Goal: Task Accomplishment & Management: Use online tool/utility

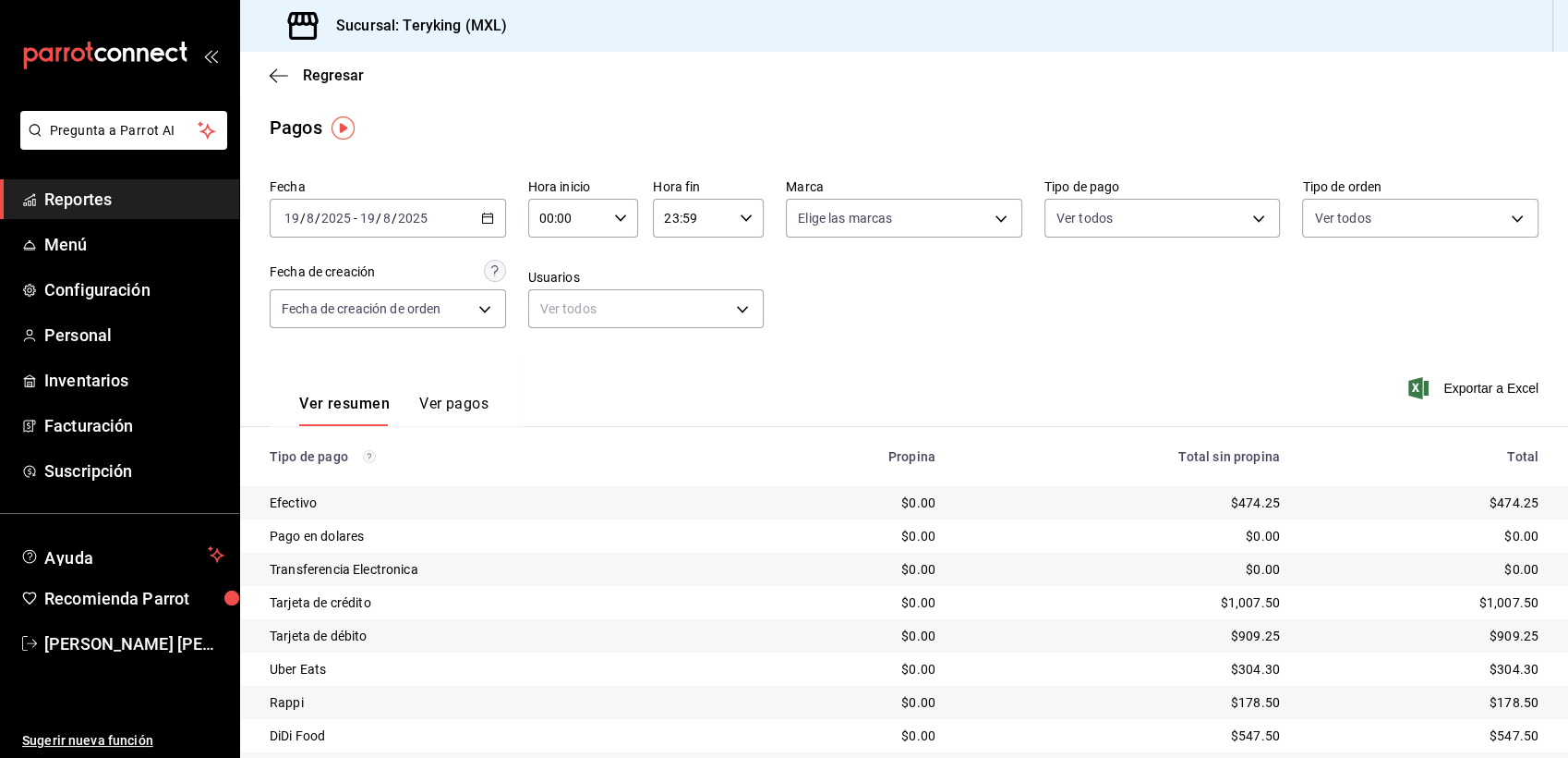
click at [71, 193] on span "Reportes" at bounding box center [134, 198] width 180 height 25
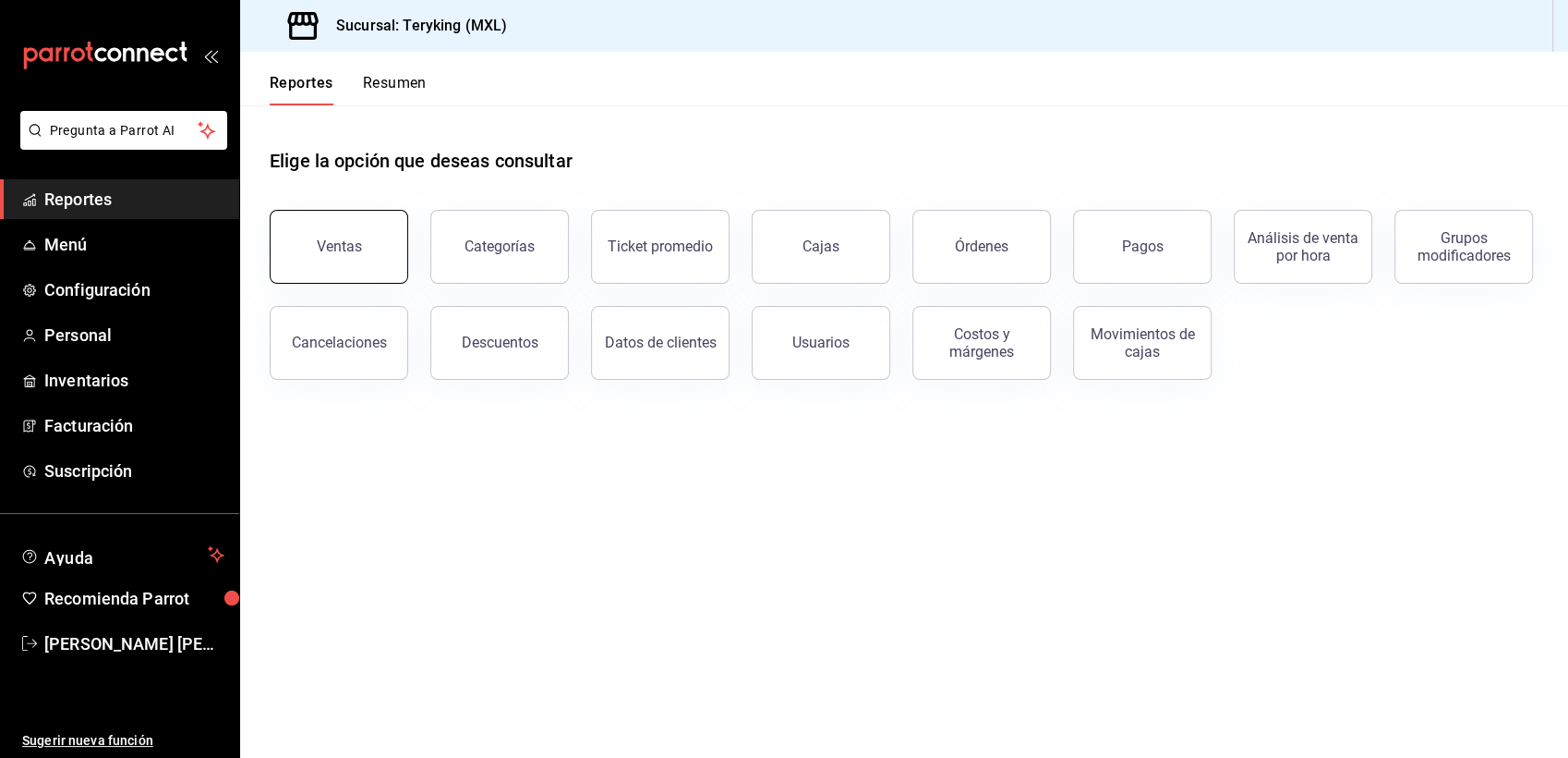
click at [338, 247] on div "Ventas" at bounding box center [338, 246] width 45 height 18
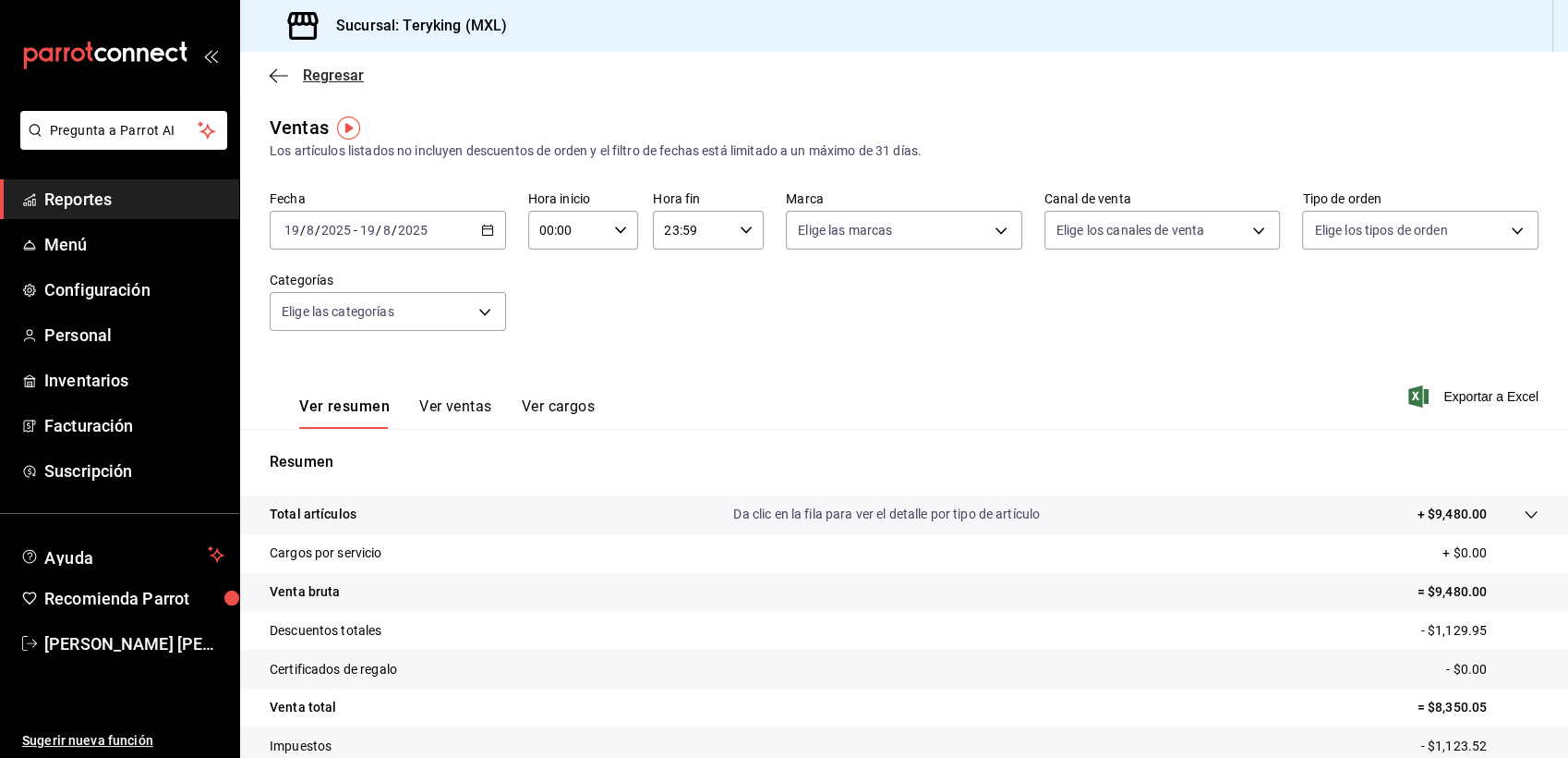
click at [333, 74] on span "Regresar" at bounding box center [333, 76] width 61 height 18
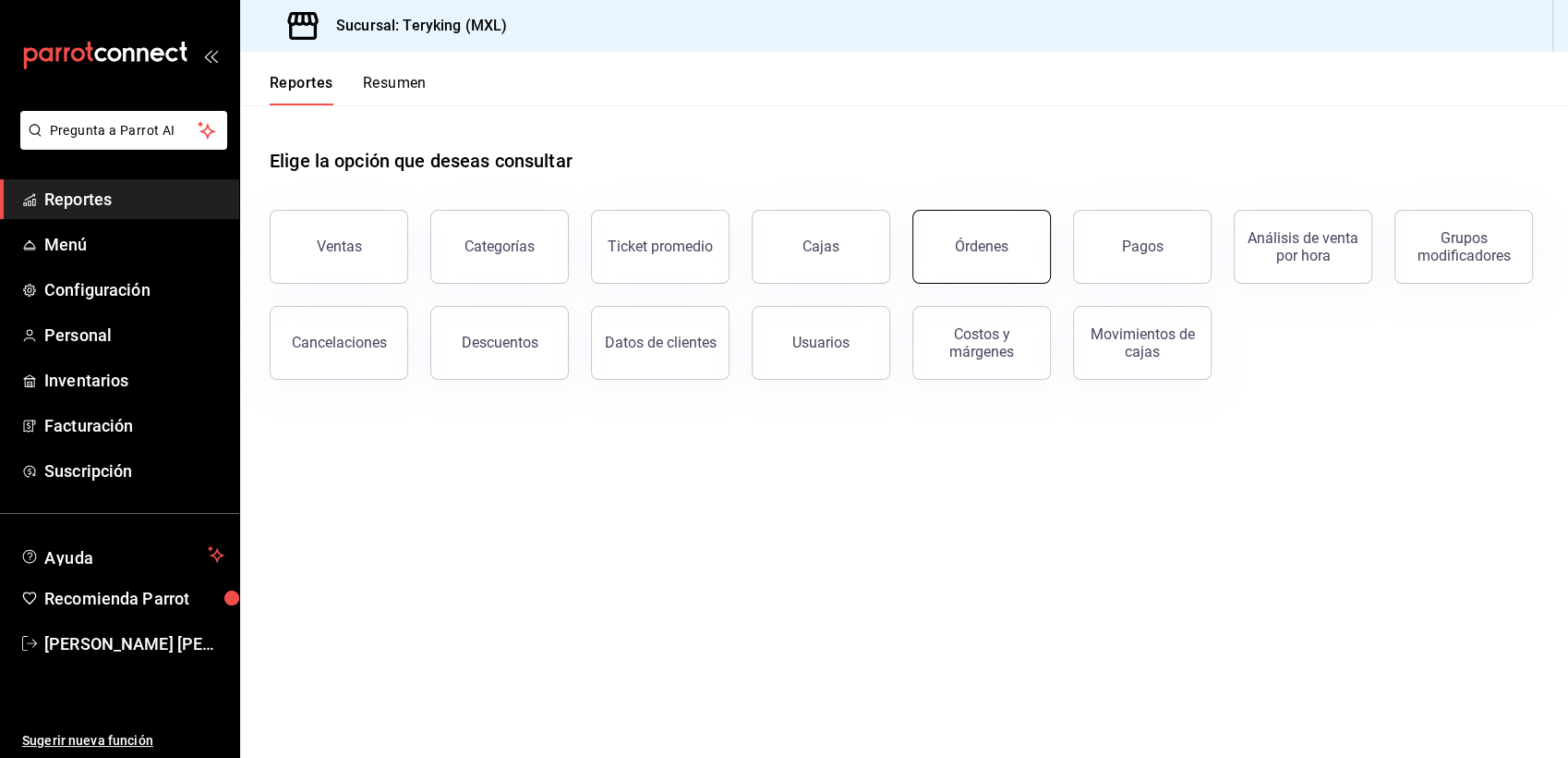
click at [1018, 252] on button "Órdenes" at bounding box center [982, 247] width 138 height 74
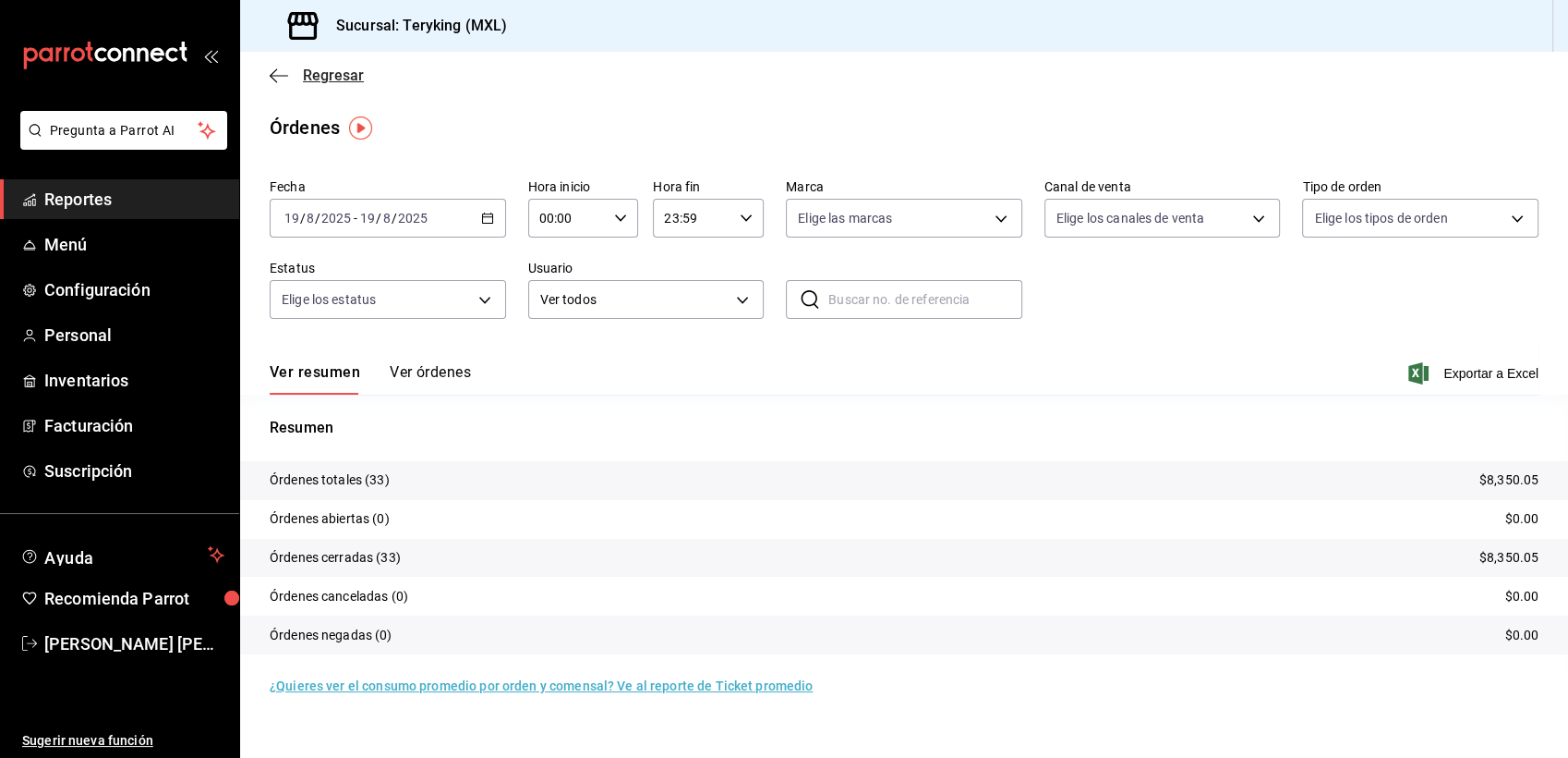
click at [328, 83] on span "Regresar" at bounding box center [333, 76] width 61 height 18
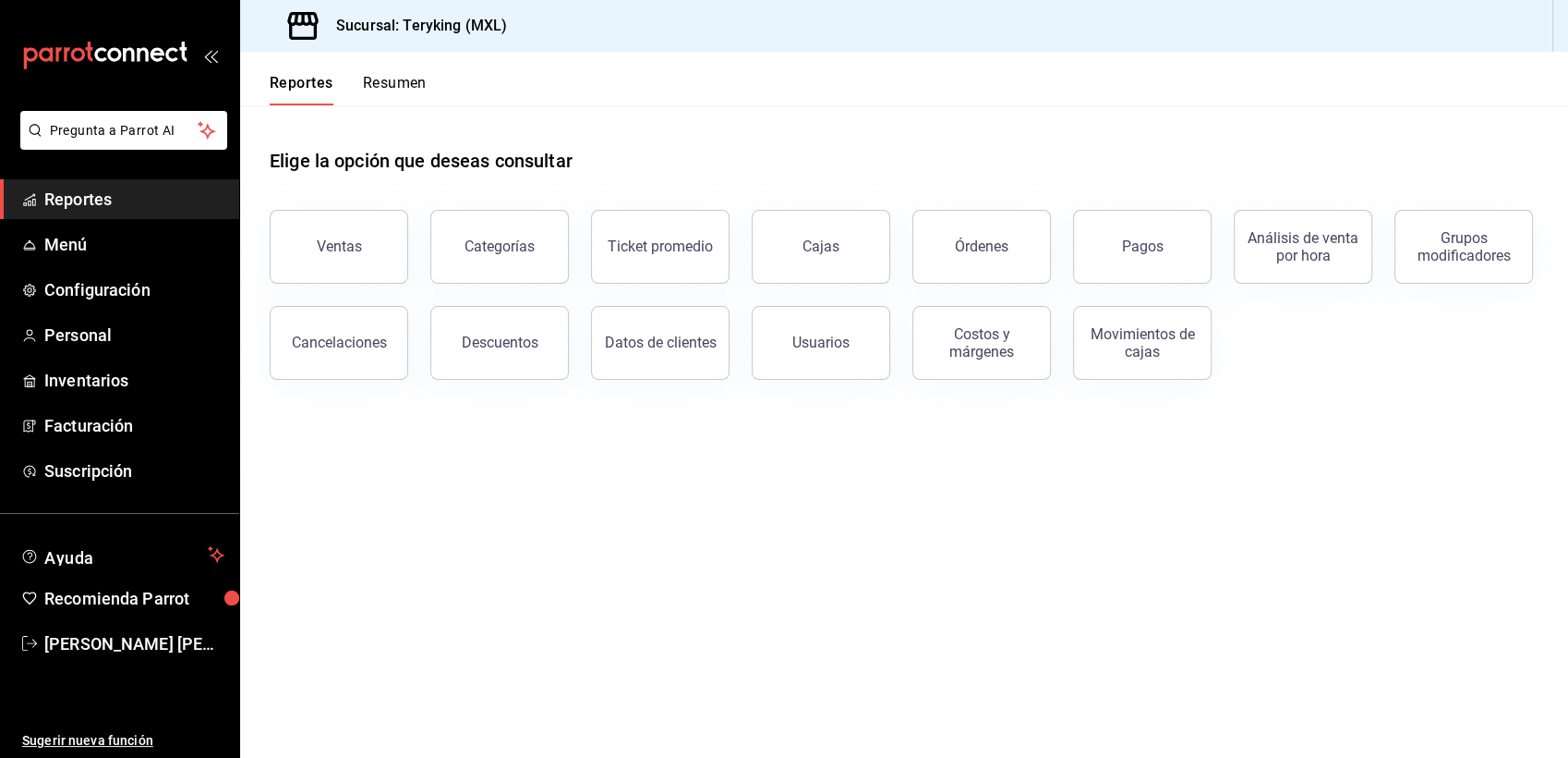
click at [394, 81] on button "Resumen" at bounding box center [395, 90] width 64 height 32
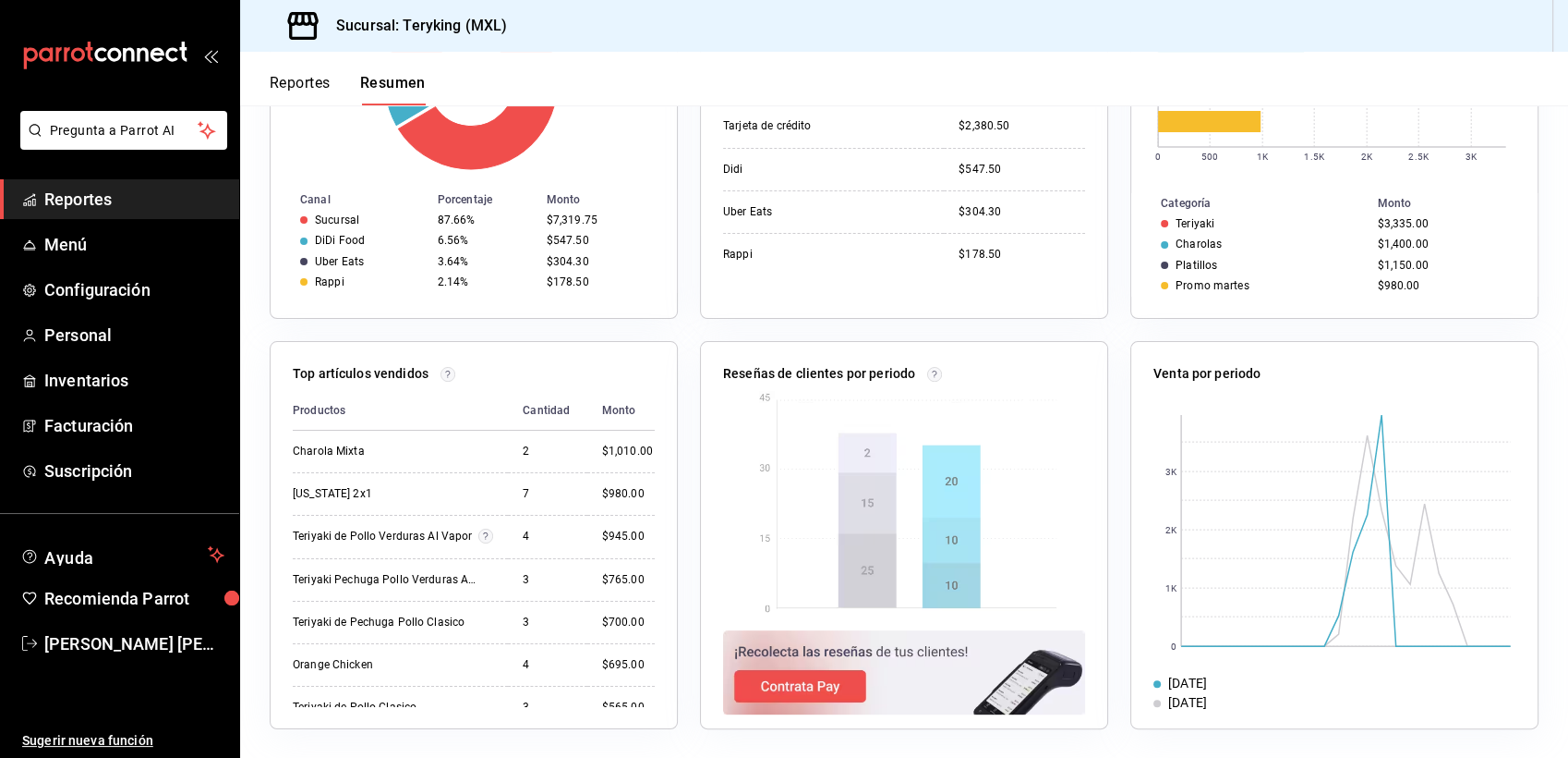
click at [86, 195] on span "Reportes" at bounding box center [134, 198] width 180 height 25
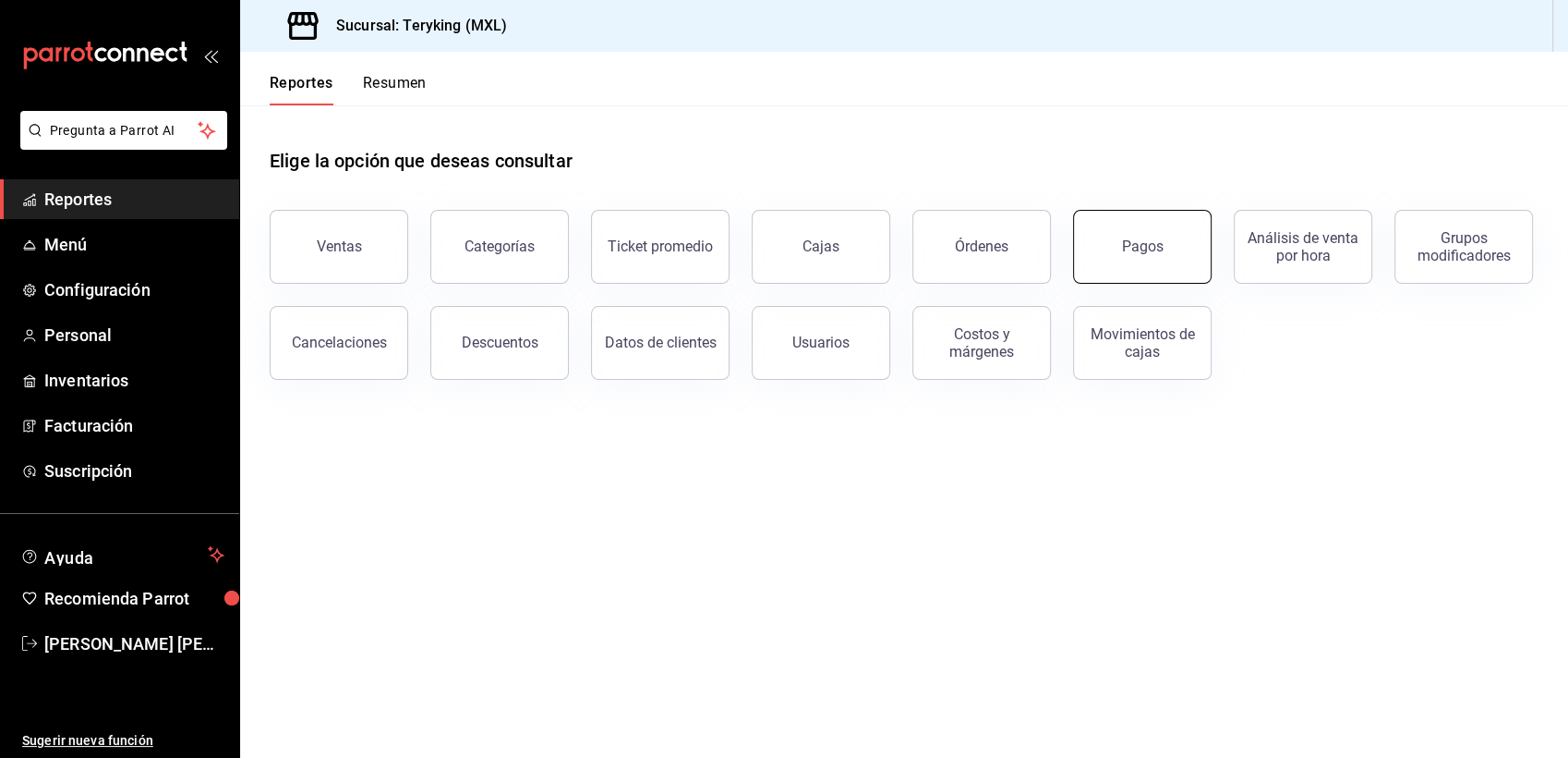
click at [1129, 243] on div "Pagos" at bounding box center [1143, 246] width 42 height 18
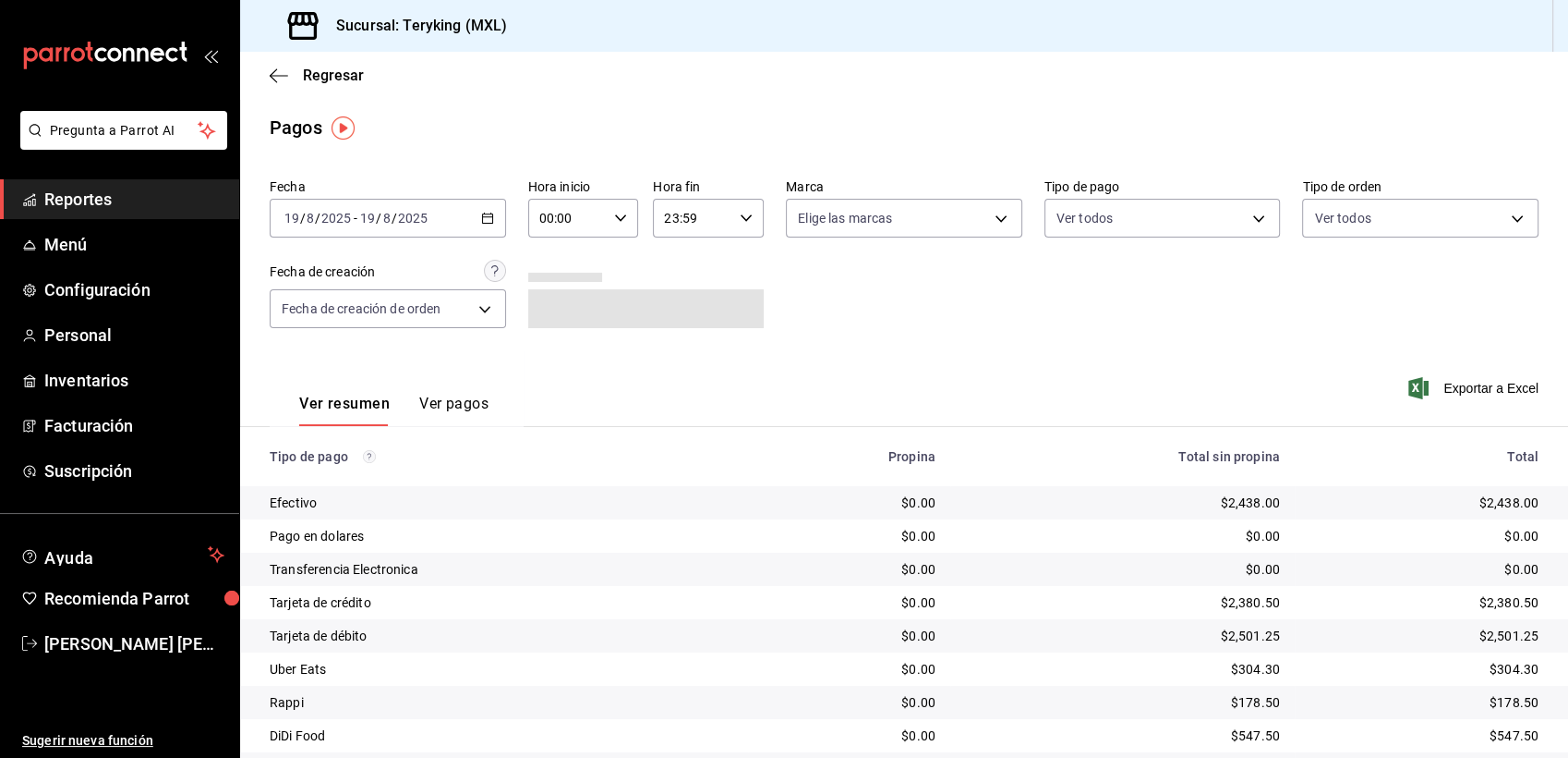
click at [481, 215] on icon "button" at bounding box center [487, 217] width 13 height 13
click at [335, 318] on span "Ayer" at bounding box center [357, 315] width 143 height 19
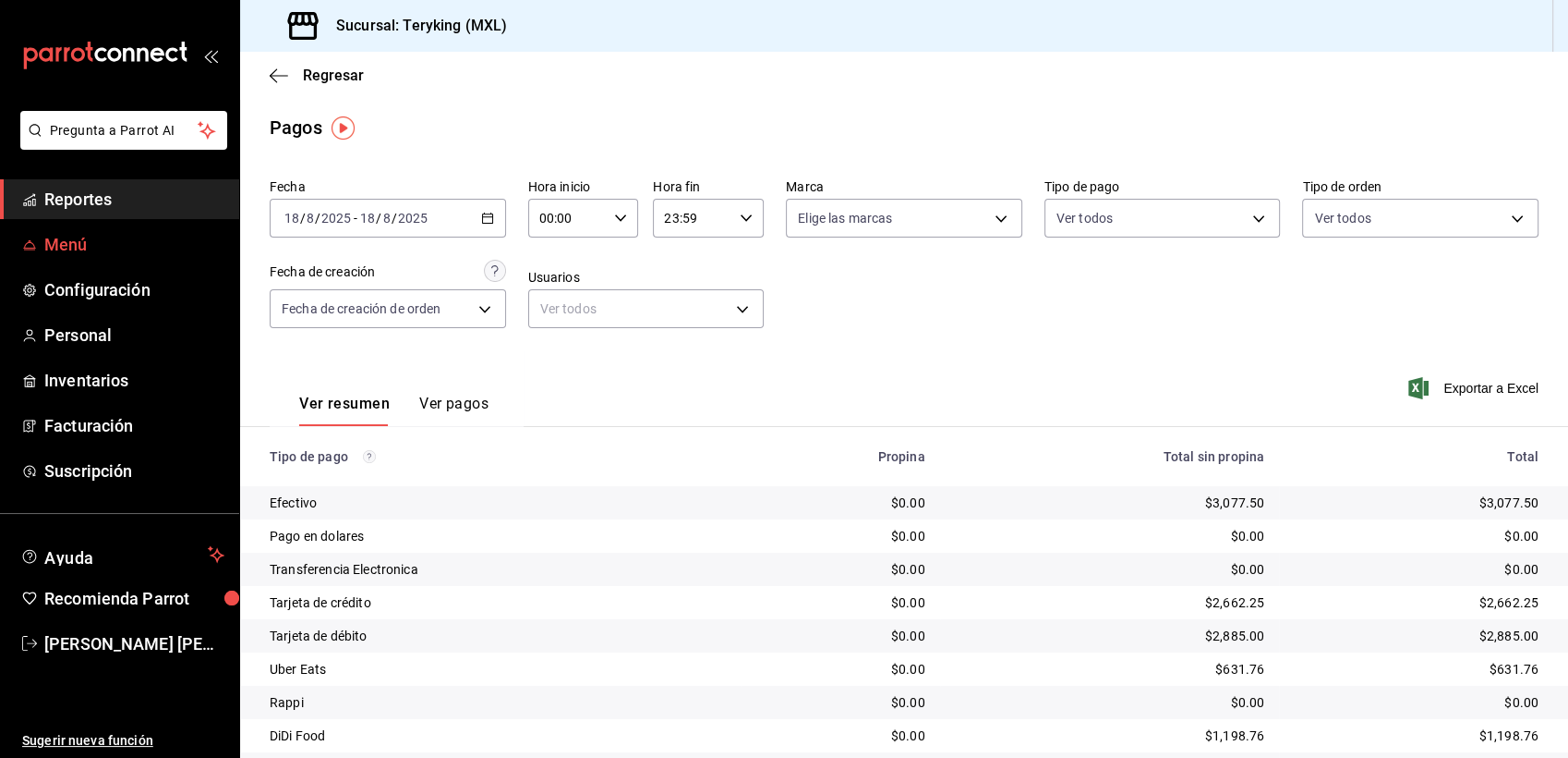
click at [96, 255] on span "Menú" at bounding box center [134, 244] width 180 height 25
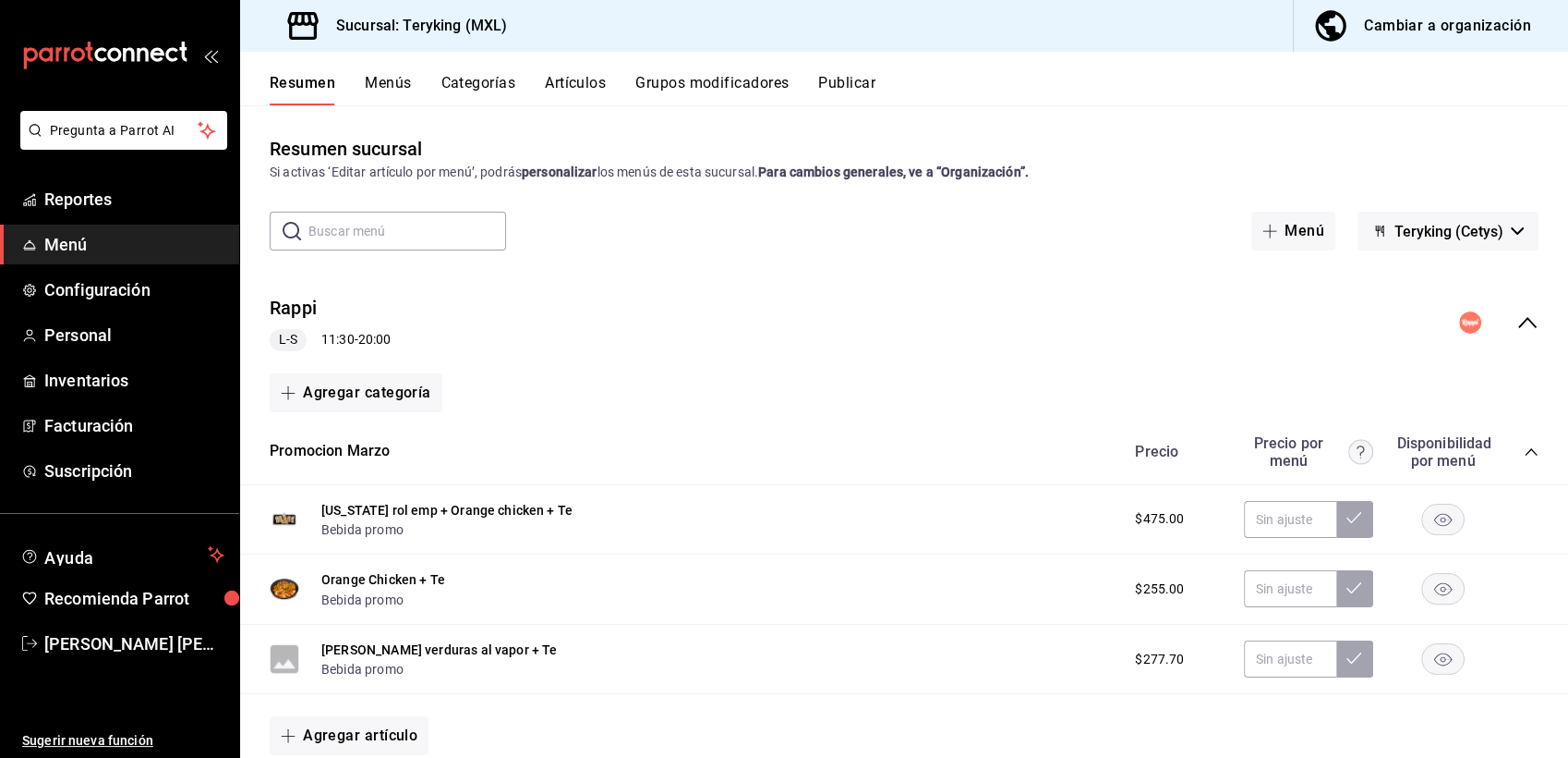
click at [1518, 320] on icon "collapse-menu-row" at bounding box center [1527, 322] width 19 height 11
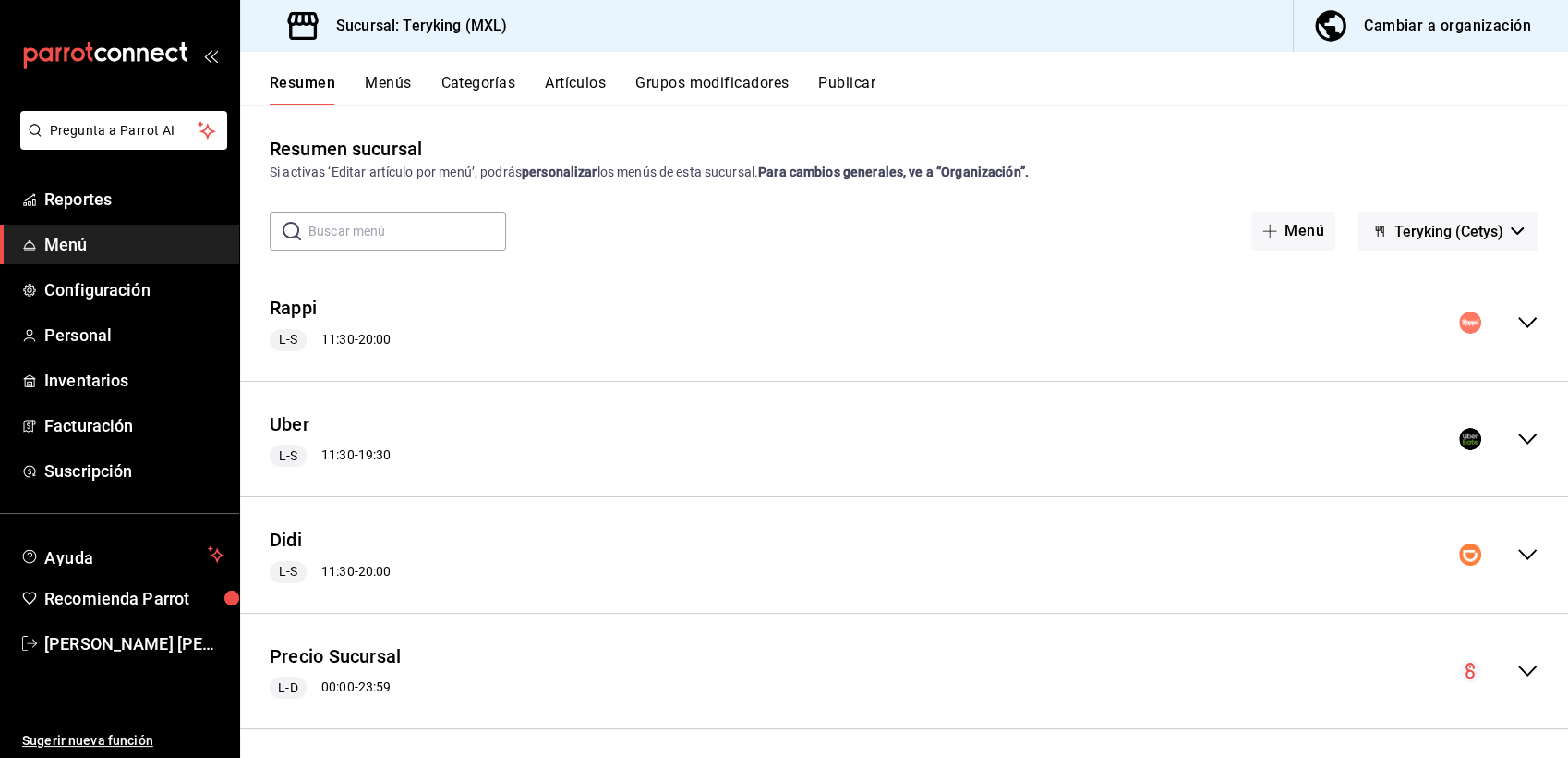
click at [1516, 317] on icon "collapse-menu-row" at bounding box center [1527, 323] width 22 height 22
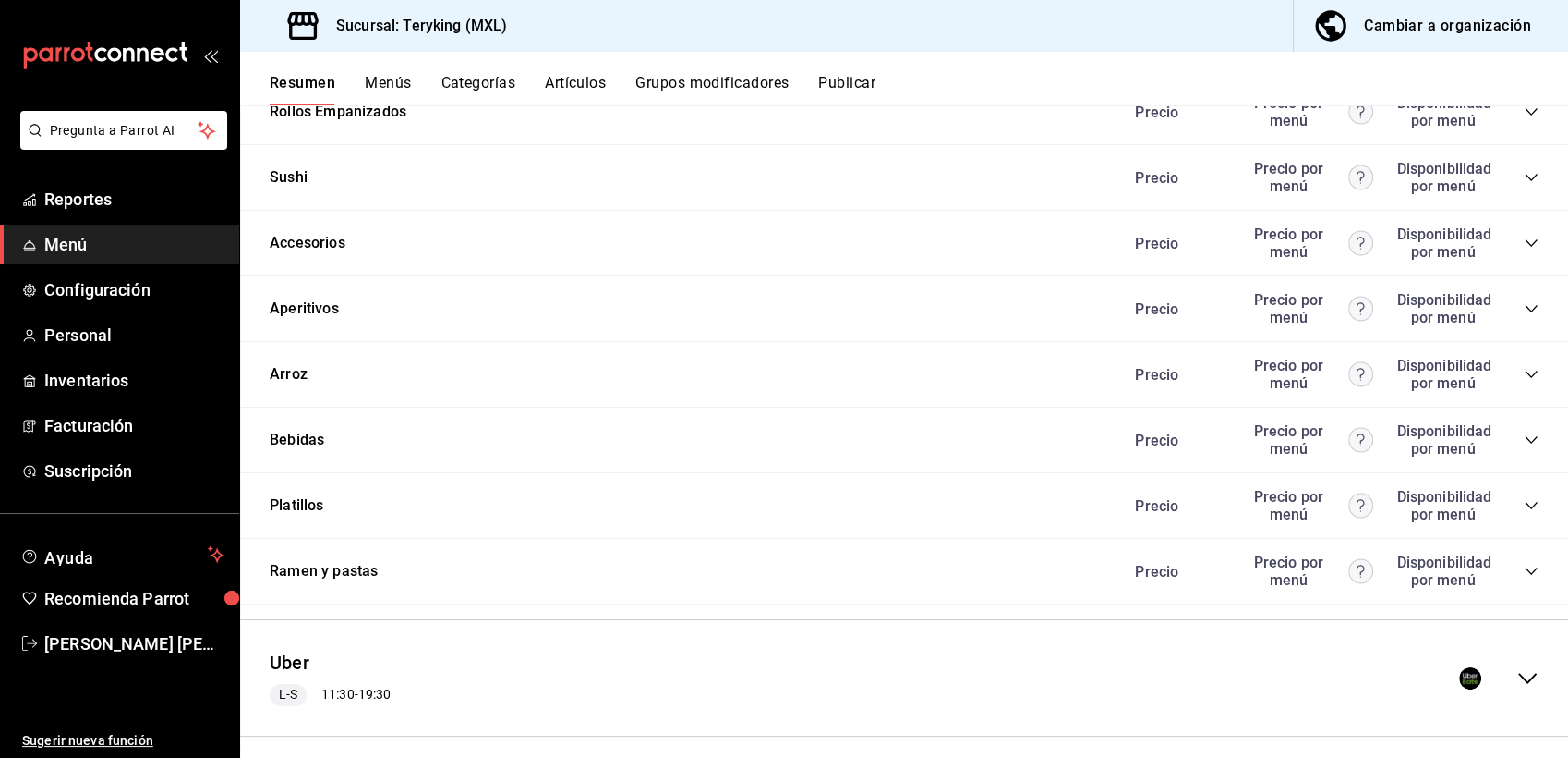
scroll to position [1094, 0]
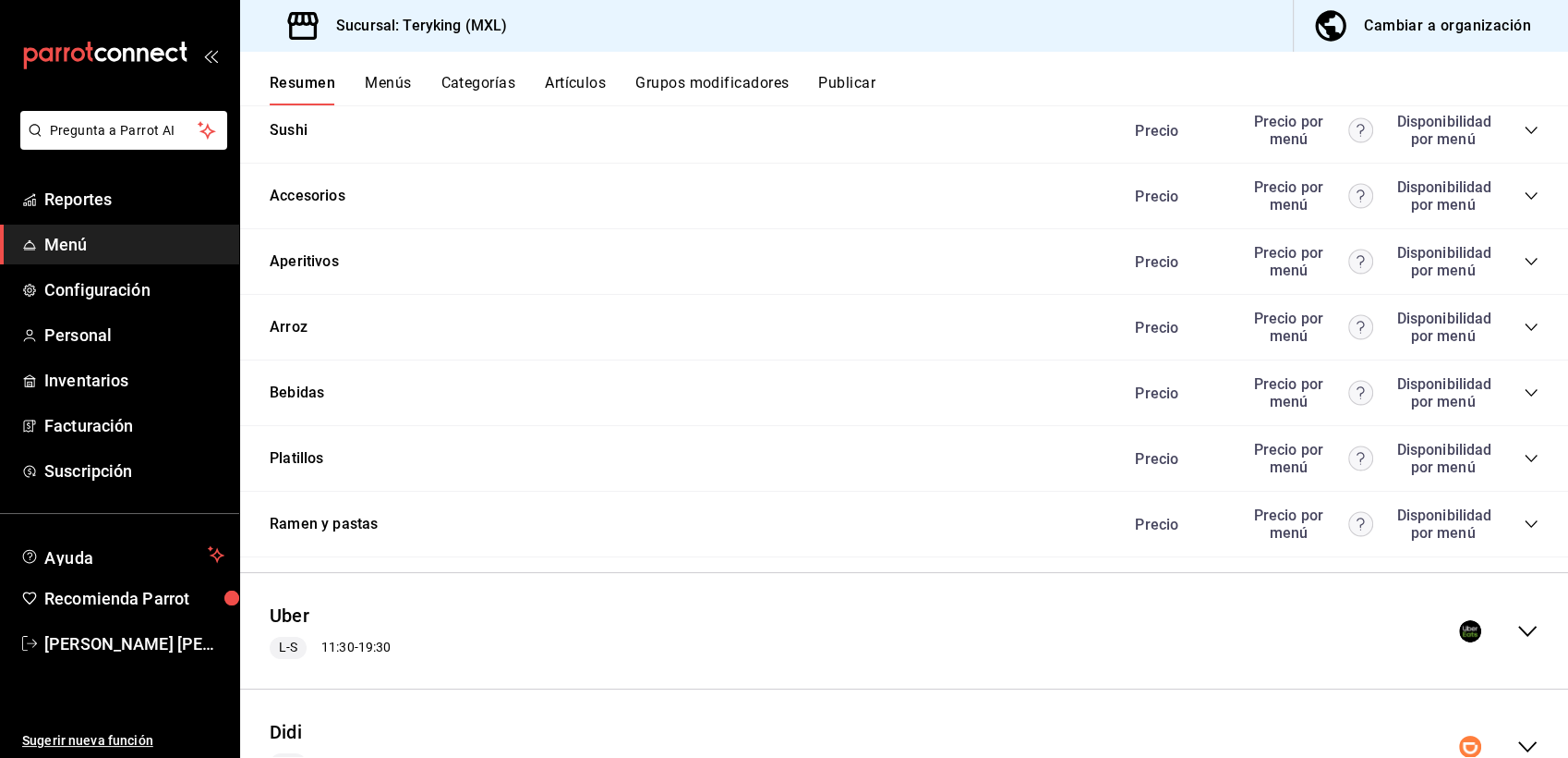
click at [1524, 400] on icon "collapse-category-row" at bounding box center [1531, 392] width 15 height 15
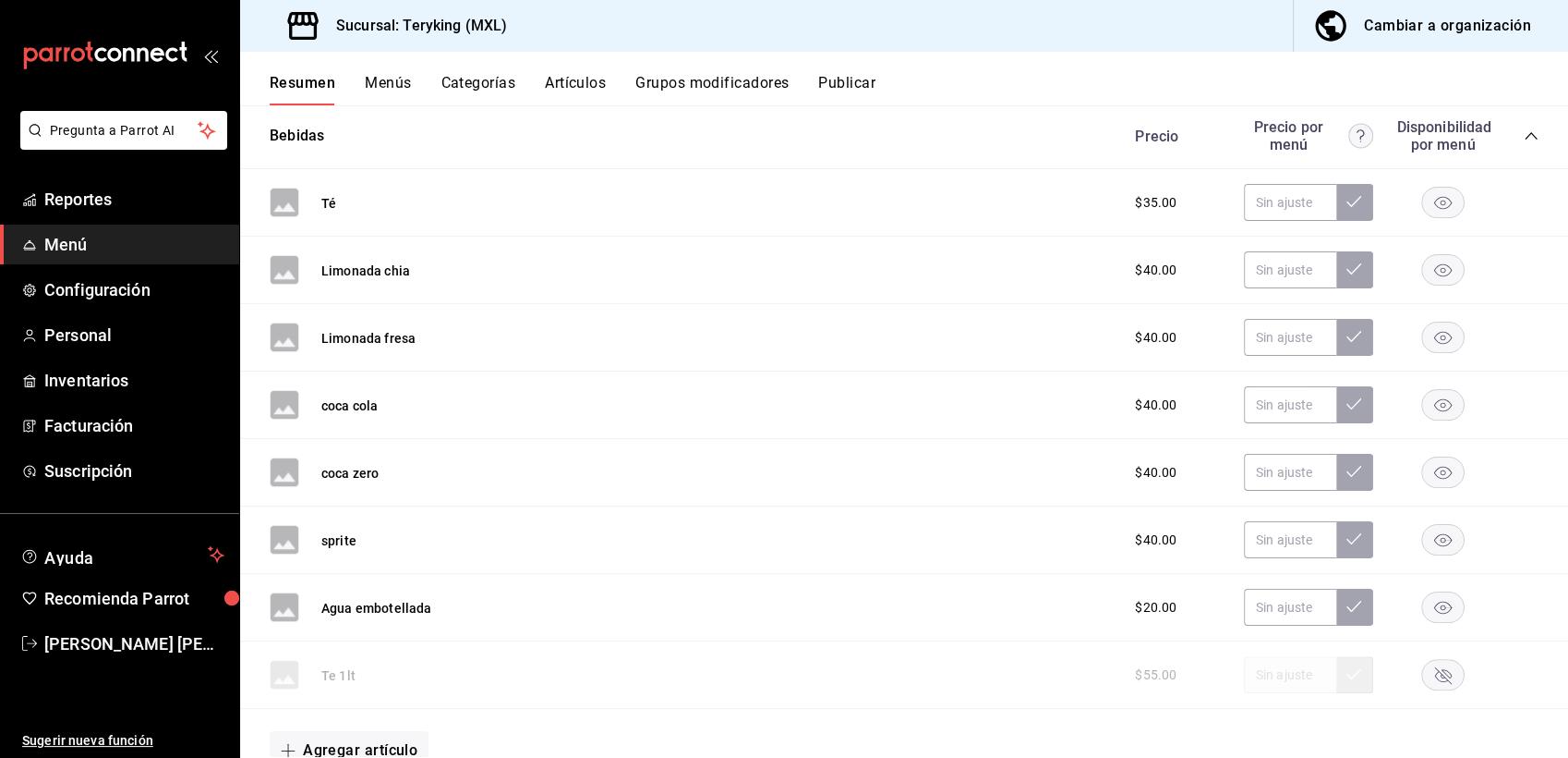
scroll to position [1345, 0]
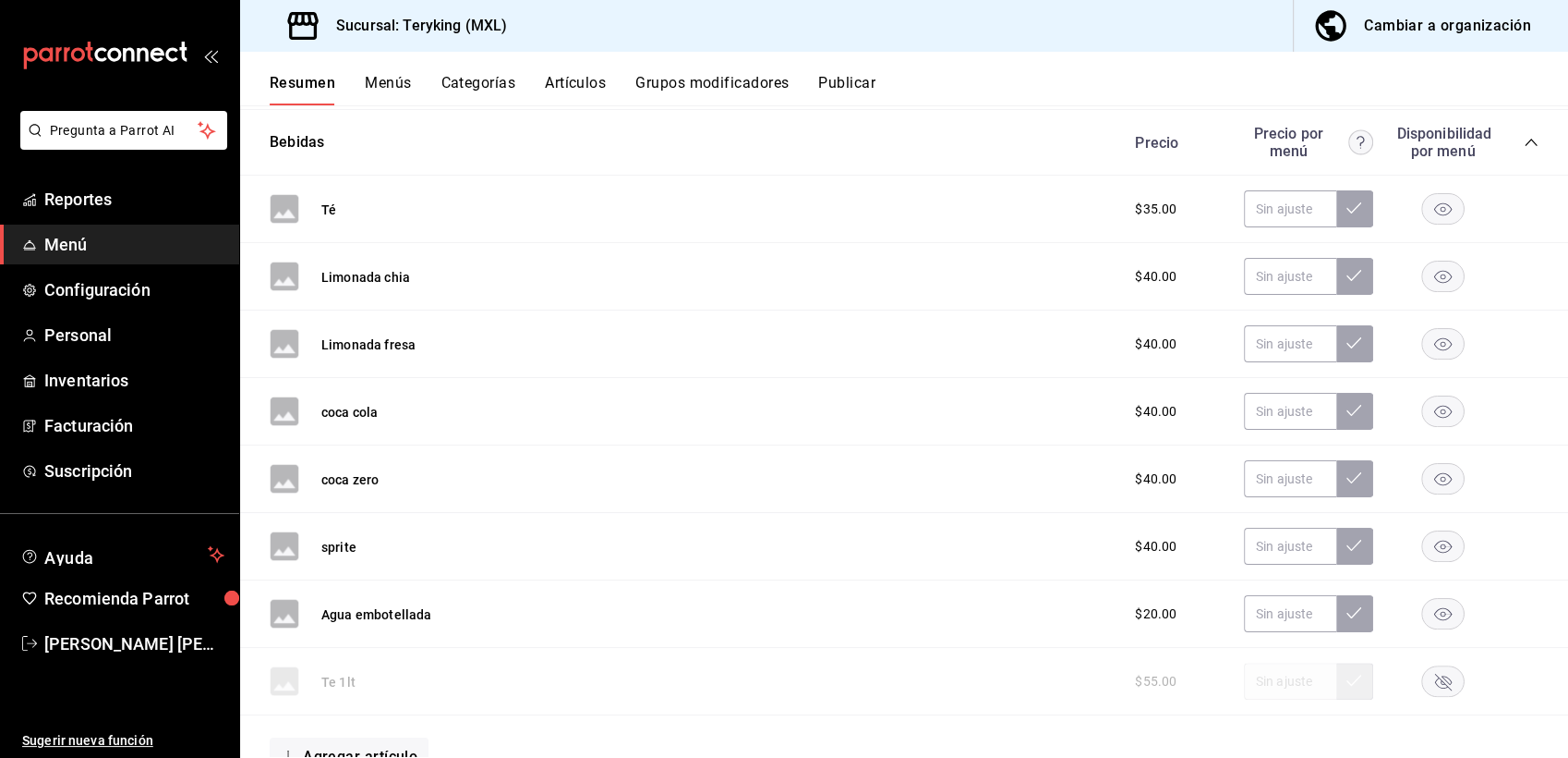
click at [1425, 287] on rect "button" at bounding box center [1444, 277] width 43 height 31
click at [1435, 352] on icon "button" at bounding box center [1444, 345] width 18 height 13
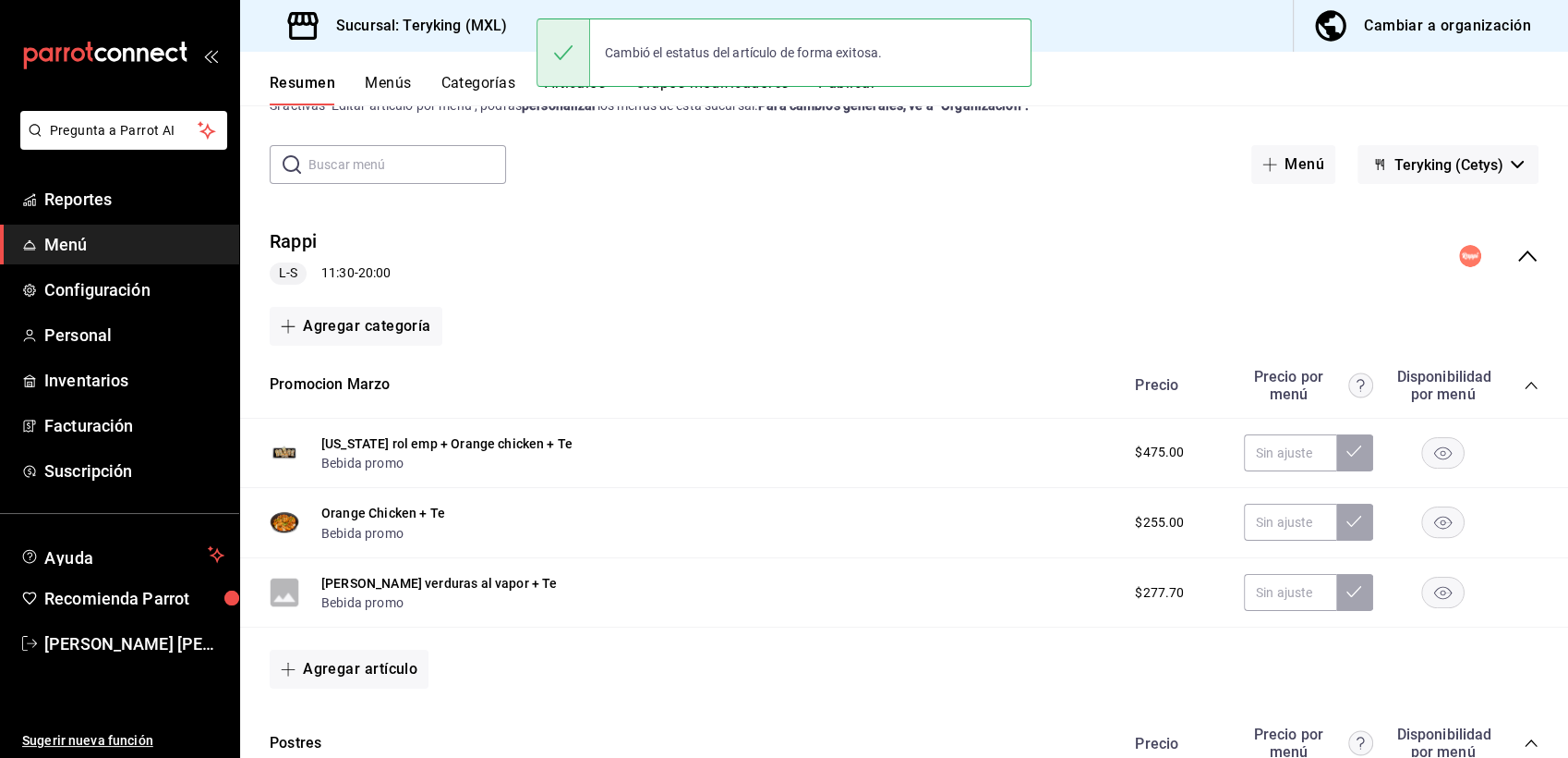
scroll to position [0, 0]
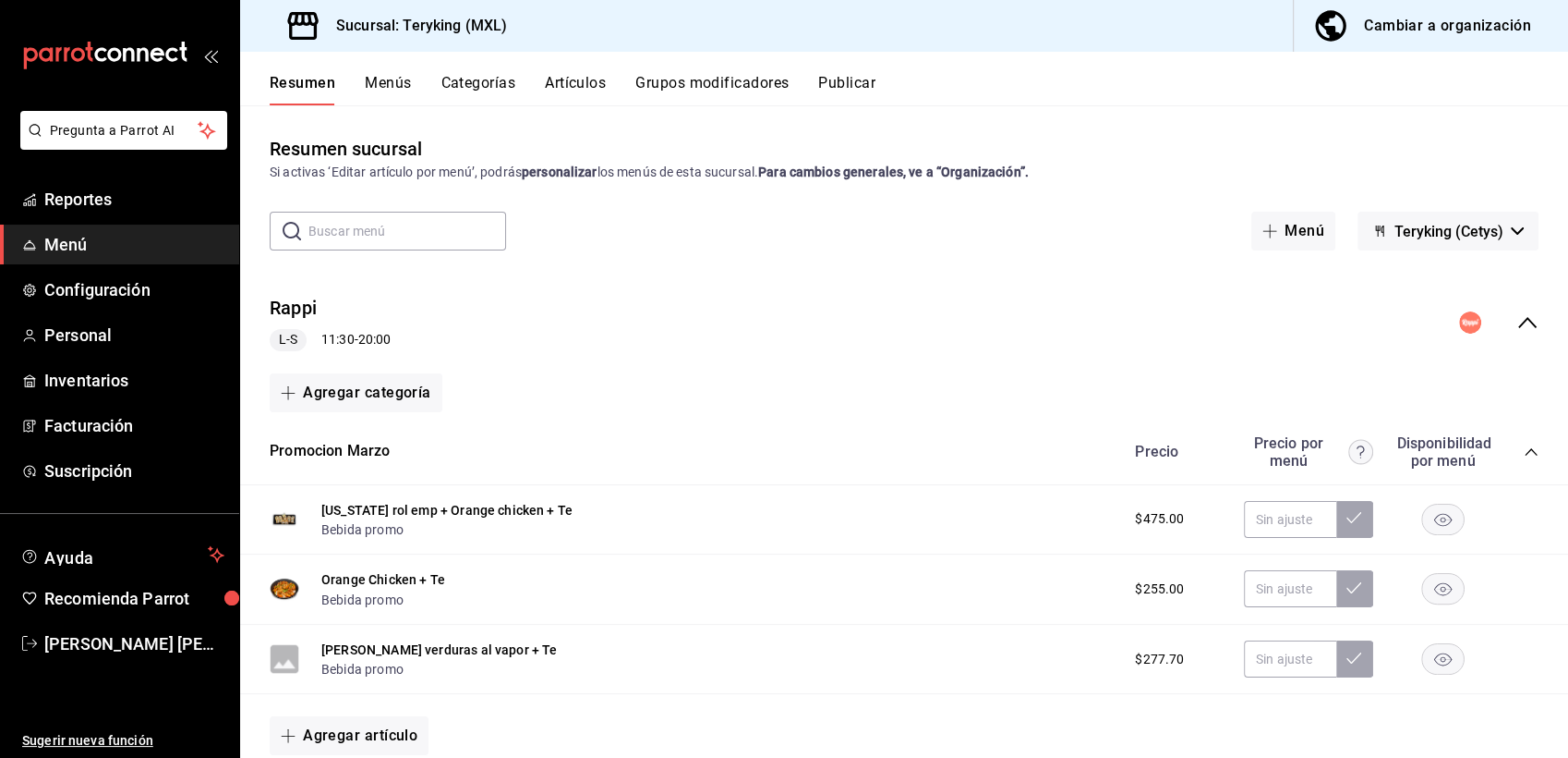
click at [867, 82] on button "Publicar" at bounding box center [847, 90] width 58 height 32
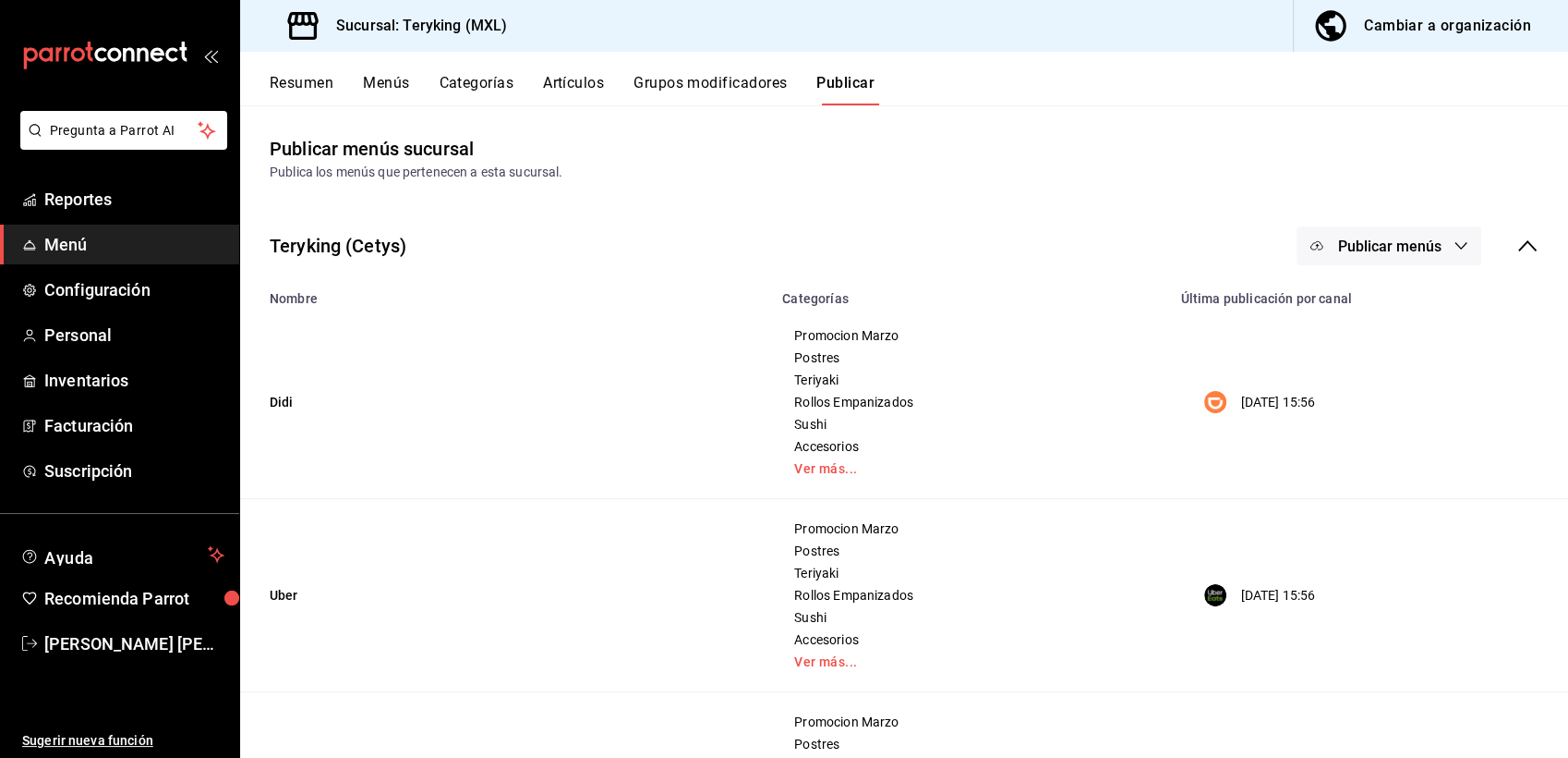
click at [1434, 254] on button "Publicar menús" at bounding box center [1390, 245] width 185 height 39
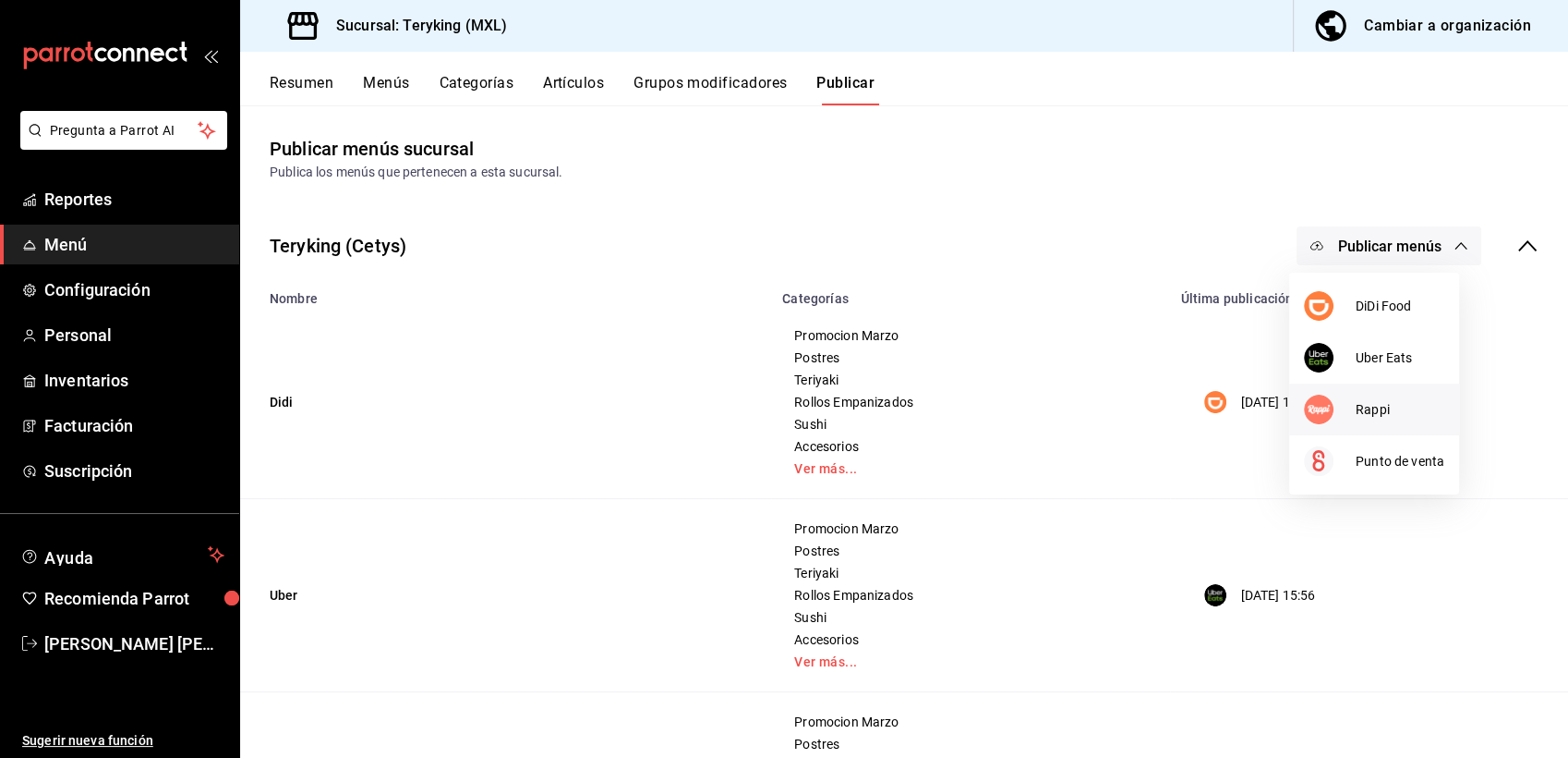
click at [1356, 414] on span "Rappi" at bounding box center [1400, 409] width 89 height 19
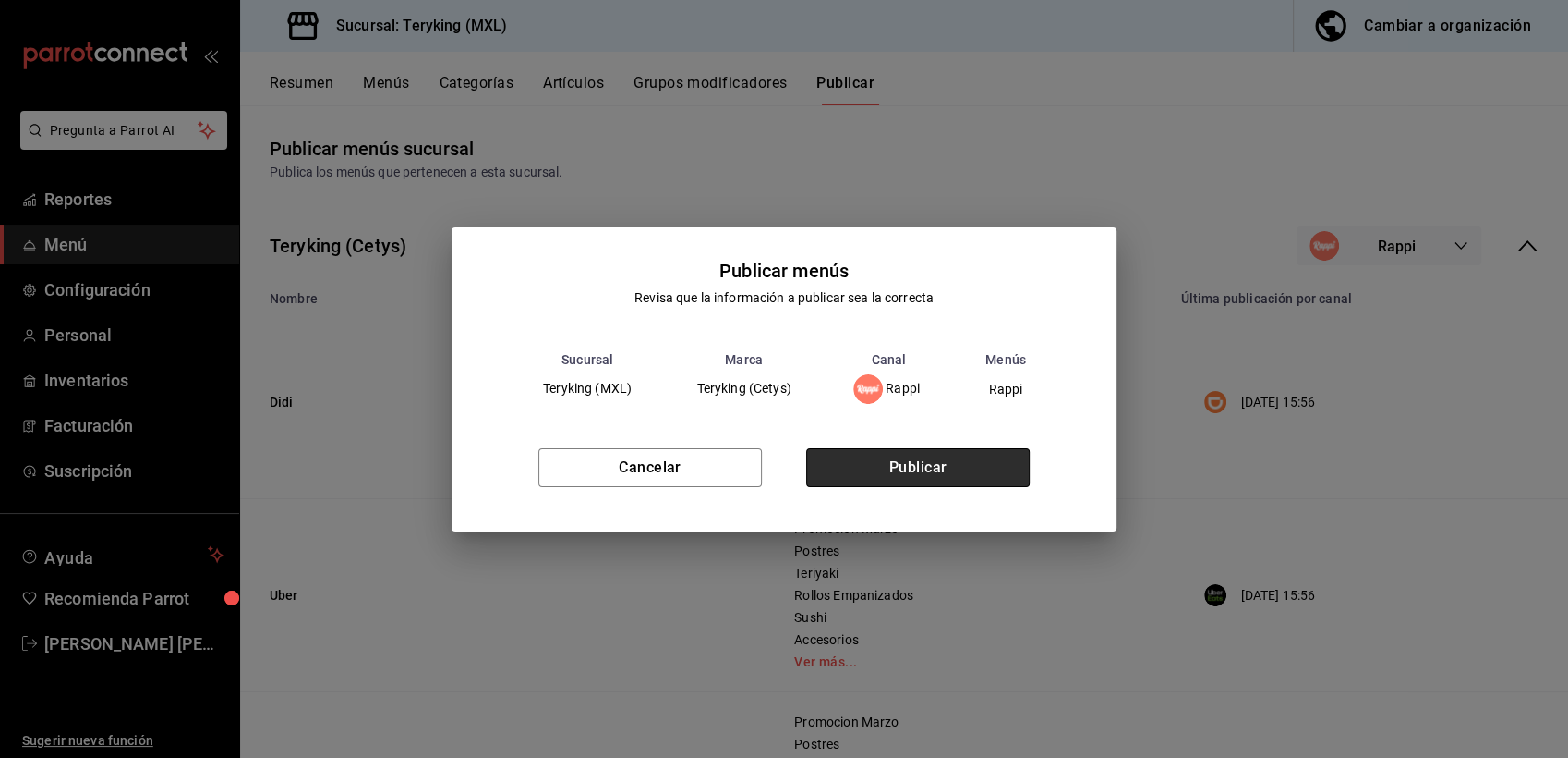
click at [909, 478] on button "Publicar" at bounding box center [918, 467] width 224 height 39
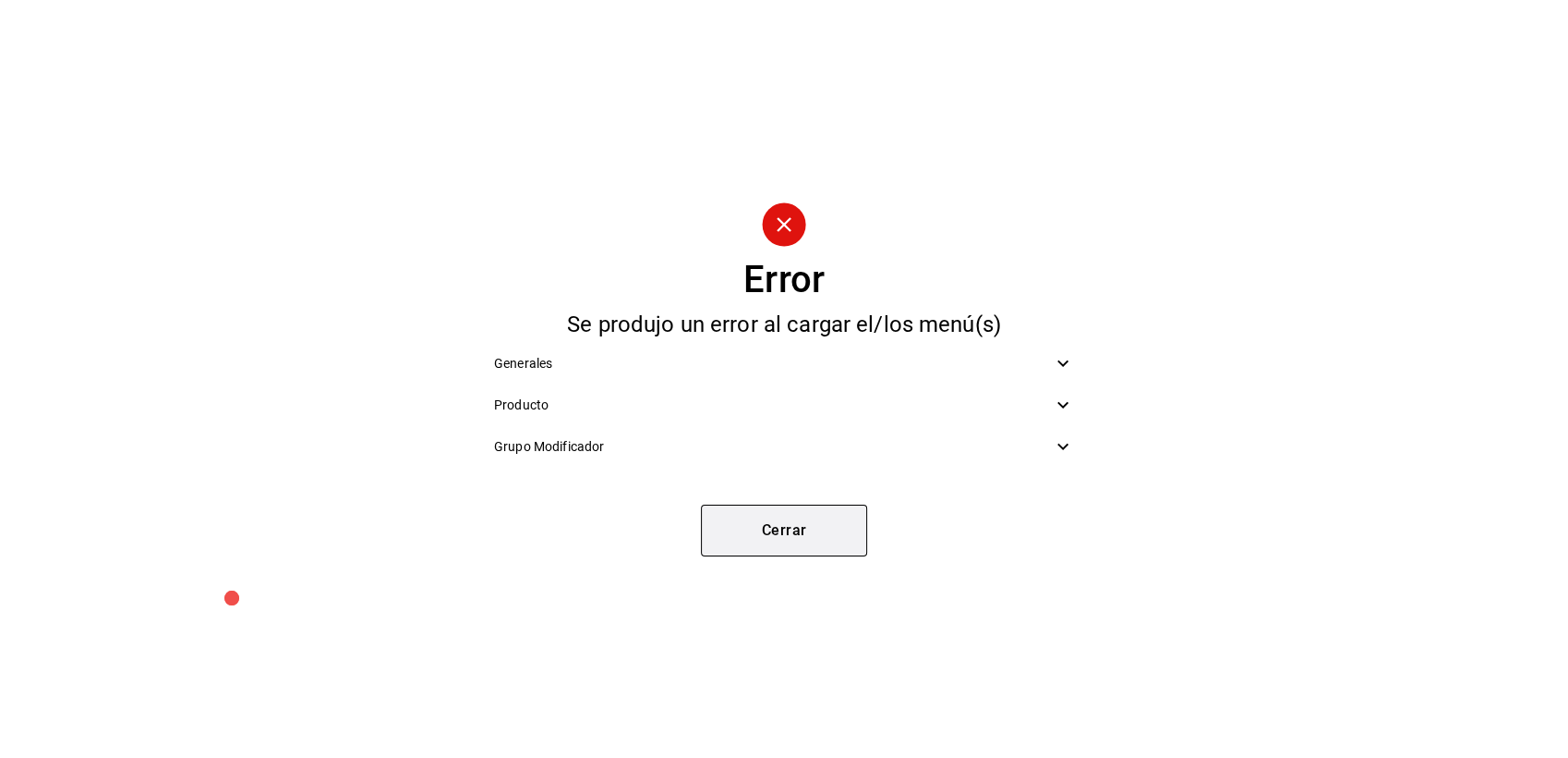
click at [767, 516] on button "Cerrar" at bounding box center [784, 531] width 166 height 52
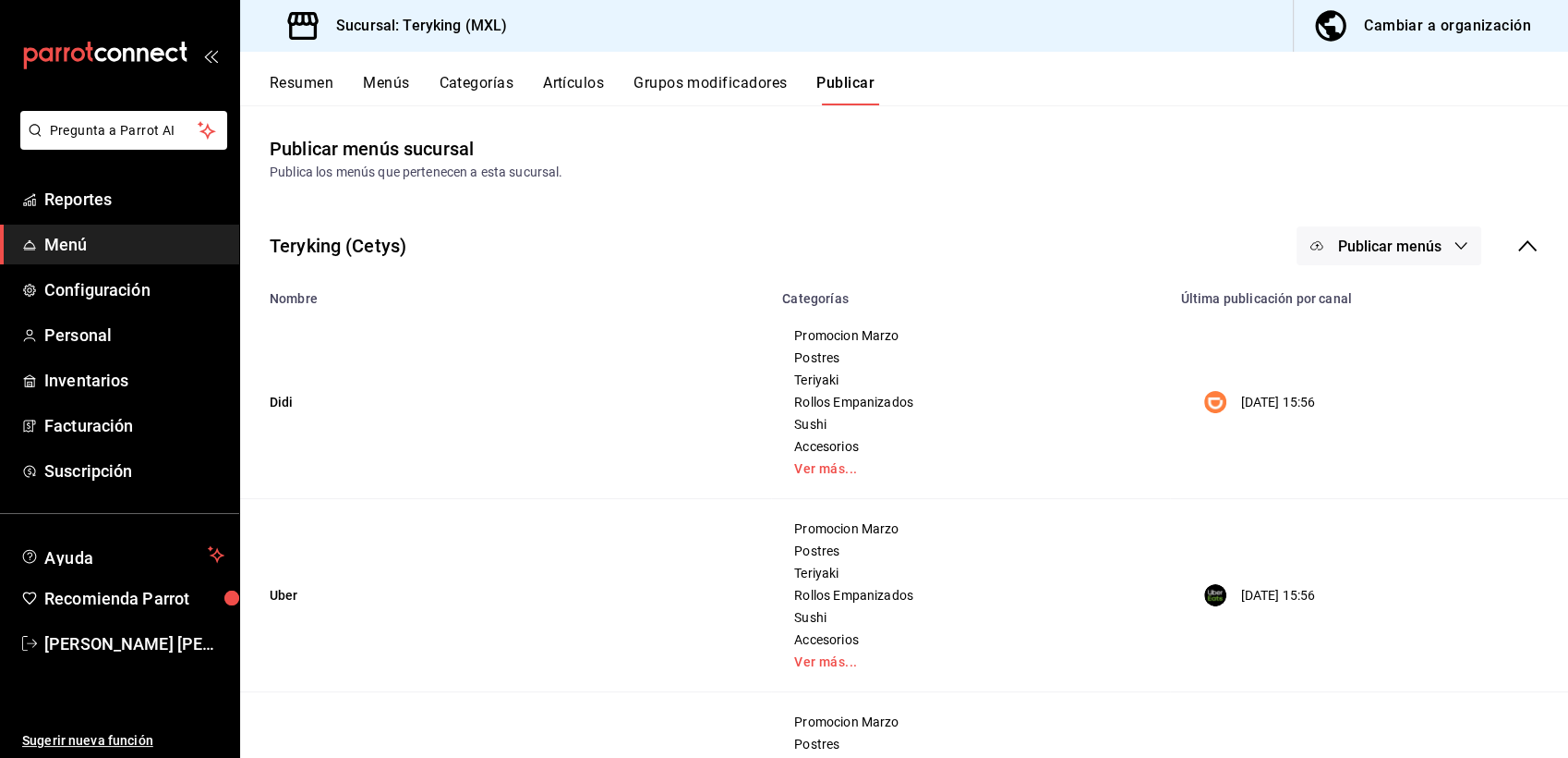
click at [71, 236] on span "Menú" at bounding box center [134, 244] width 180 height 25
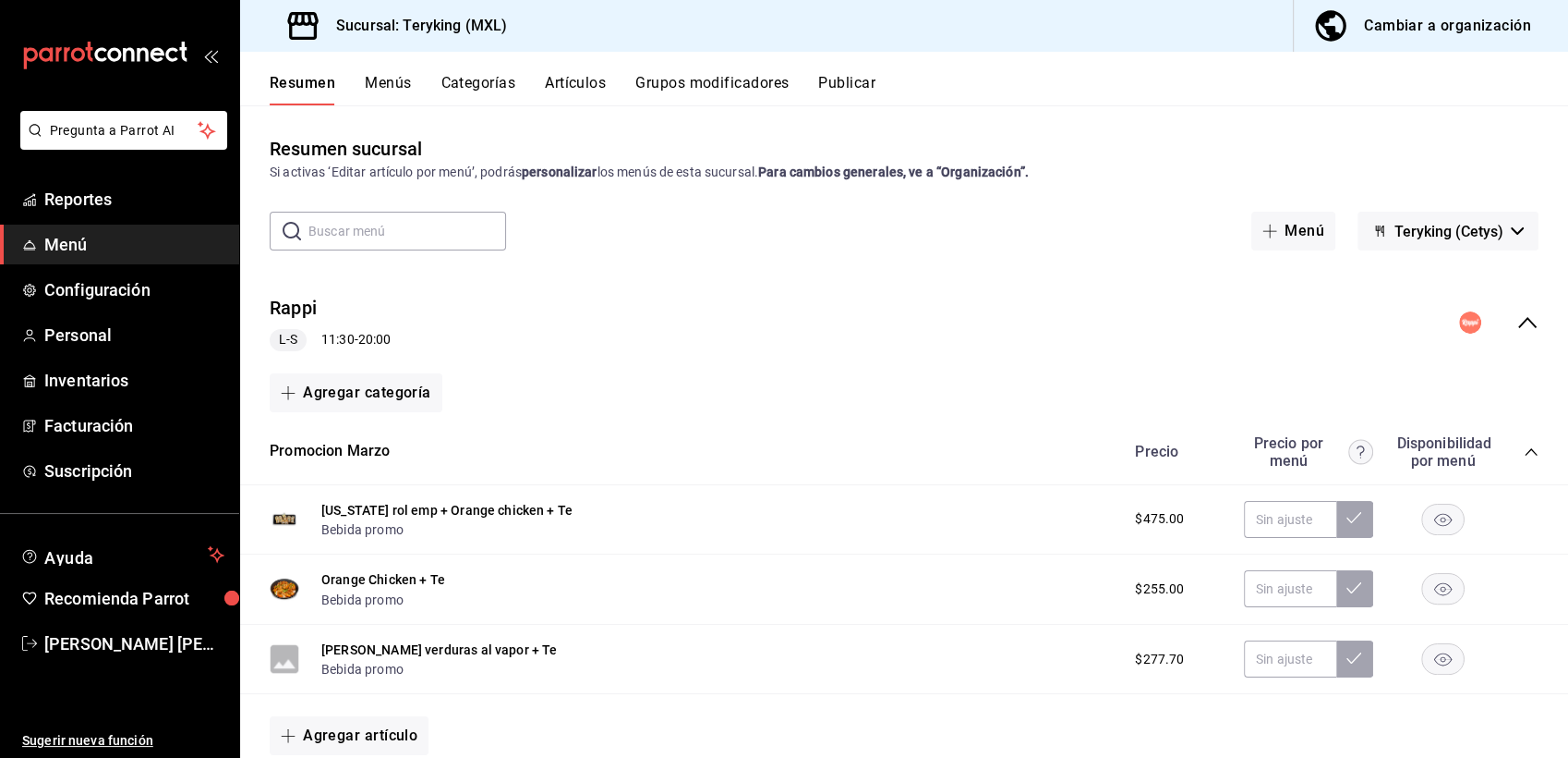
click at [1516, 323] on icon "collapse-menu-row" at bounding box center [1527, 323] width 22 height 22
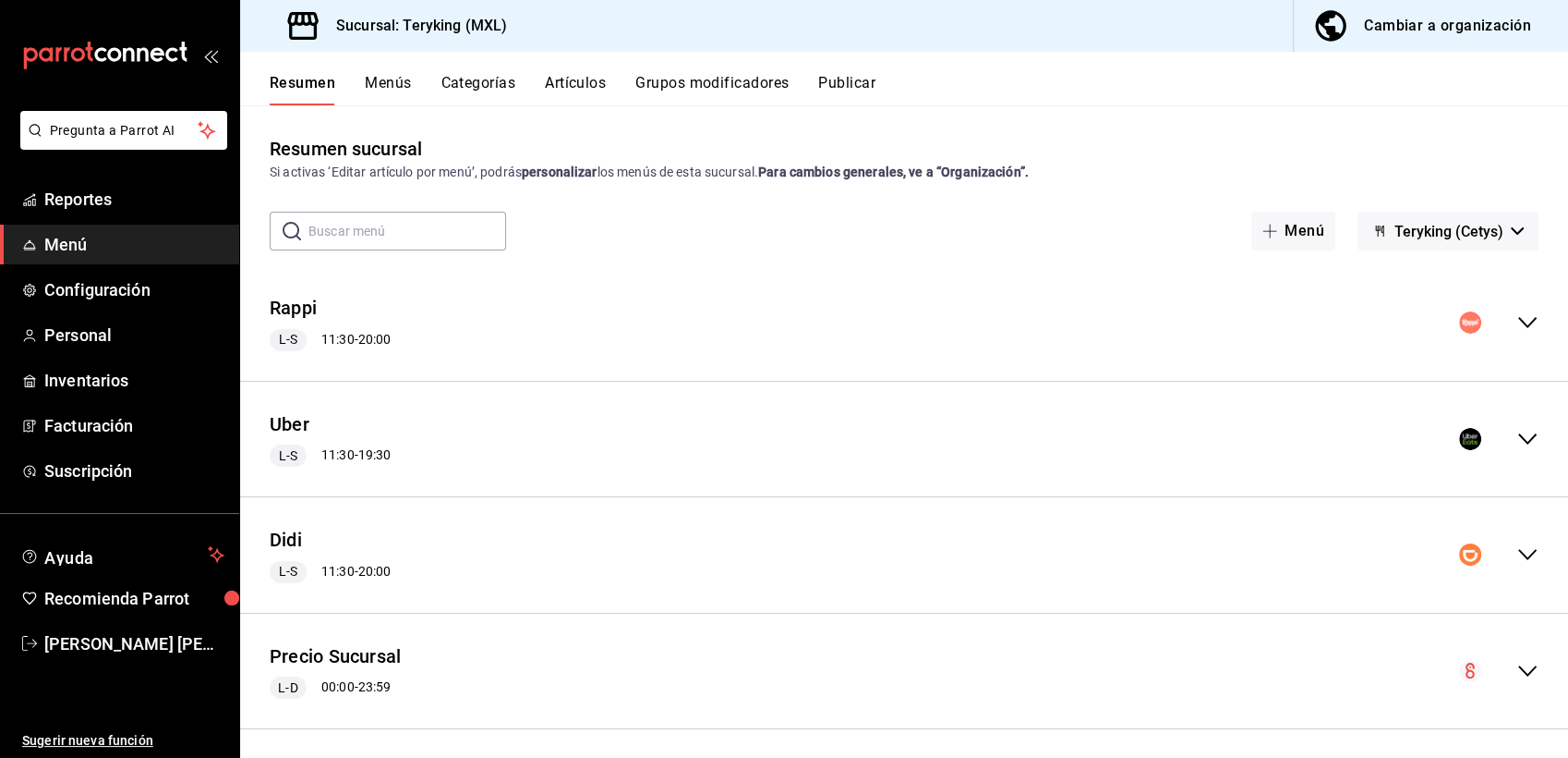
click at [1516, 440] on icon "collapse-menu-row" at bounding box center [1527, 439] width 22 height 22
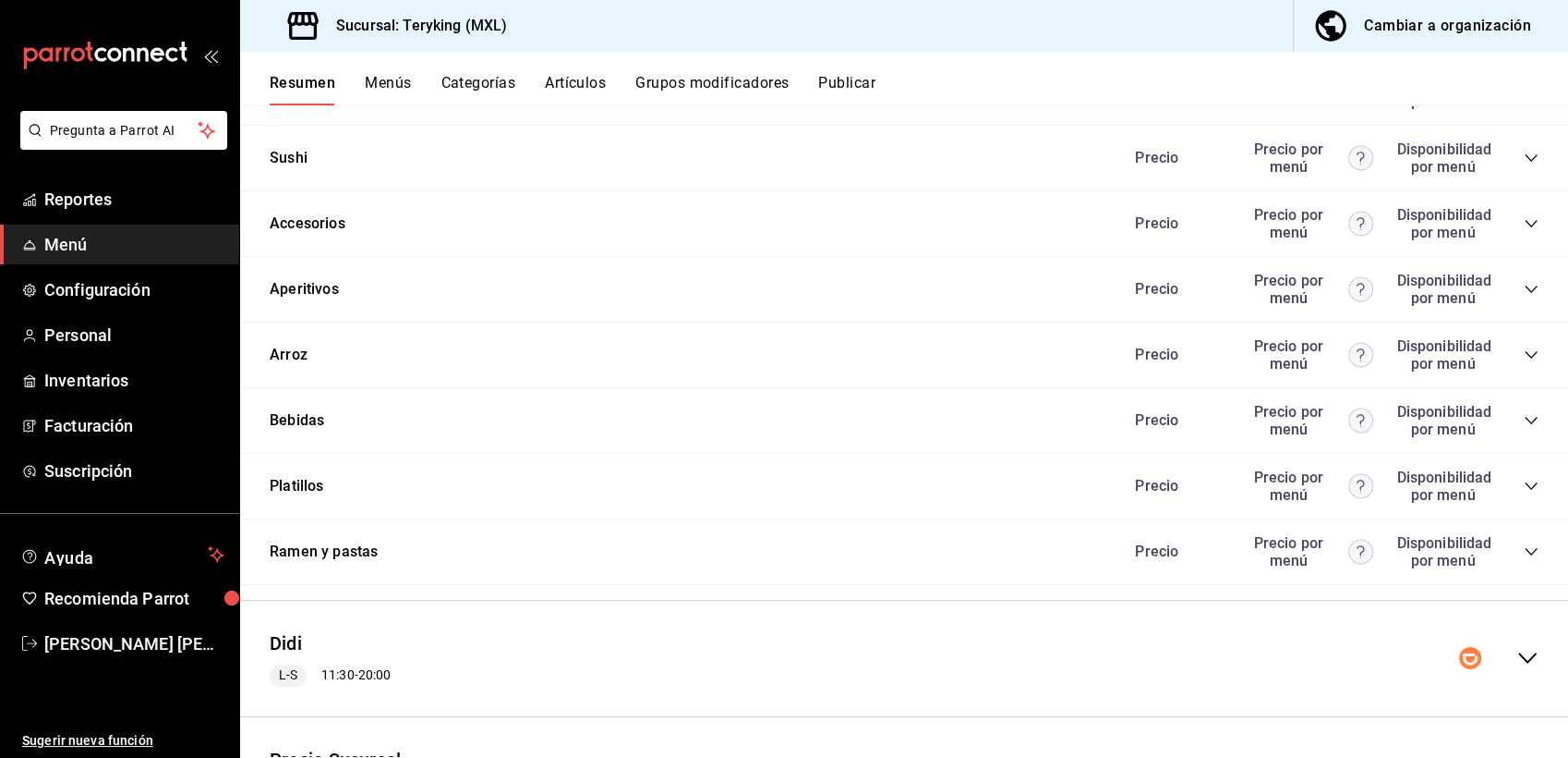
scroll to position [1194, 0]
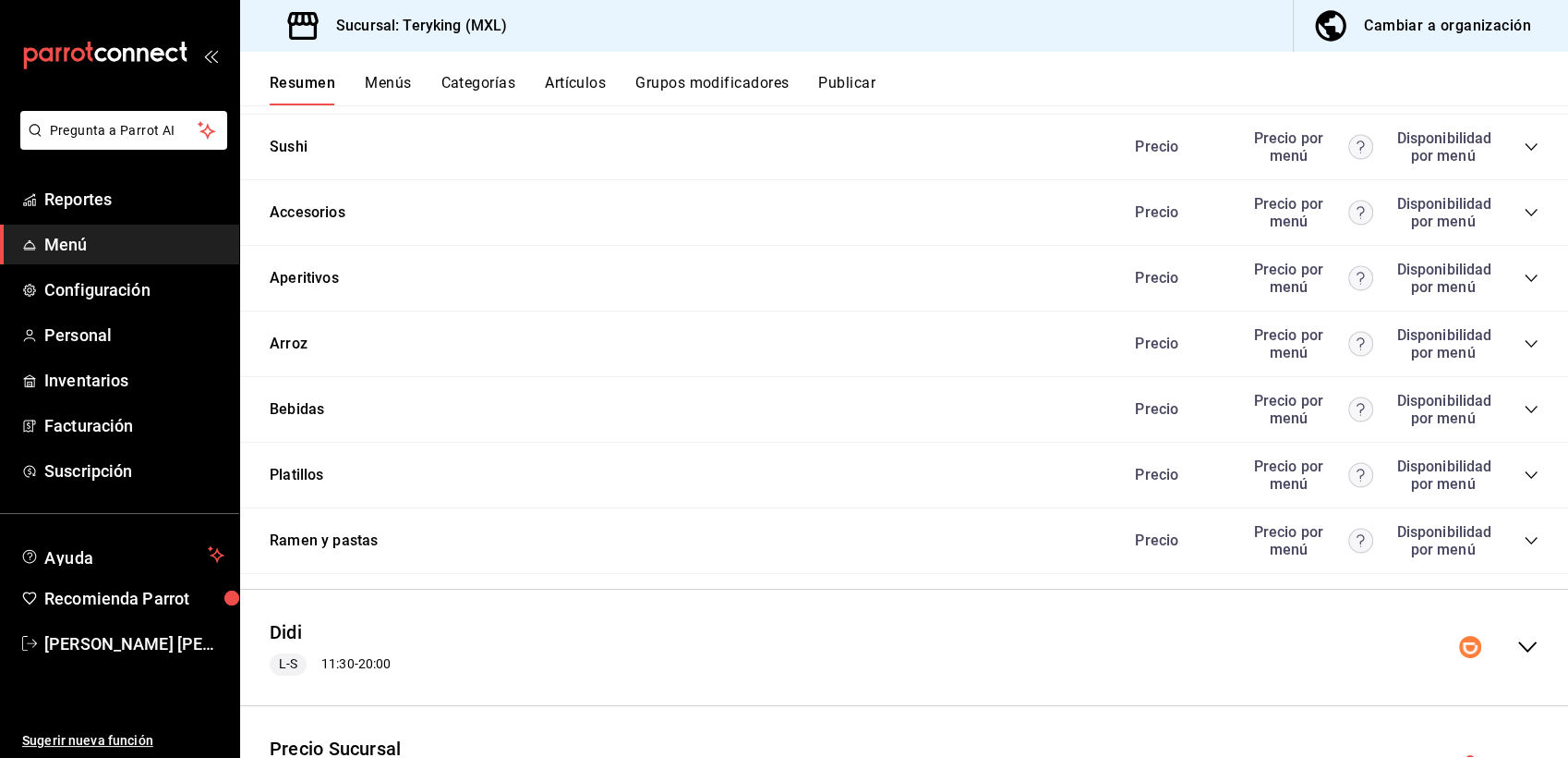
click at [1525, 413] on icon "collapse-category-row" at bounding box center [1531, 408] width 12 height 7
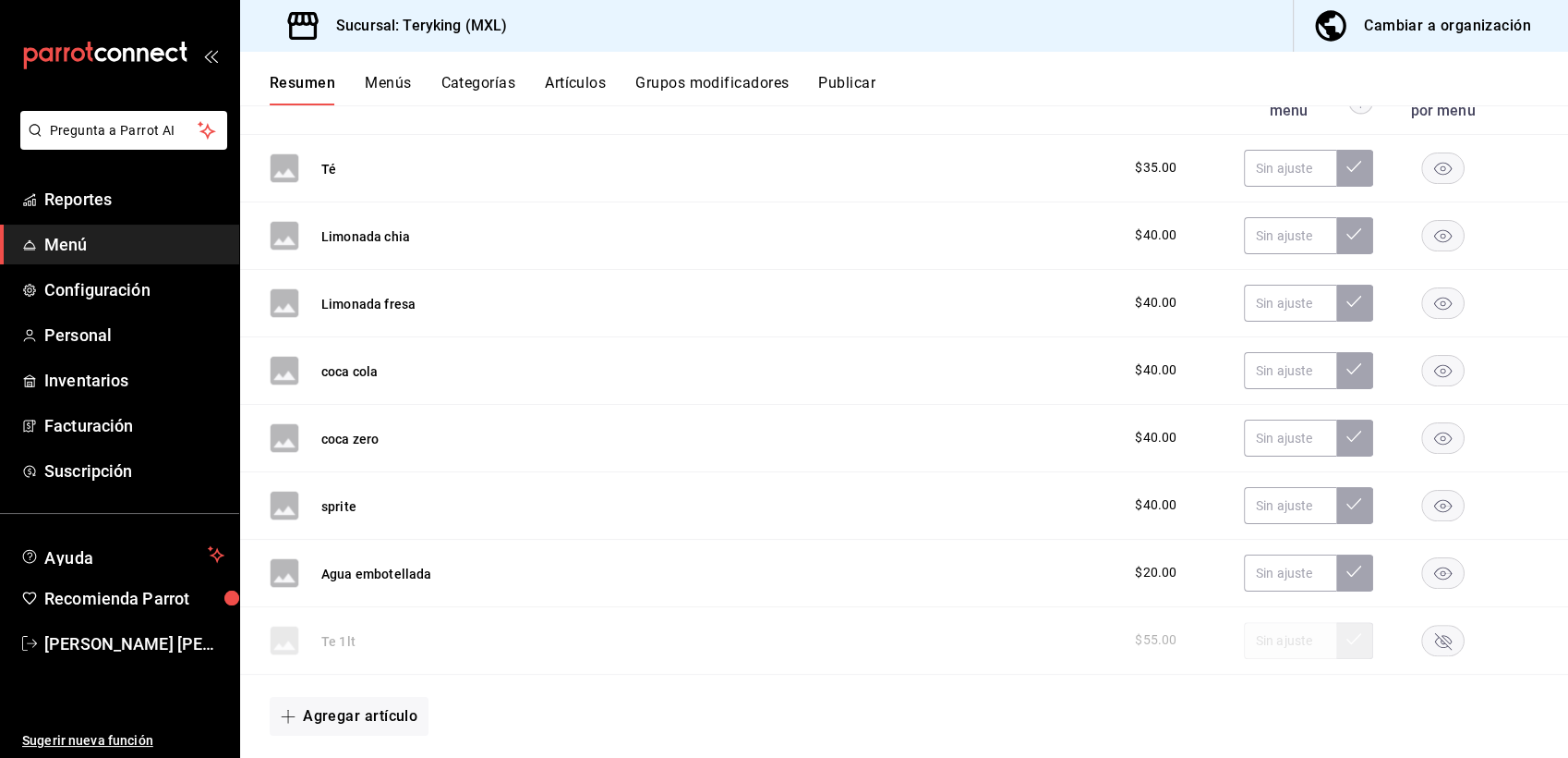
scroll to position [1475, 0]
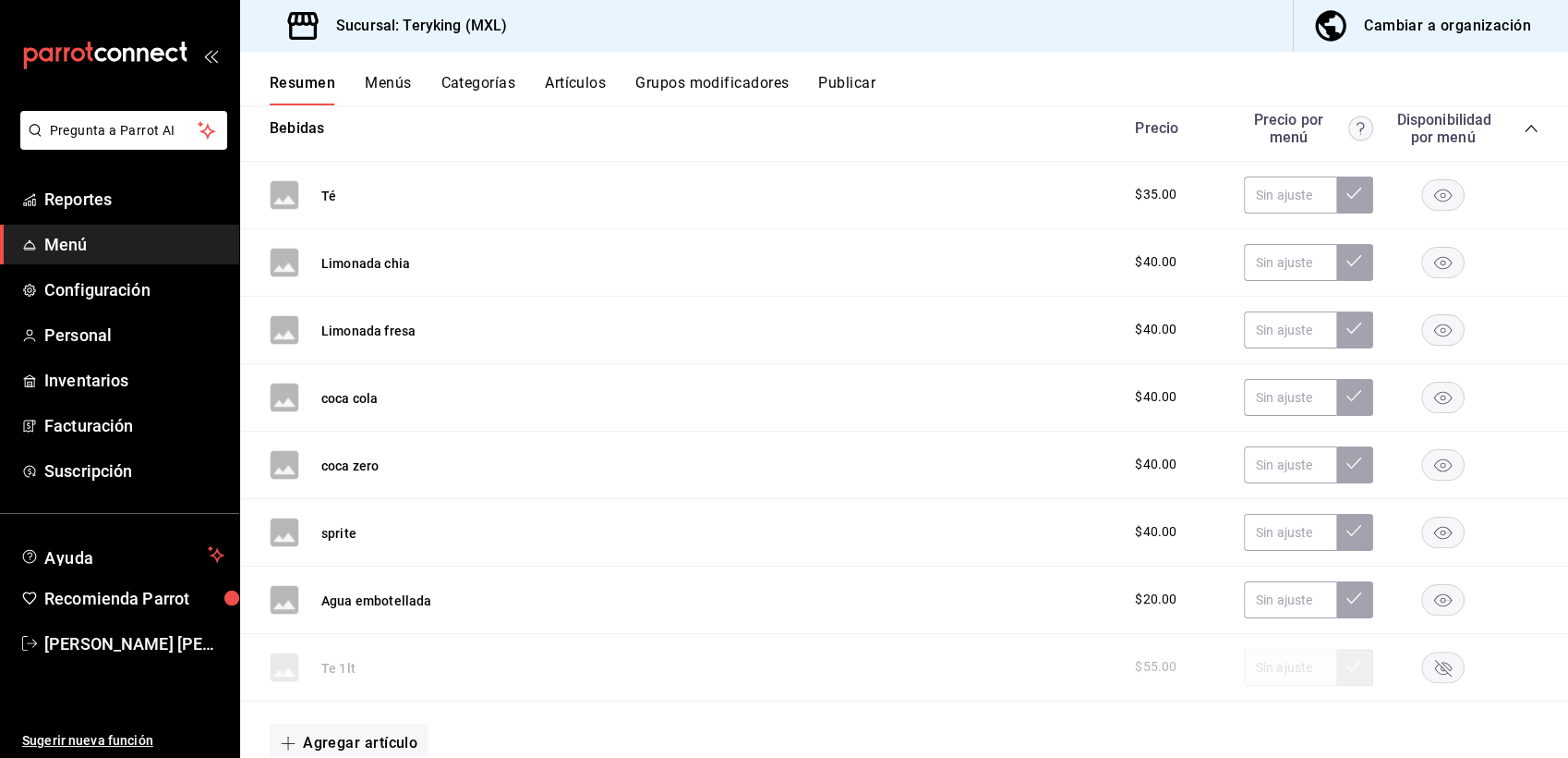
click at [1429, 275] on rect "button" at bounding box center [1444, 262] width 43 height 31
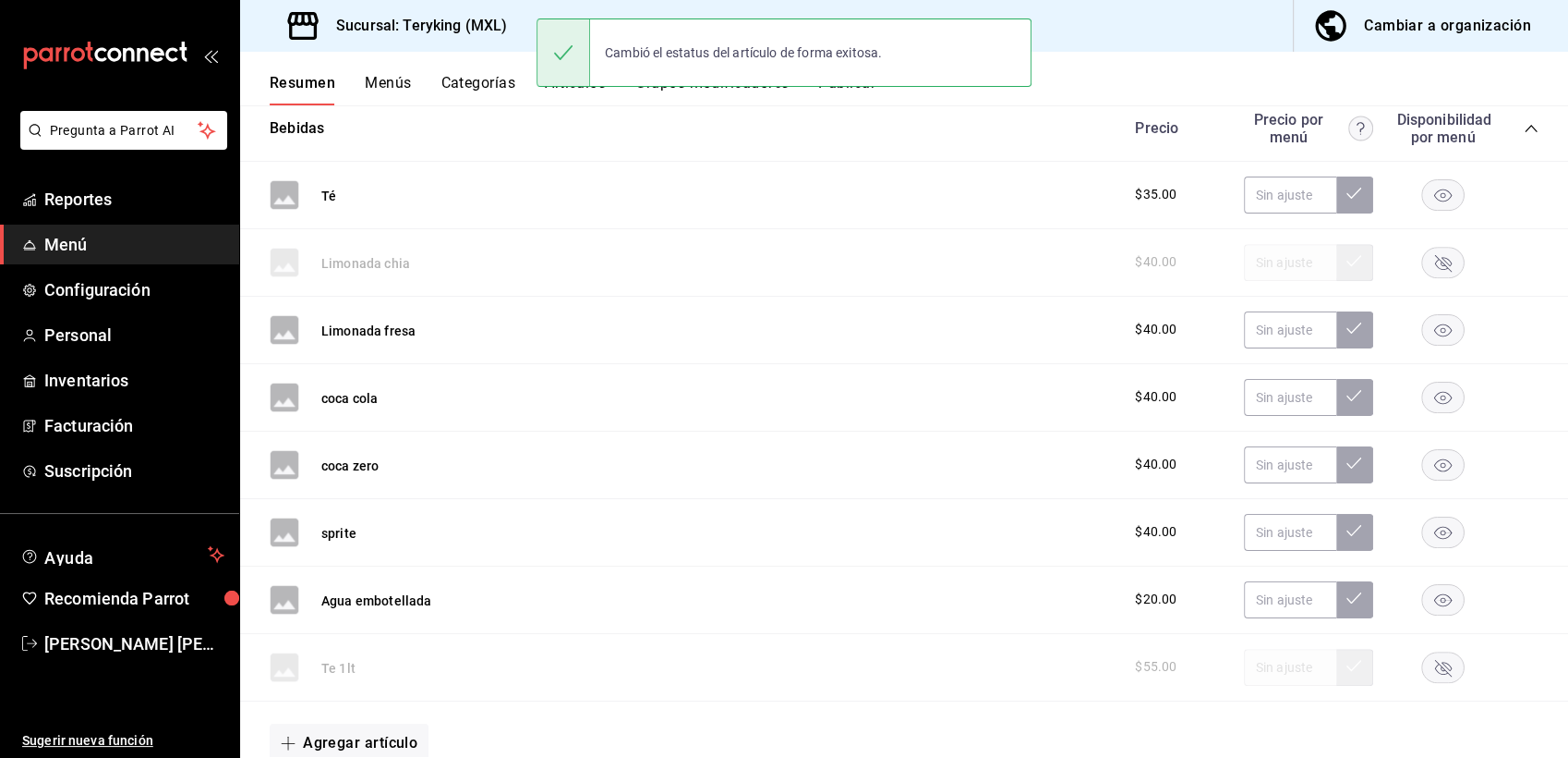
click at [1429, 340] on rect "button" at bounding box center [1444, 329] width 43 height 31
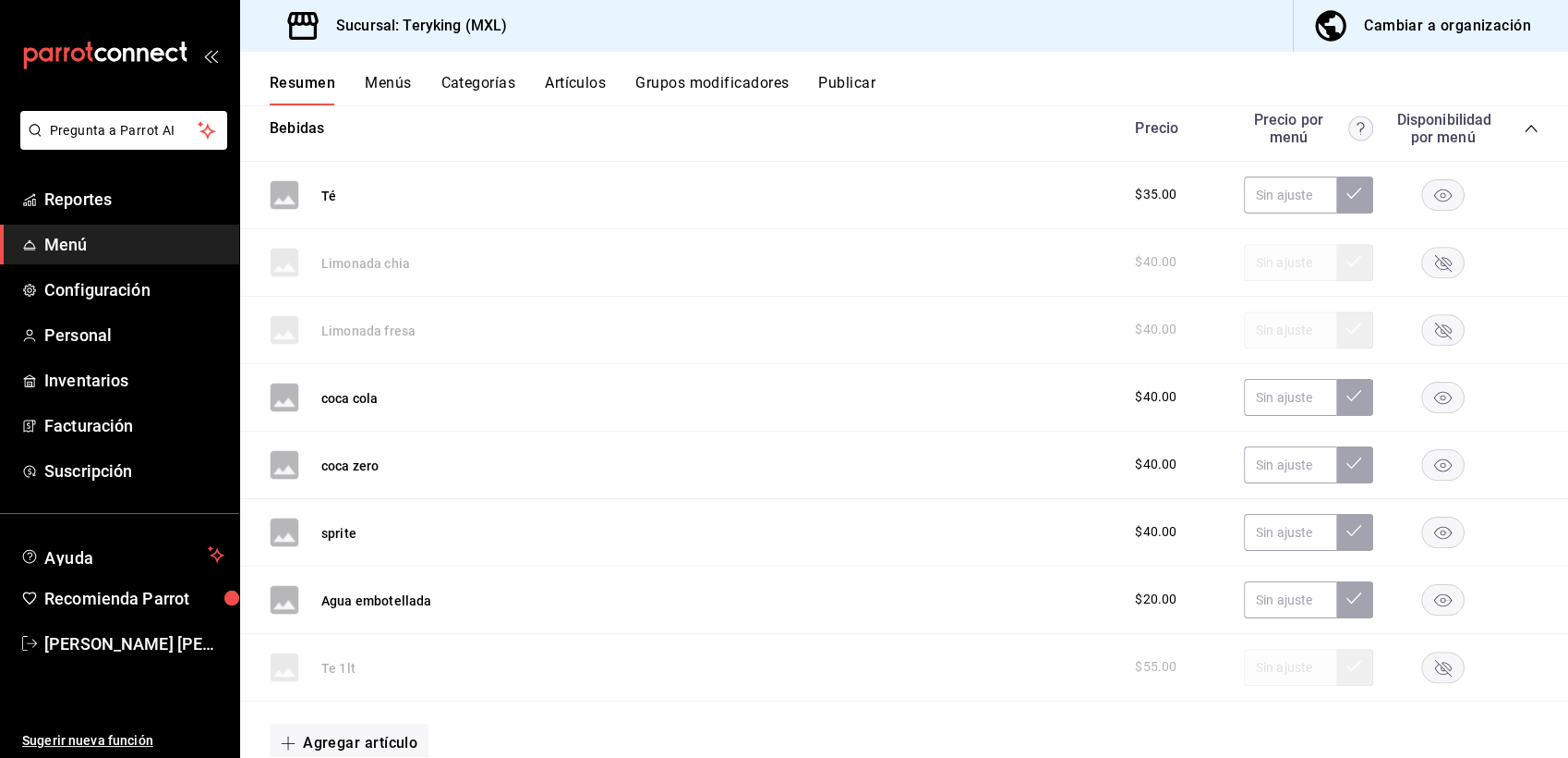
click at [852, 77] on button "Publicar" at bounding box center [847, 90] width 58 height 32
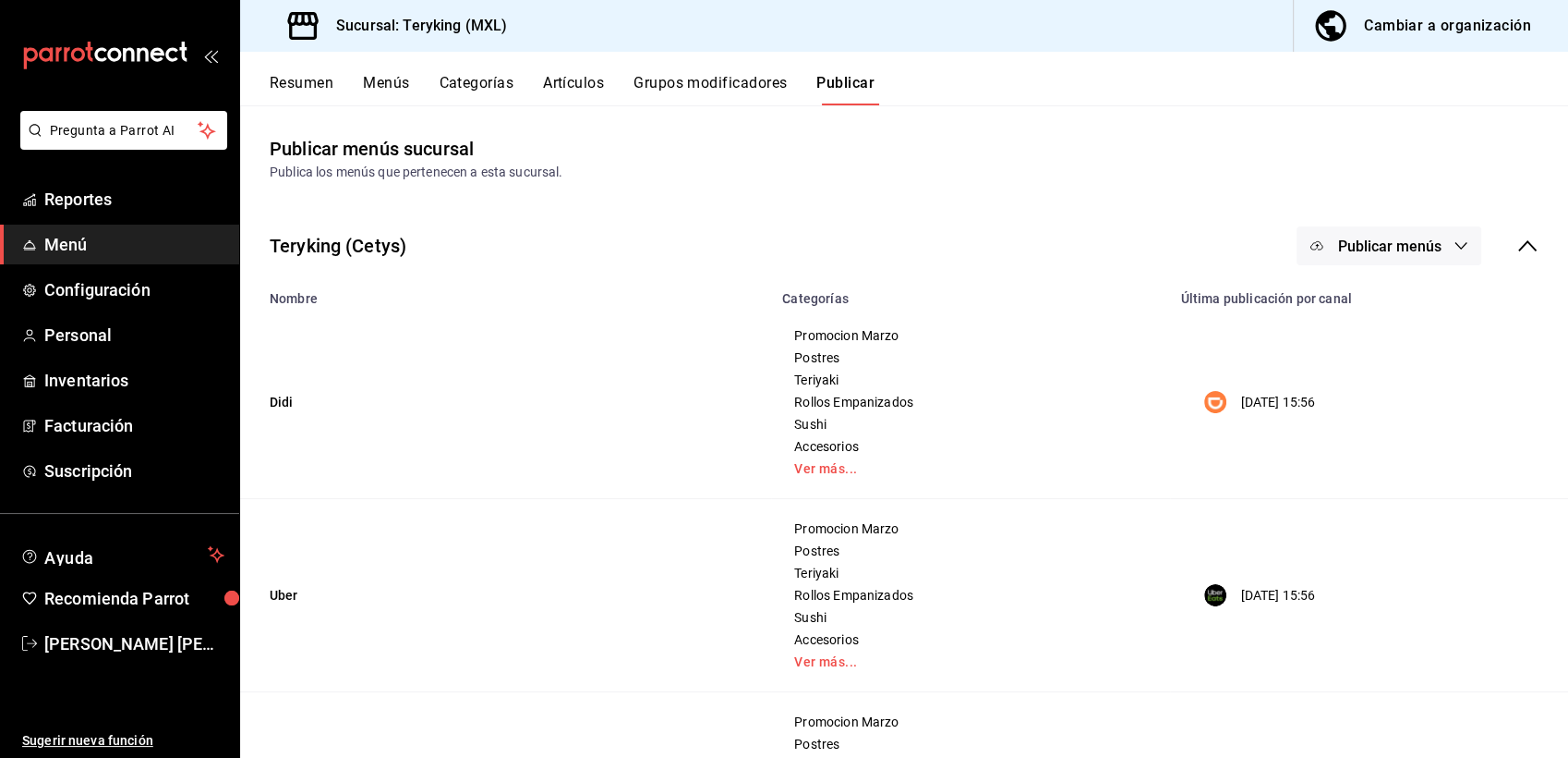
click at [1389, 234] on button "Publicar menús" at bounding box center [1390, 245] width 185 height 39
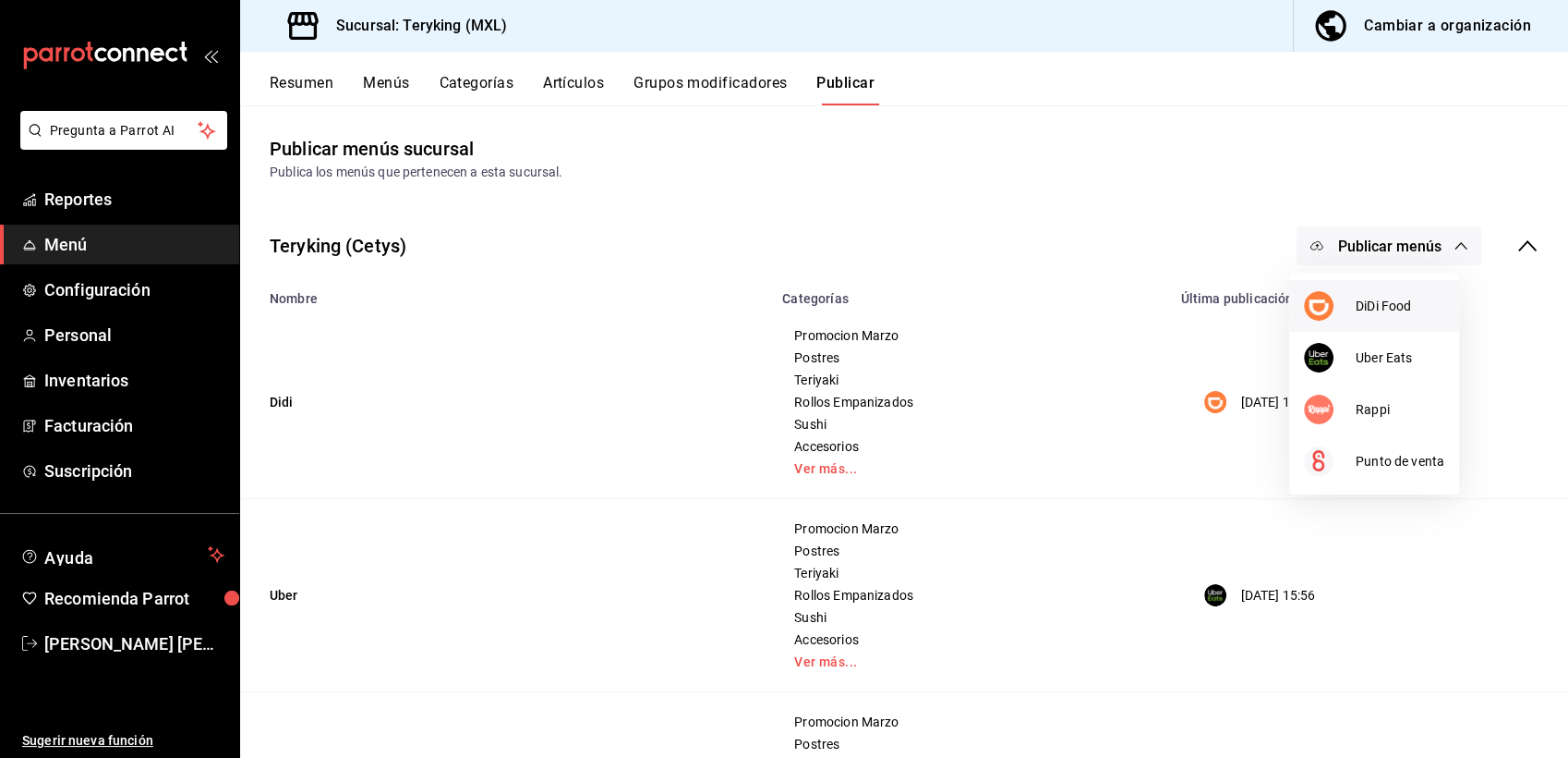
click at [1391, 317] on li "DiDi Food" at bounding box center [1374, 306] width 170 height 52
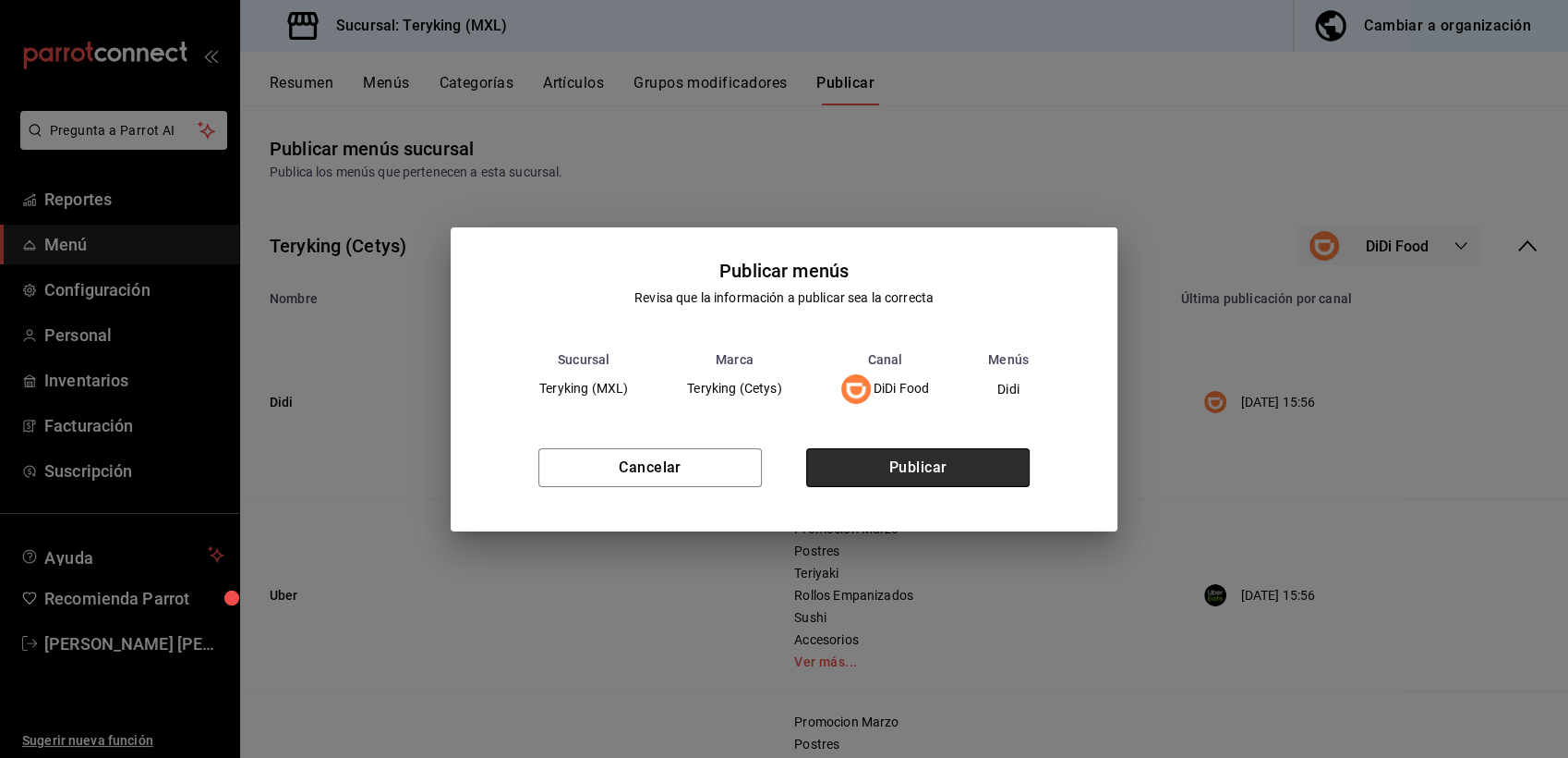
click at [923, 467] on button "Publicar" at bounding box center [918, 467] width 224 height 39
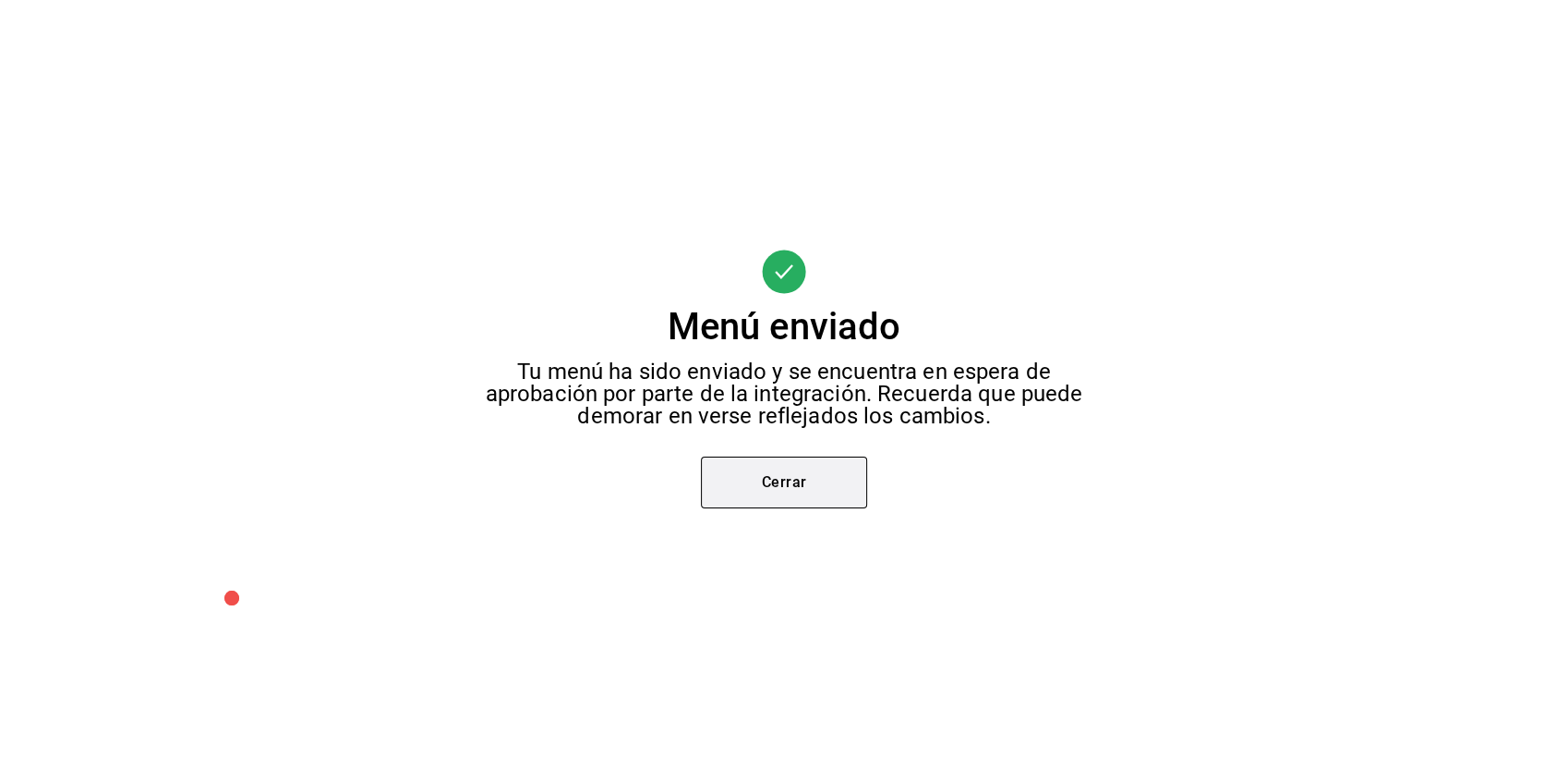
click at [784, 477] on button "Cerrar" at bounding box center [784, 482] width 166 height 52
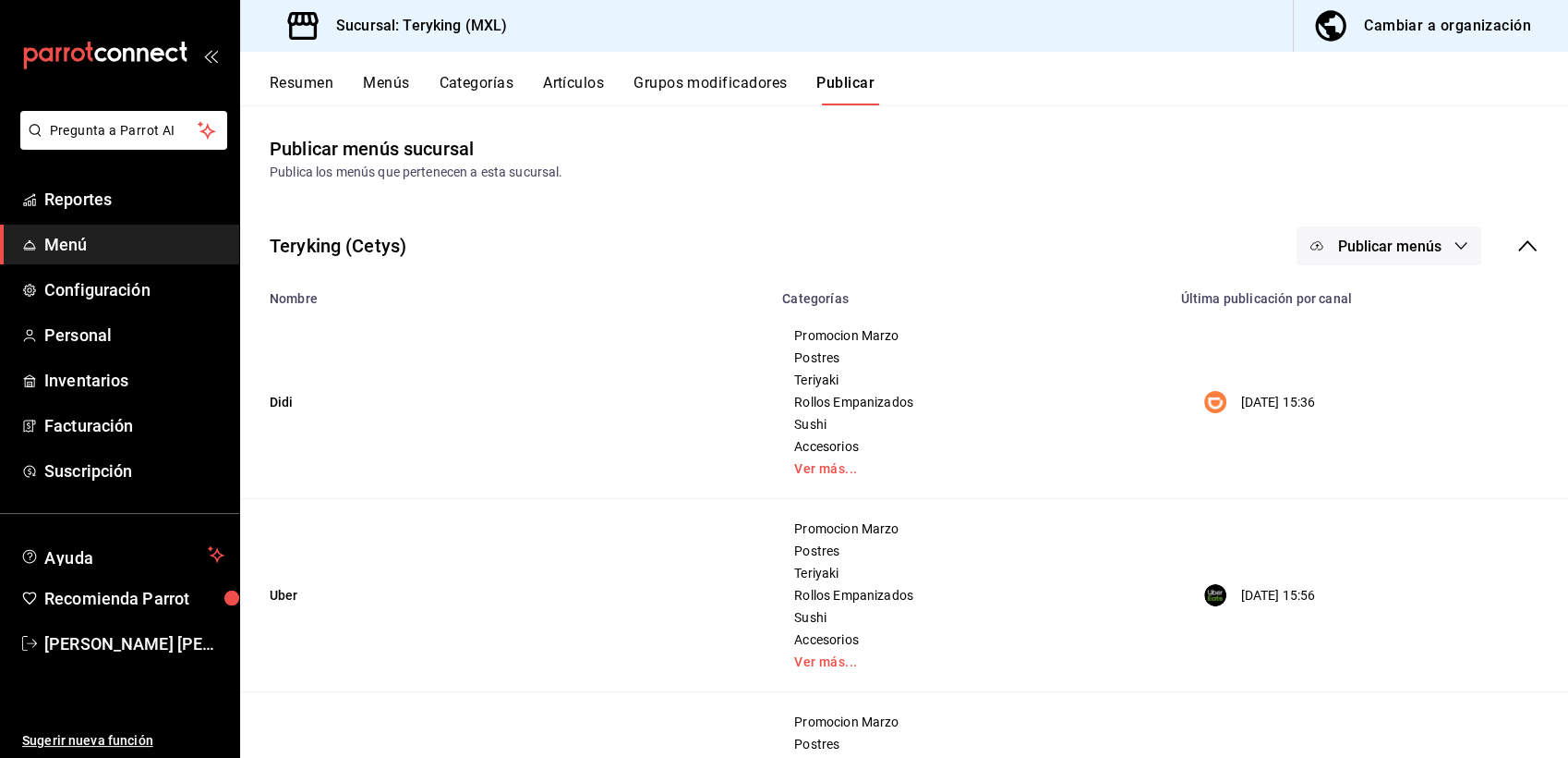
click at [99, 253] on span "Menú" at bounding box center [134, 244] width 180 height 25
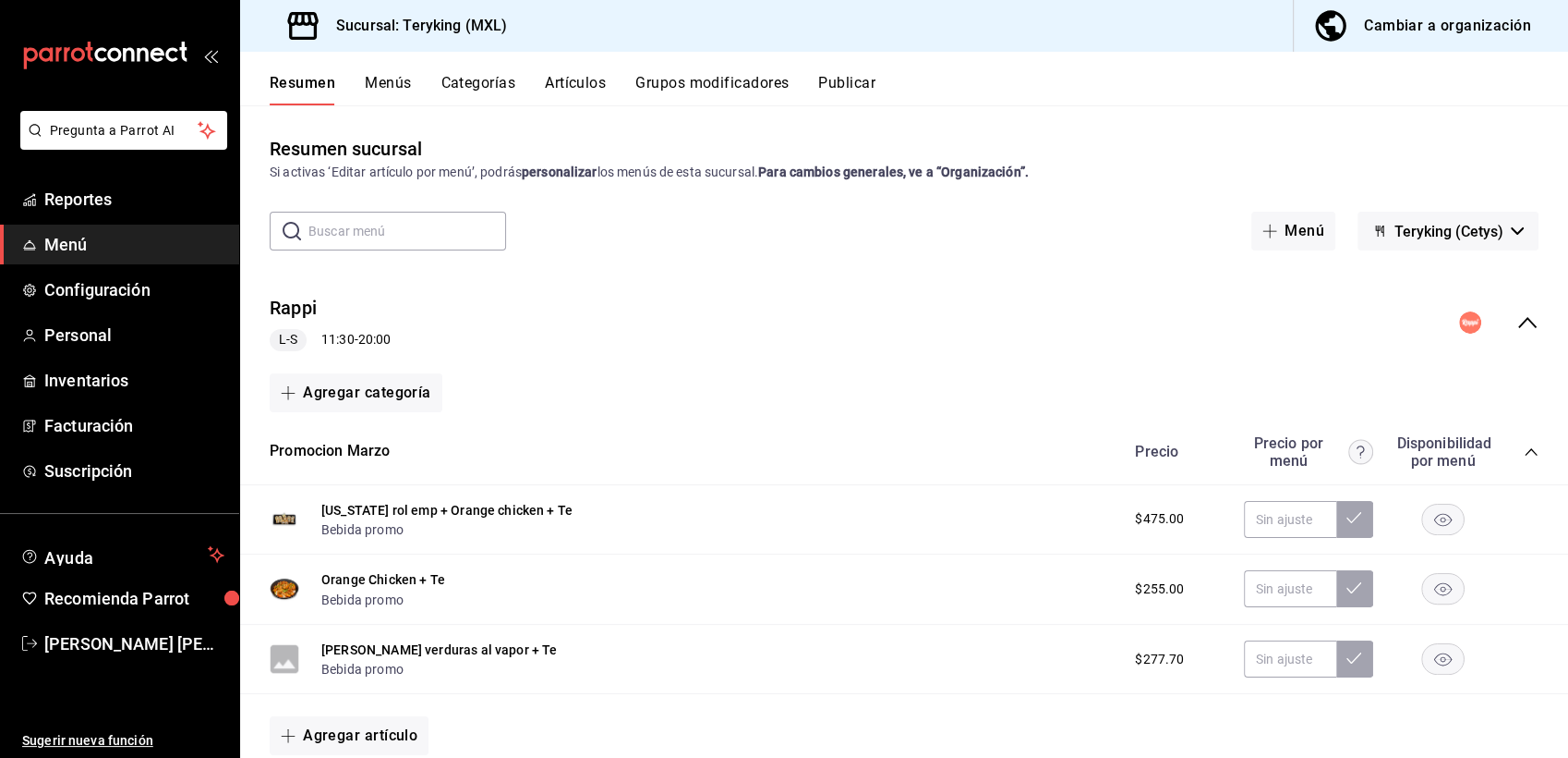
click at [1516, 322] on icon "collapse-menu-row" at bounding box center [1527, 323] width 22 height 22
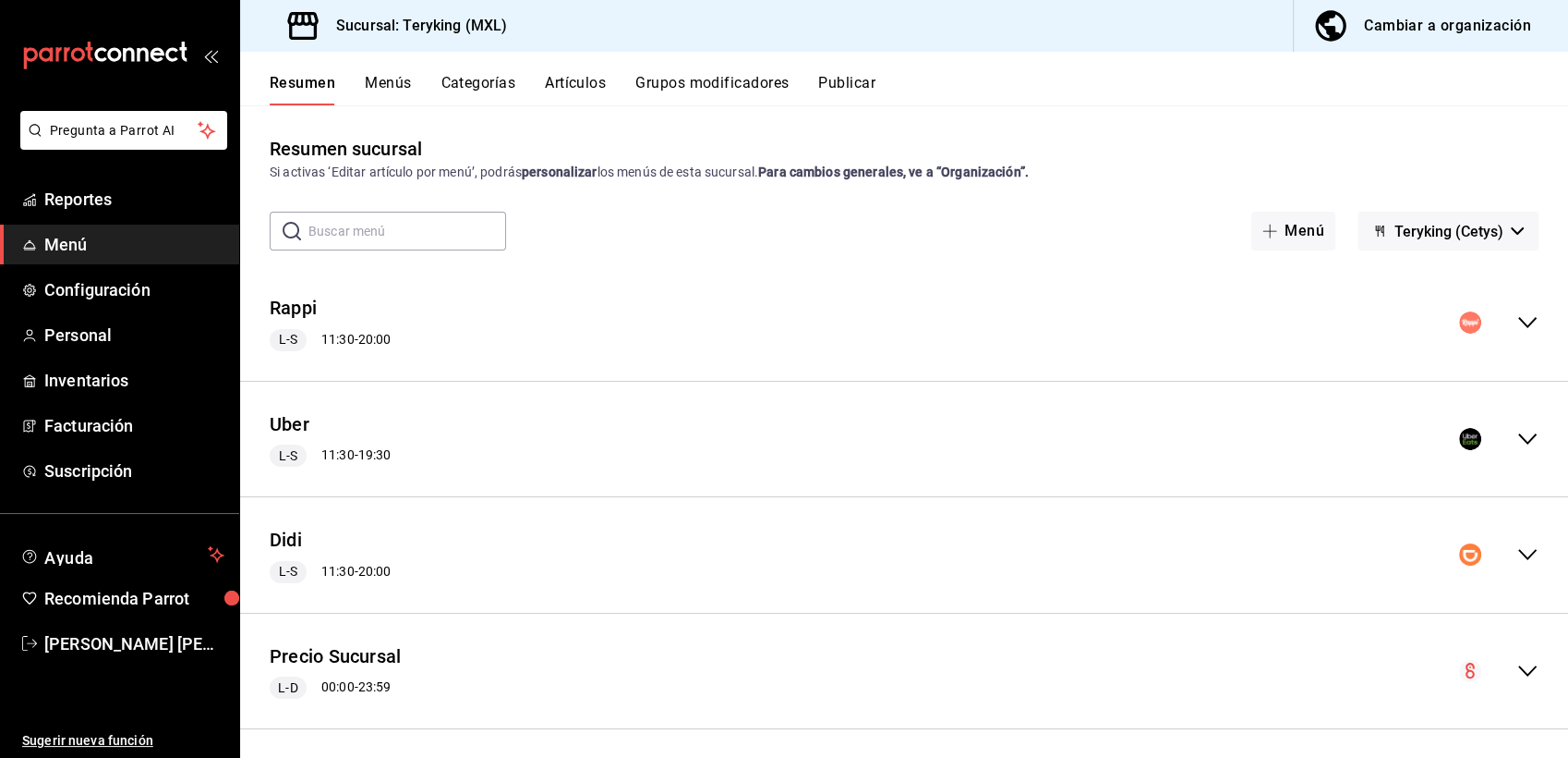
click at [1516, 443] on icon "collapse-menu-row" at bounding box center [1527, 439] width 22 height 22
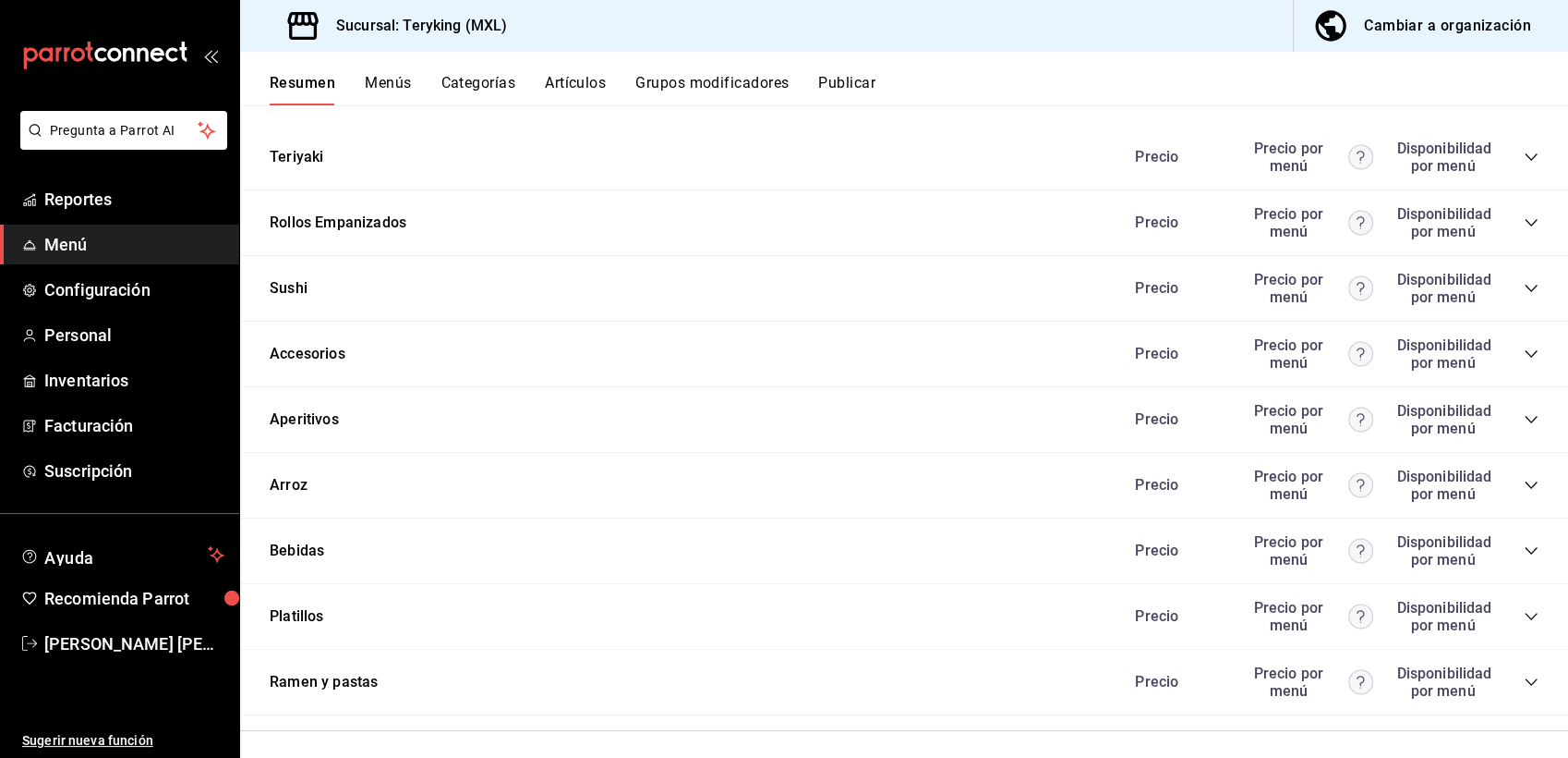
scroll to position [1066, 0]
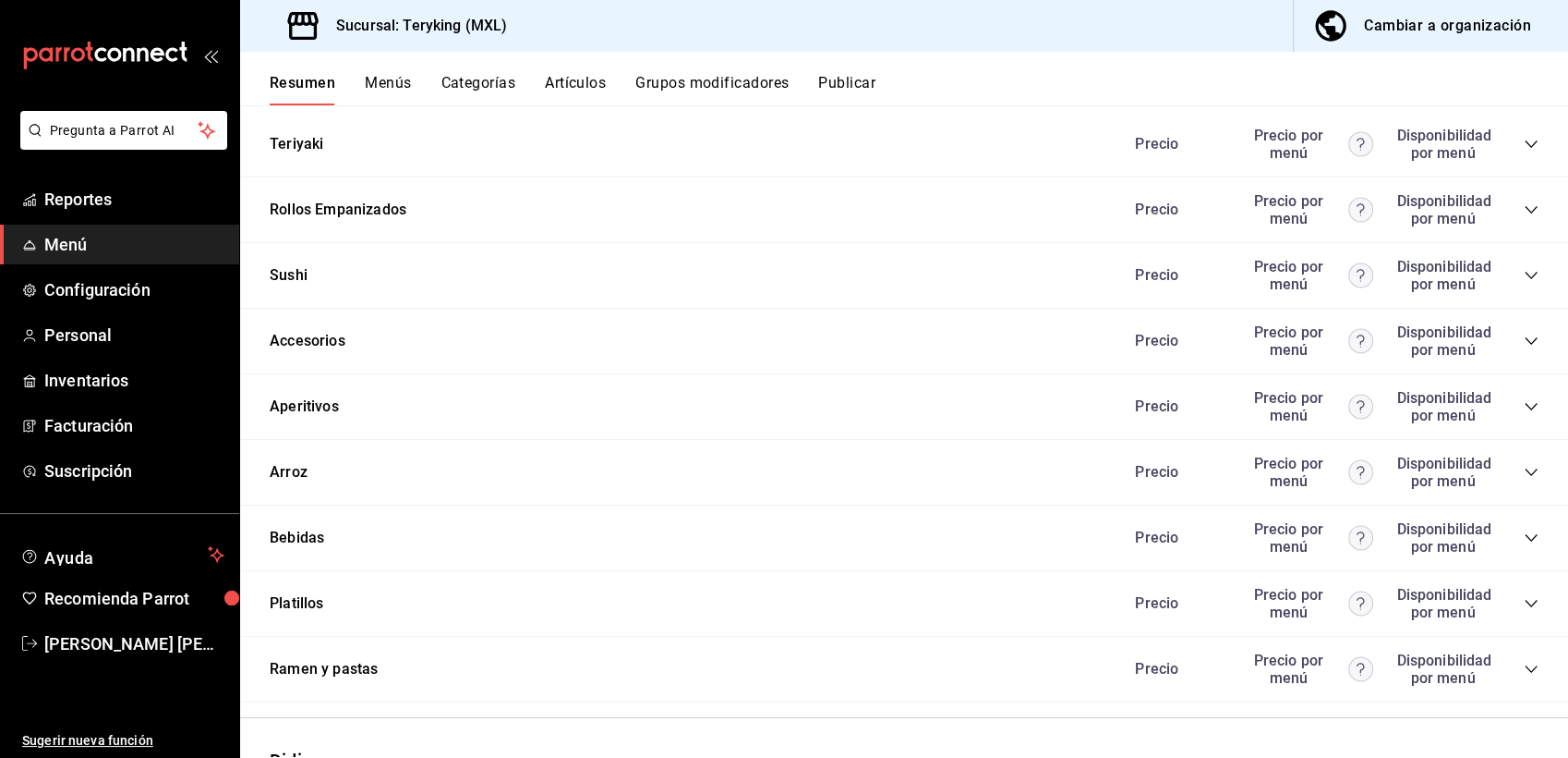
click at [1524, 544] on icon "collapse-category-row" at bounding box center [1531, 538] width 15 height 15
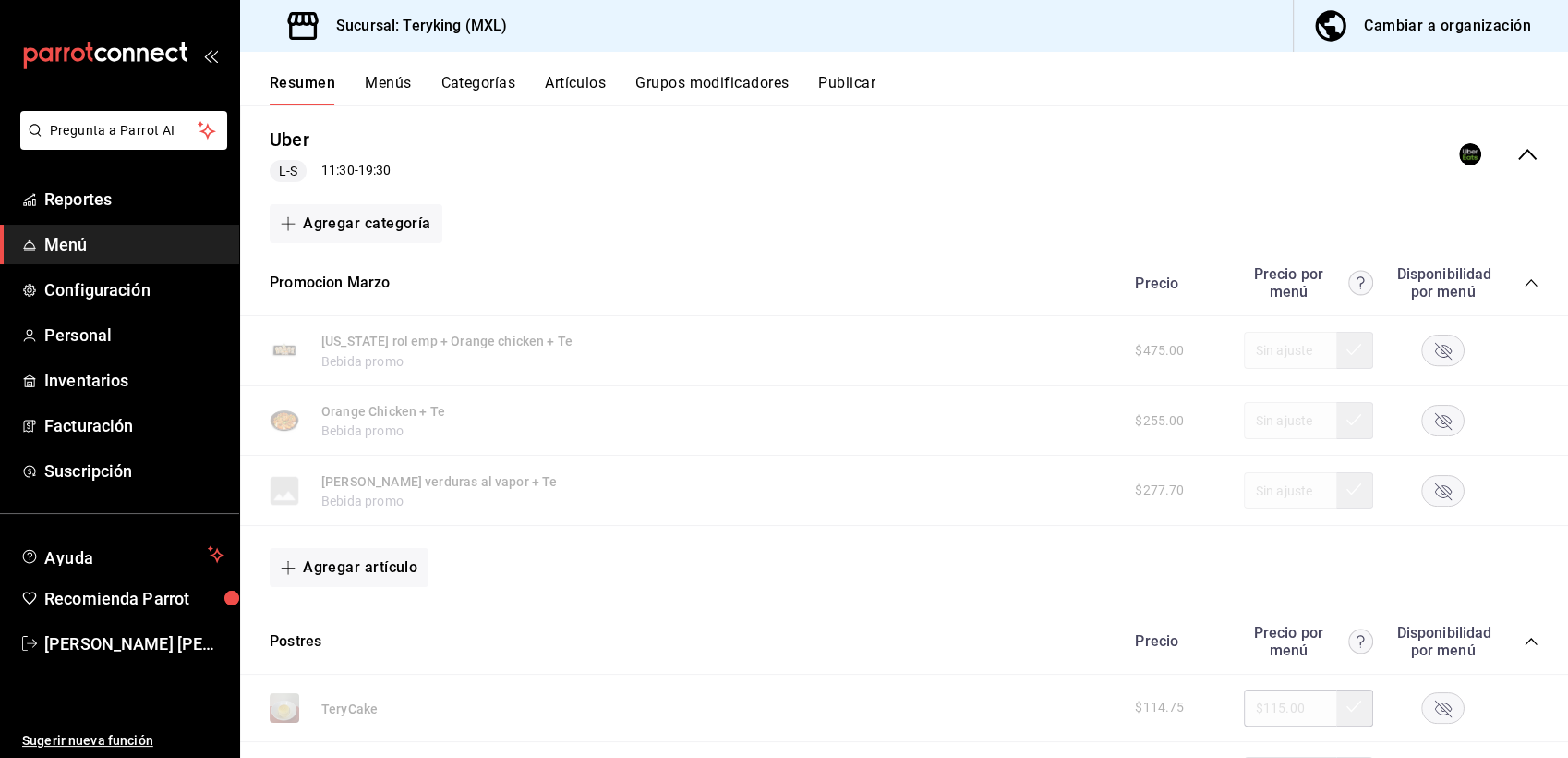
scroll to position [0, 0]
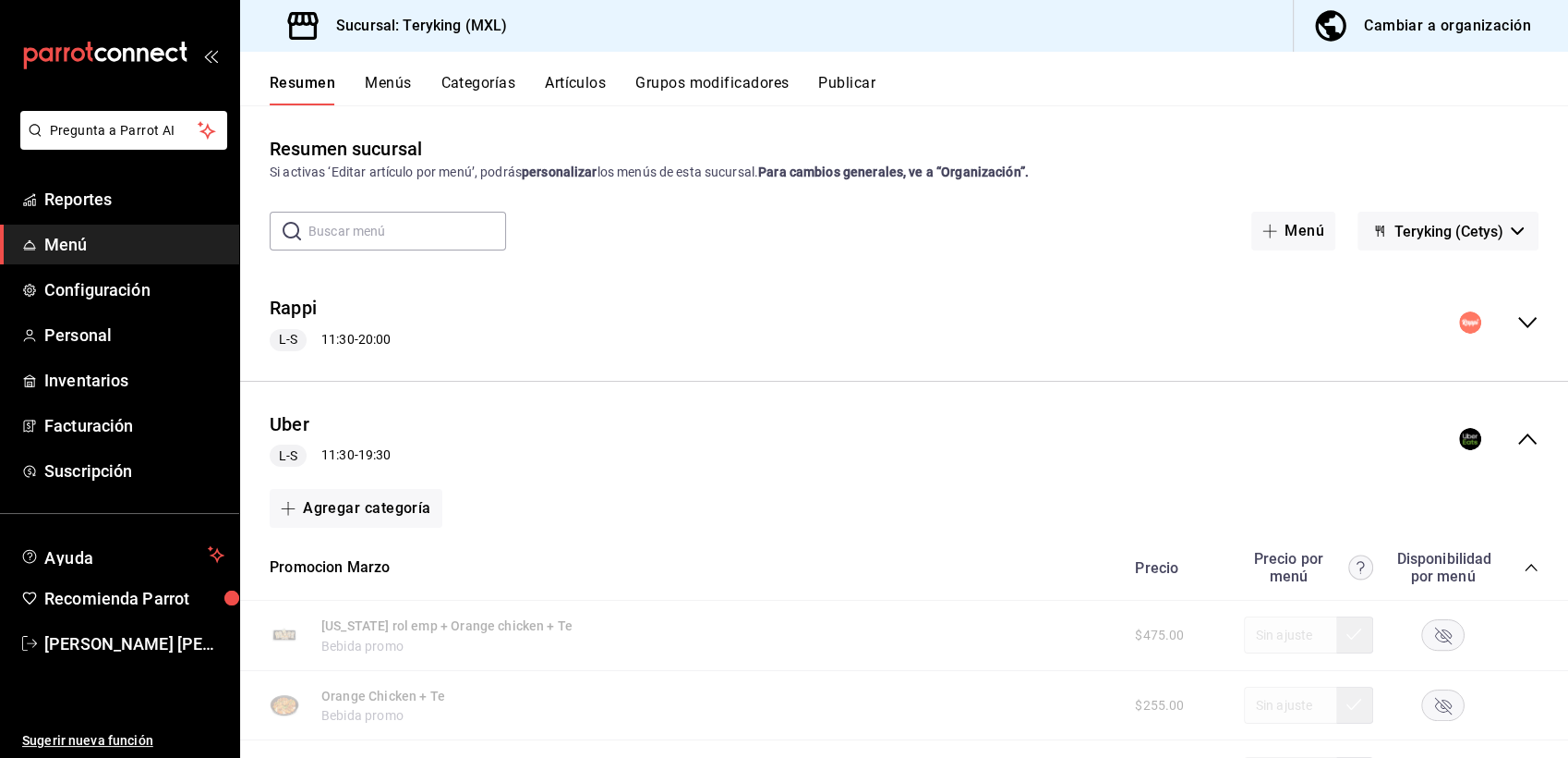
click at [860, 81] on button "Publicar" at bounding box center [847, 90] width 58 height 32
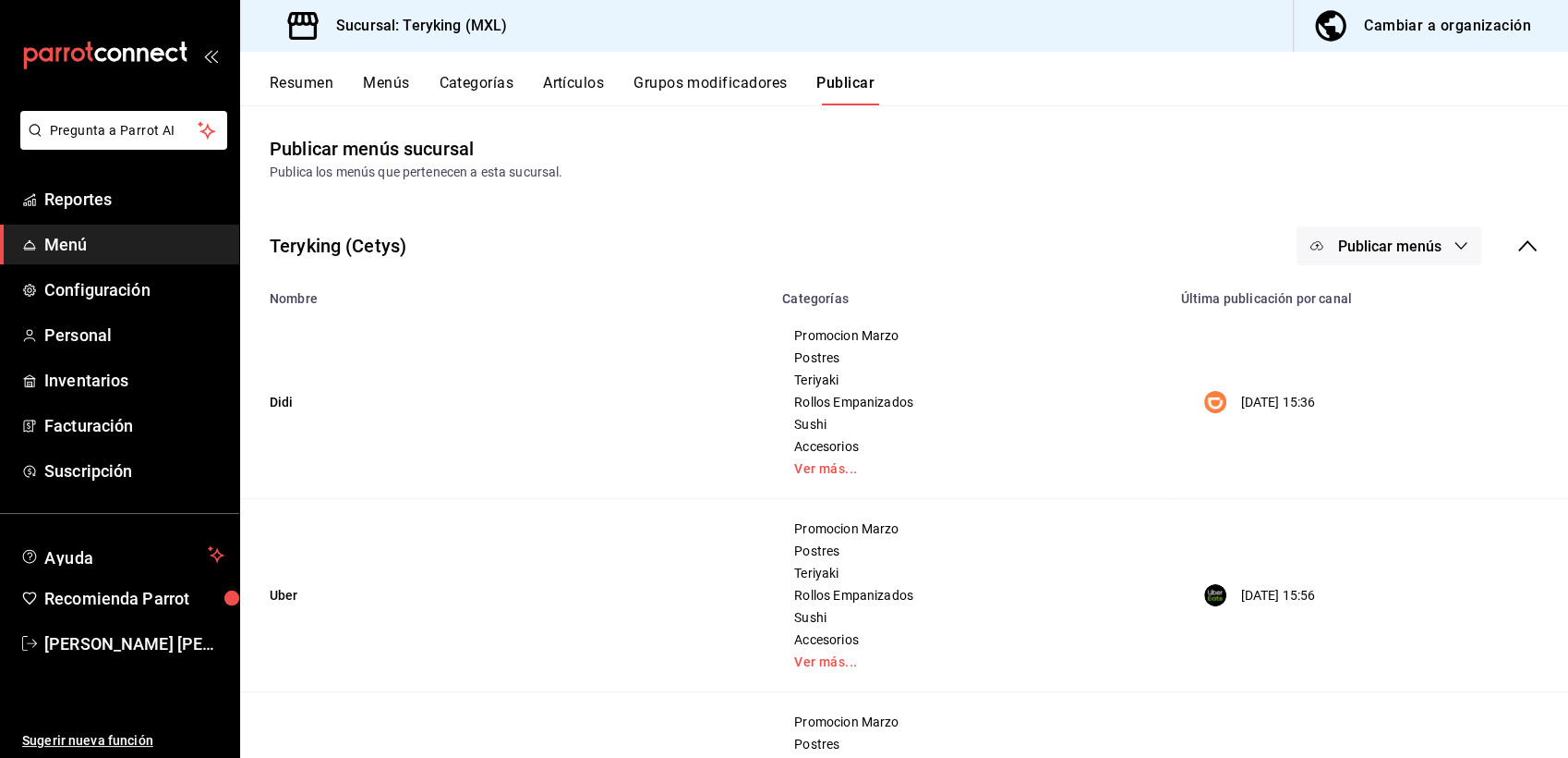
click at [1374, 244] on span "Publicar menús" at bounding box center [1389, 246] width 104 height 18
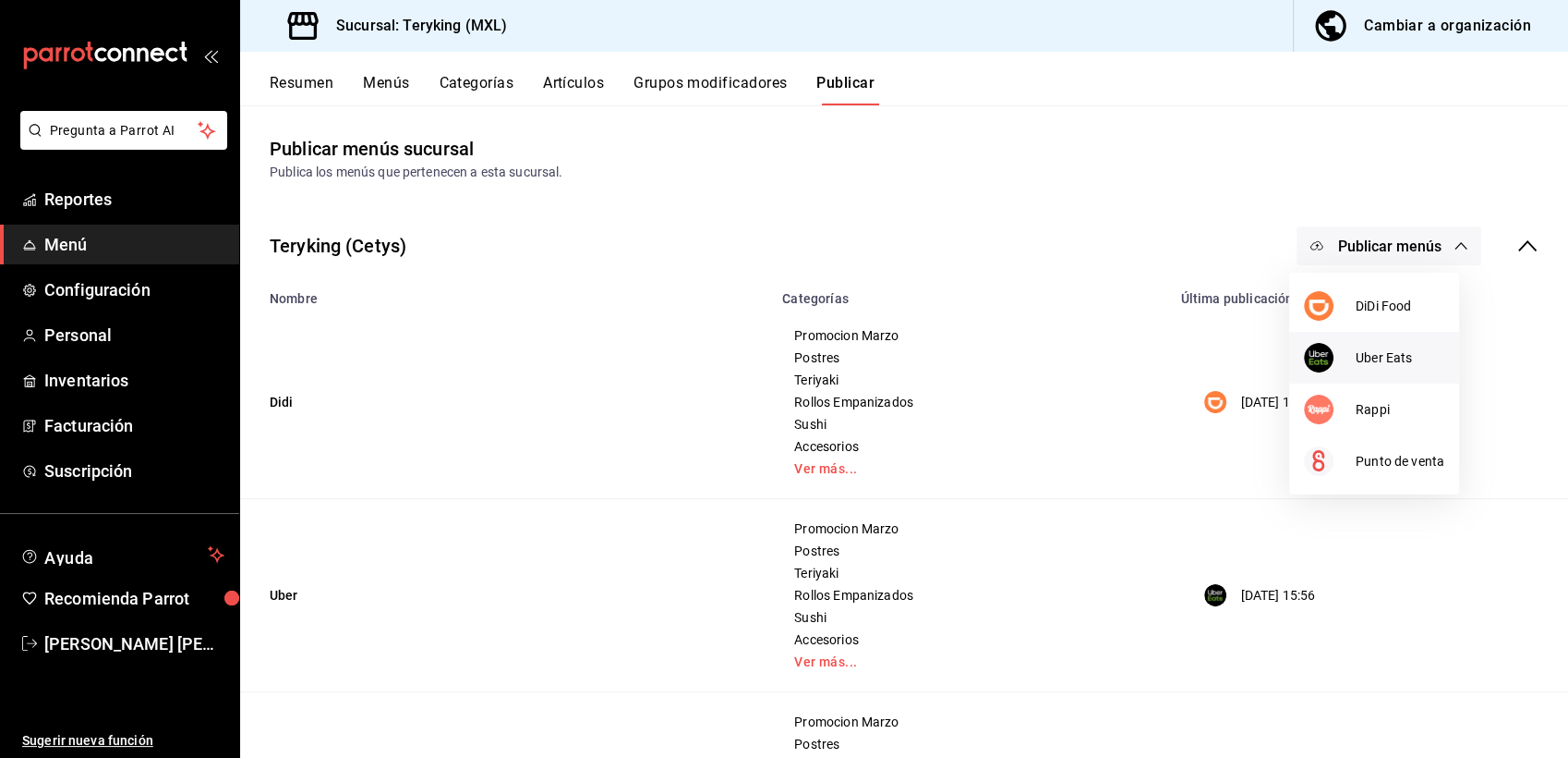
click at [1367, 365] on span "Uber Eats" at bounding box center [1400, 358] width 89 height 19
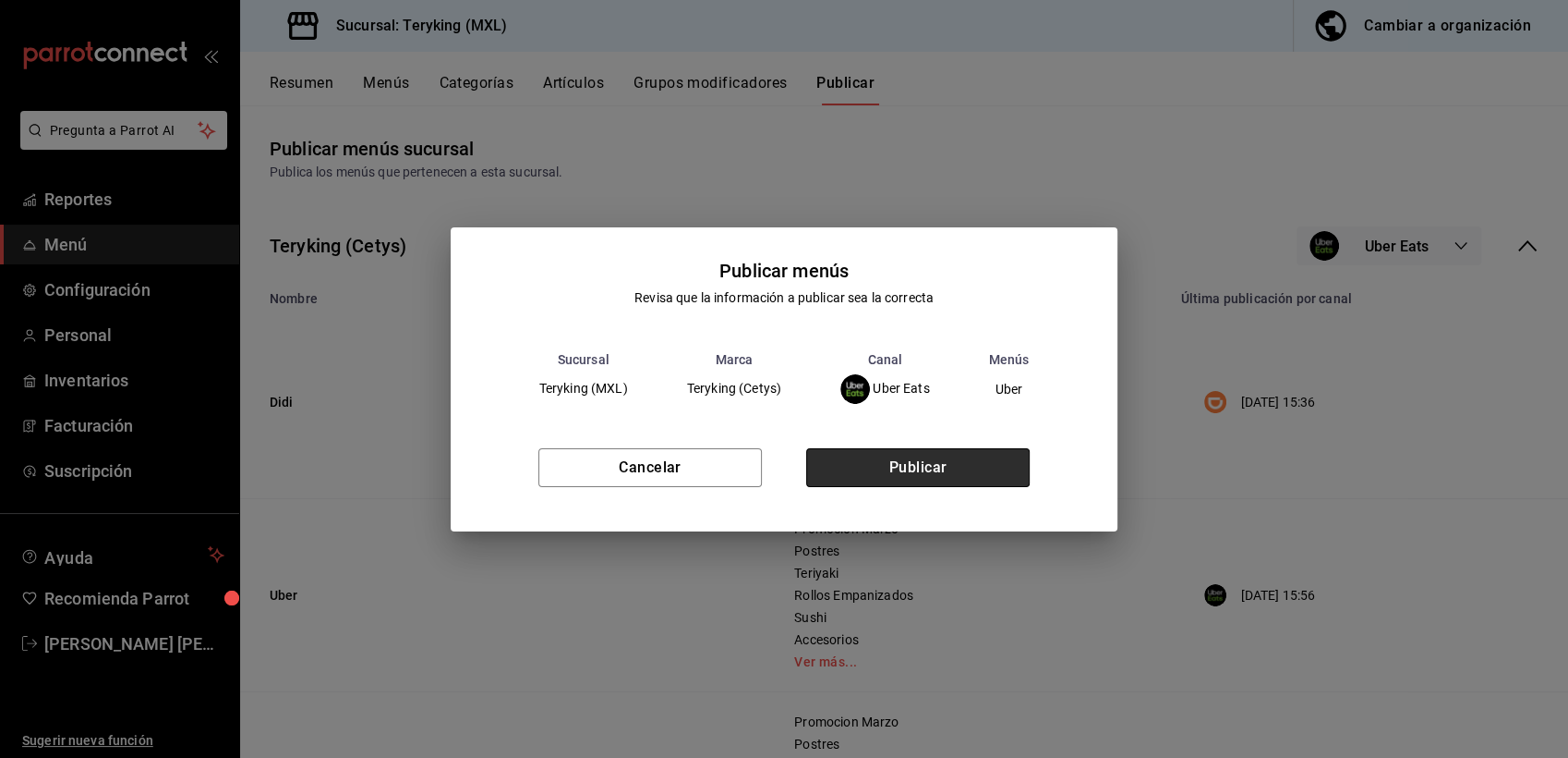
click at [964, 450] on button "Publicar" at bounding box center [918, 467] width 224 height 39
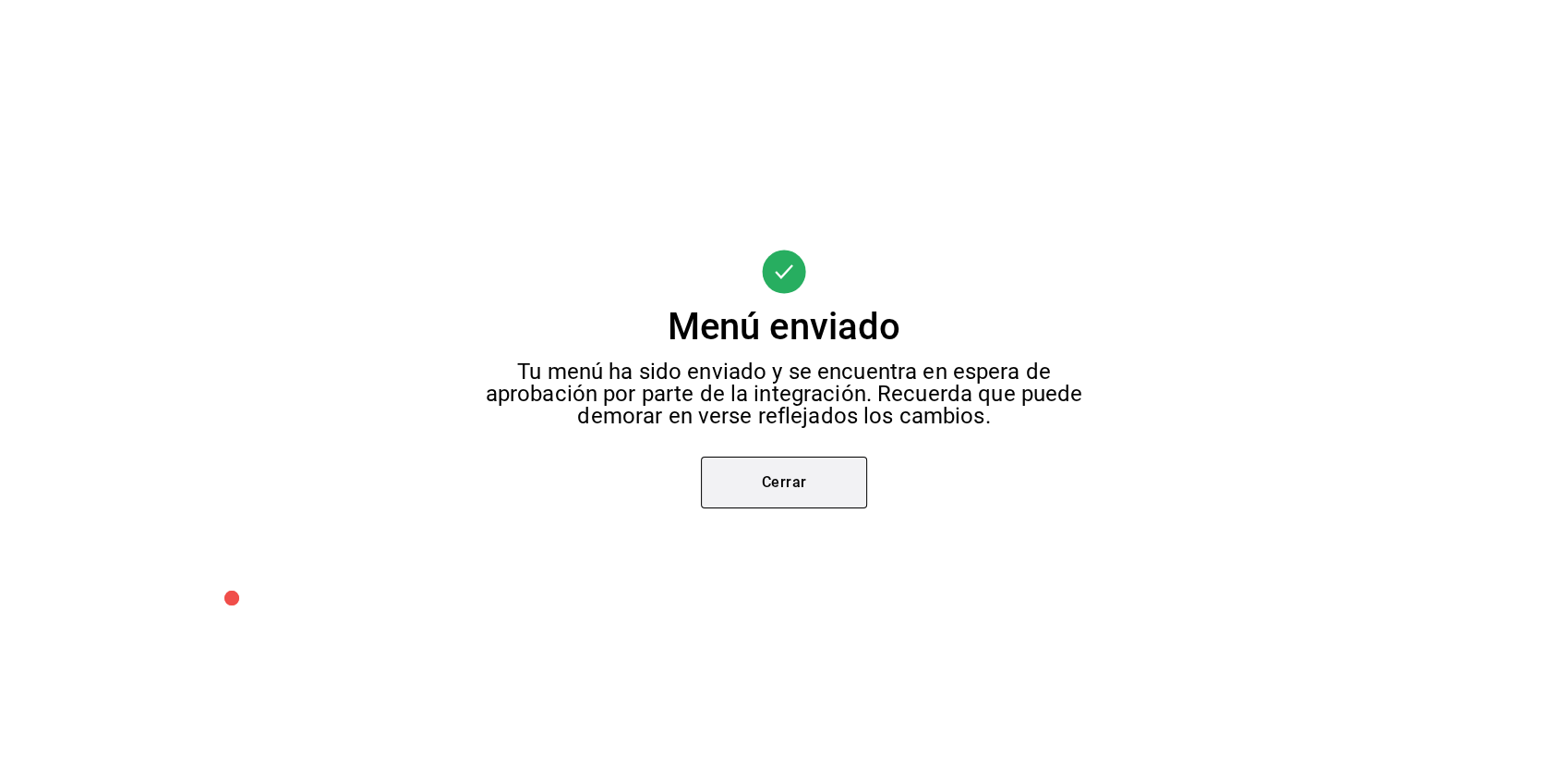
click at [817, 471] on button "Cerrar" at bounding box center [784, 482] width 166 height 52
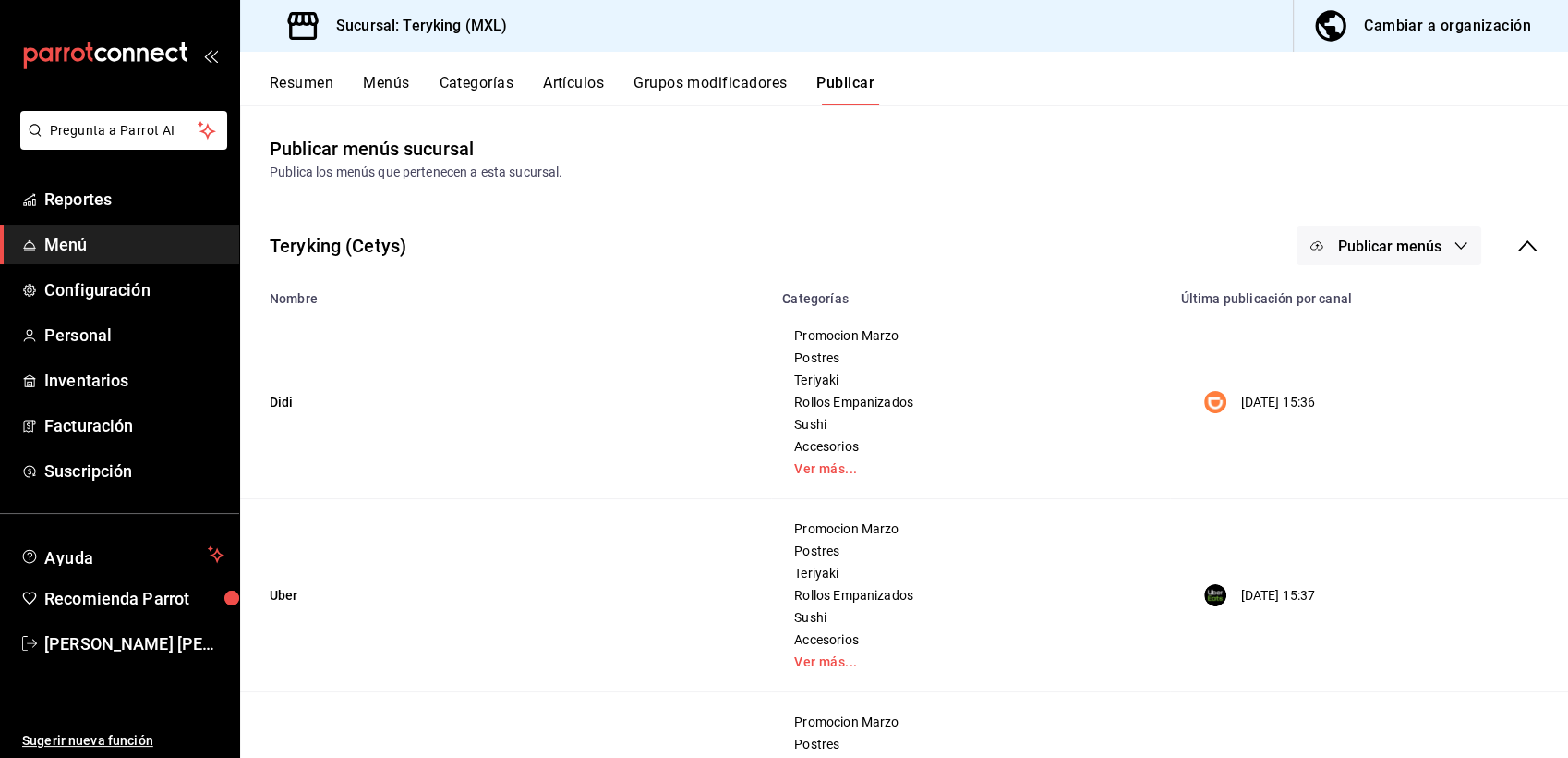
click at [74, 248] on span "Menú" at bounding box center [134, 244] width 180 height 25
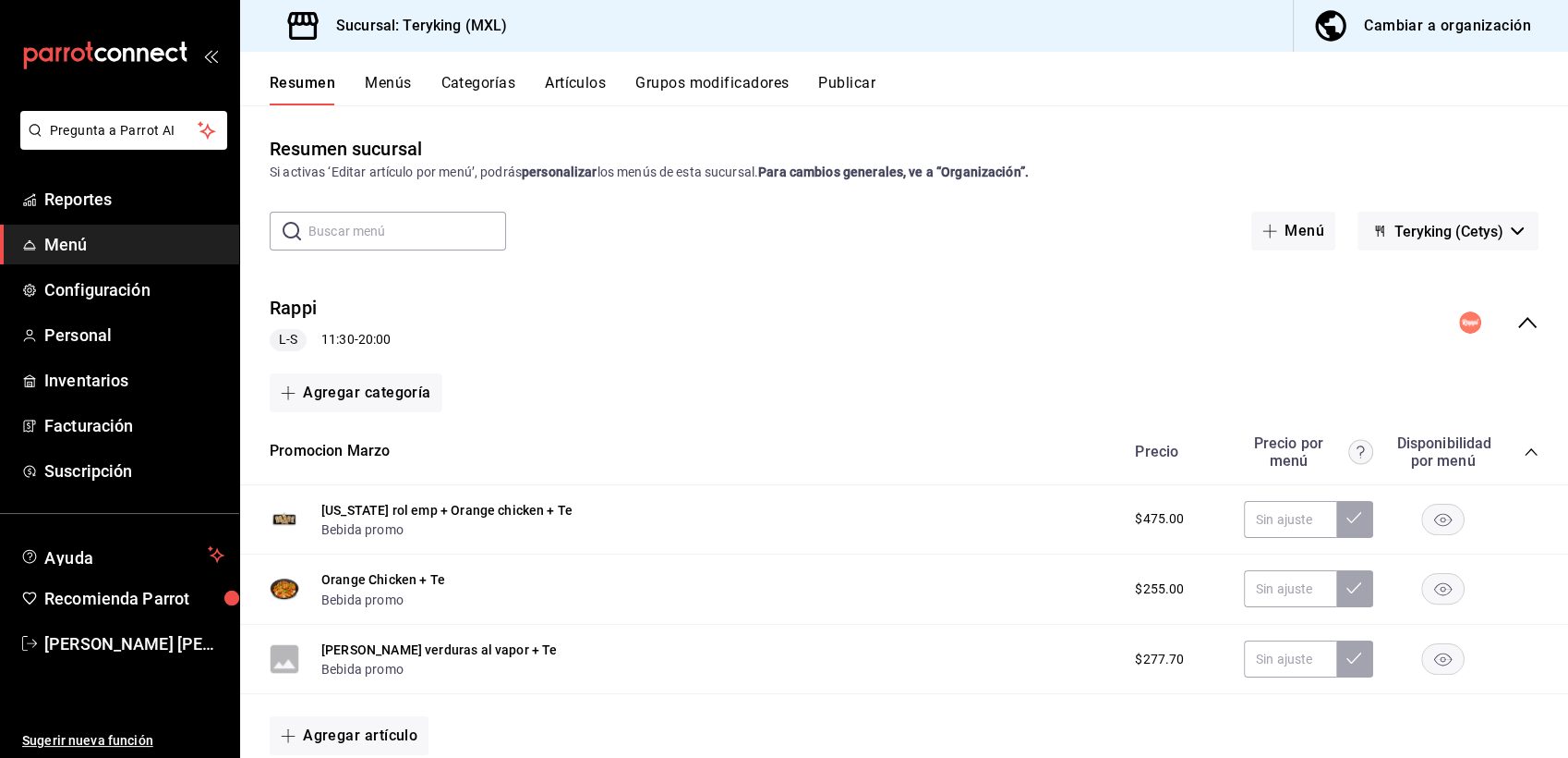
click at [1516, 326] on icon "collapse-menu-row" at bounding box center [1527, 323] width 22 height 22
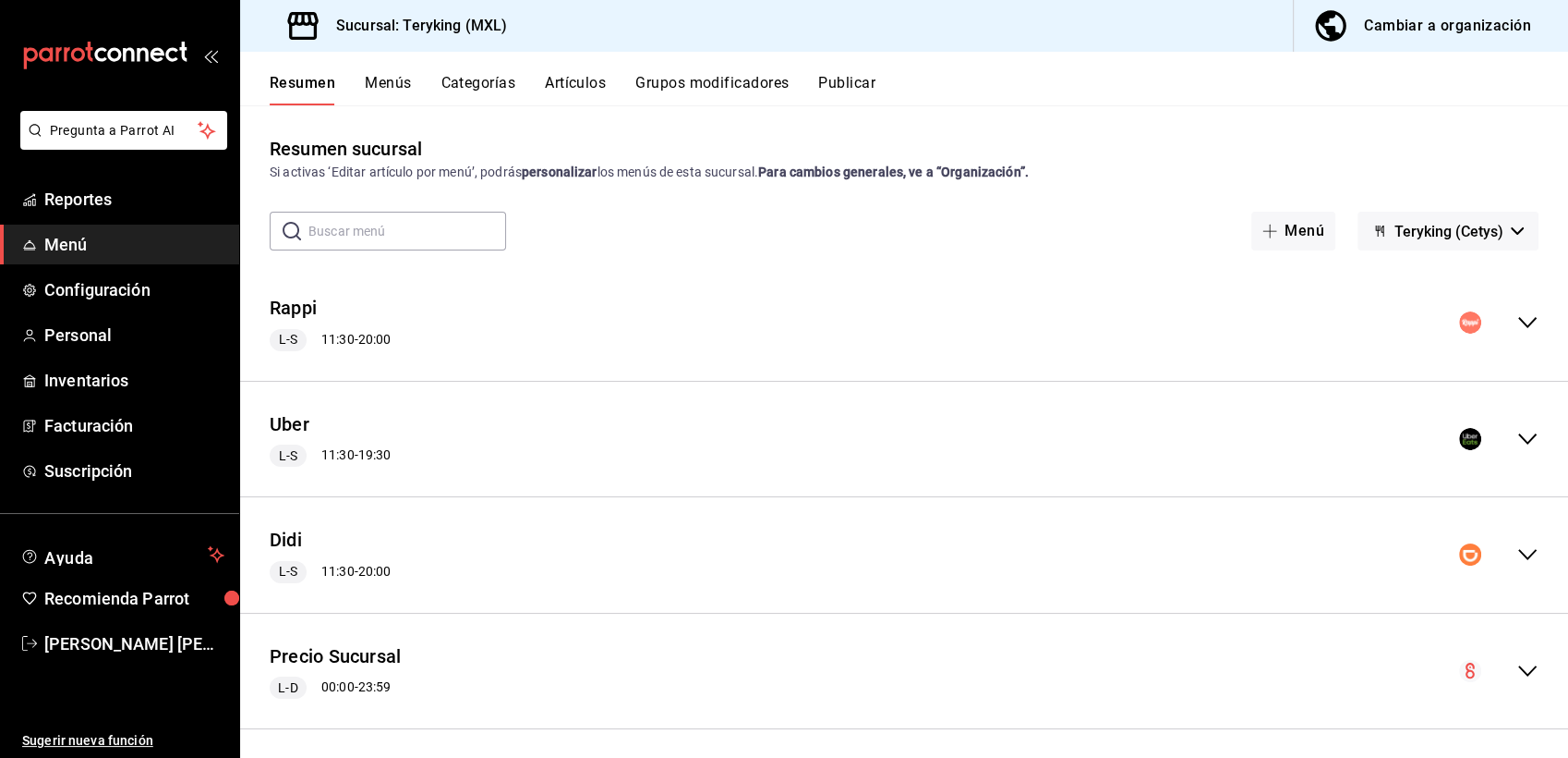
click at [1516, 557] on icon "collapse-menu-row" at bounding box center [1527, 555] width 22 height 22
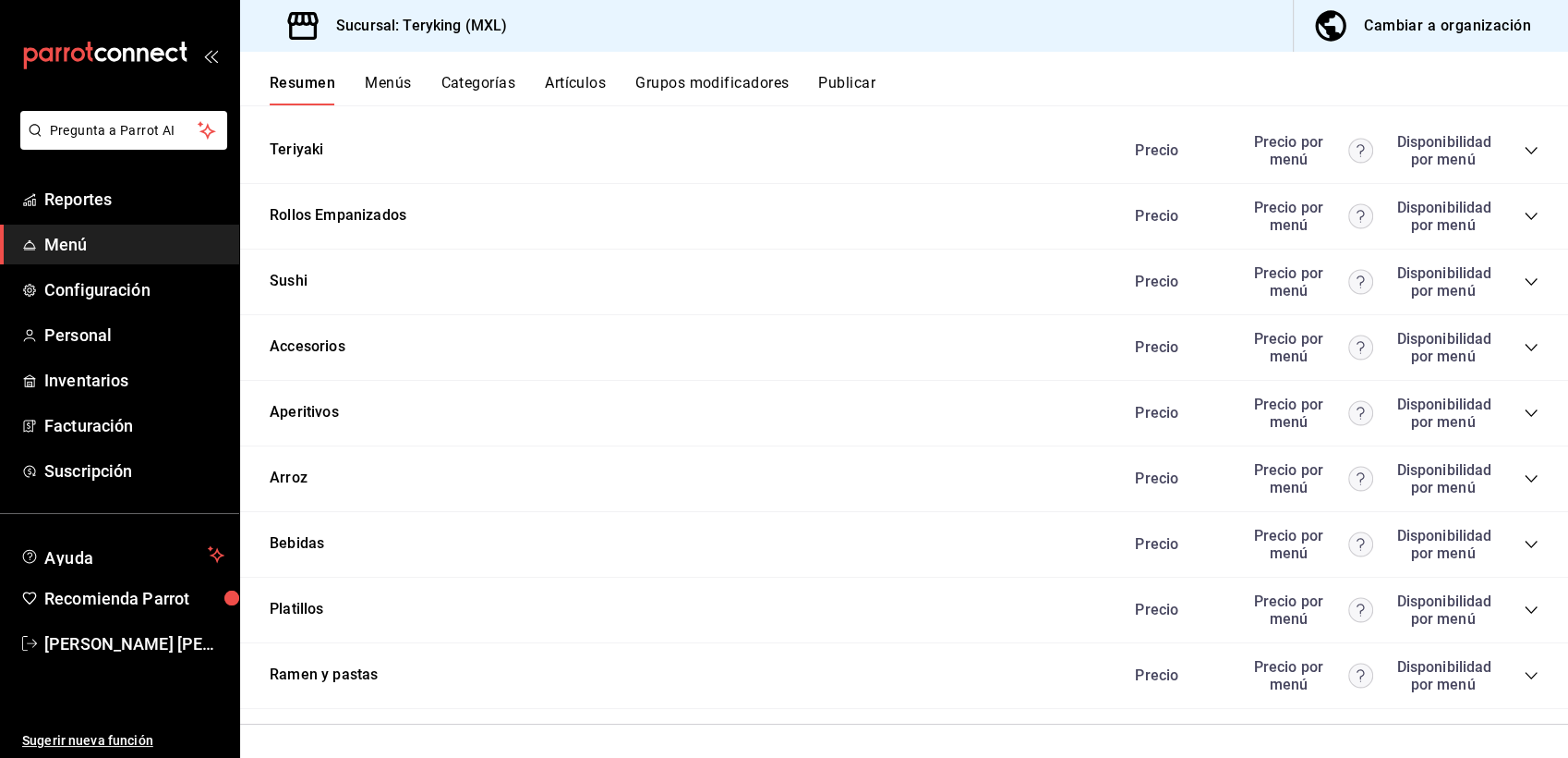
scroll to position [1209, 0]
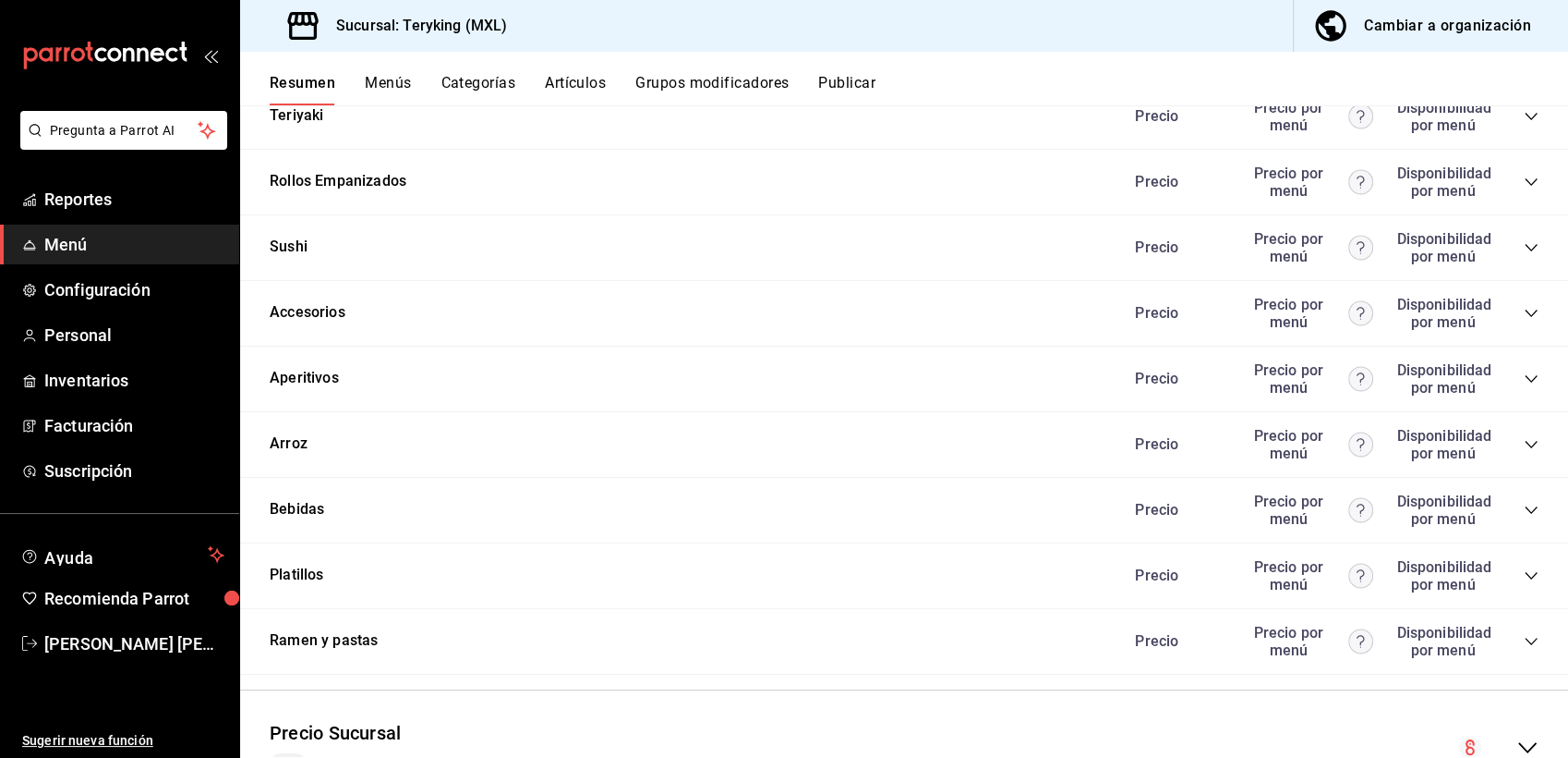
click at [1524, 518] on icon "collapse-category-row" at bounding box center [1531, 510] width 15 height 15
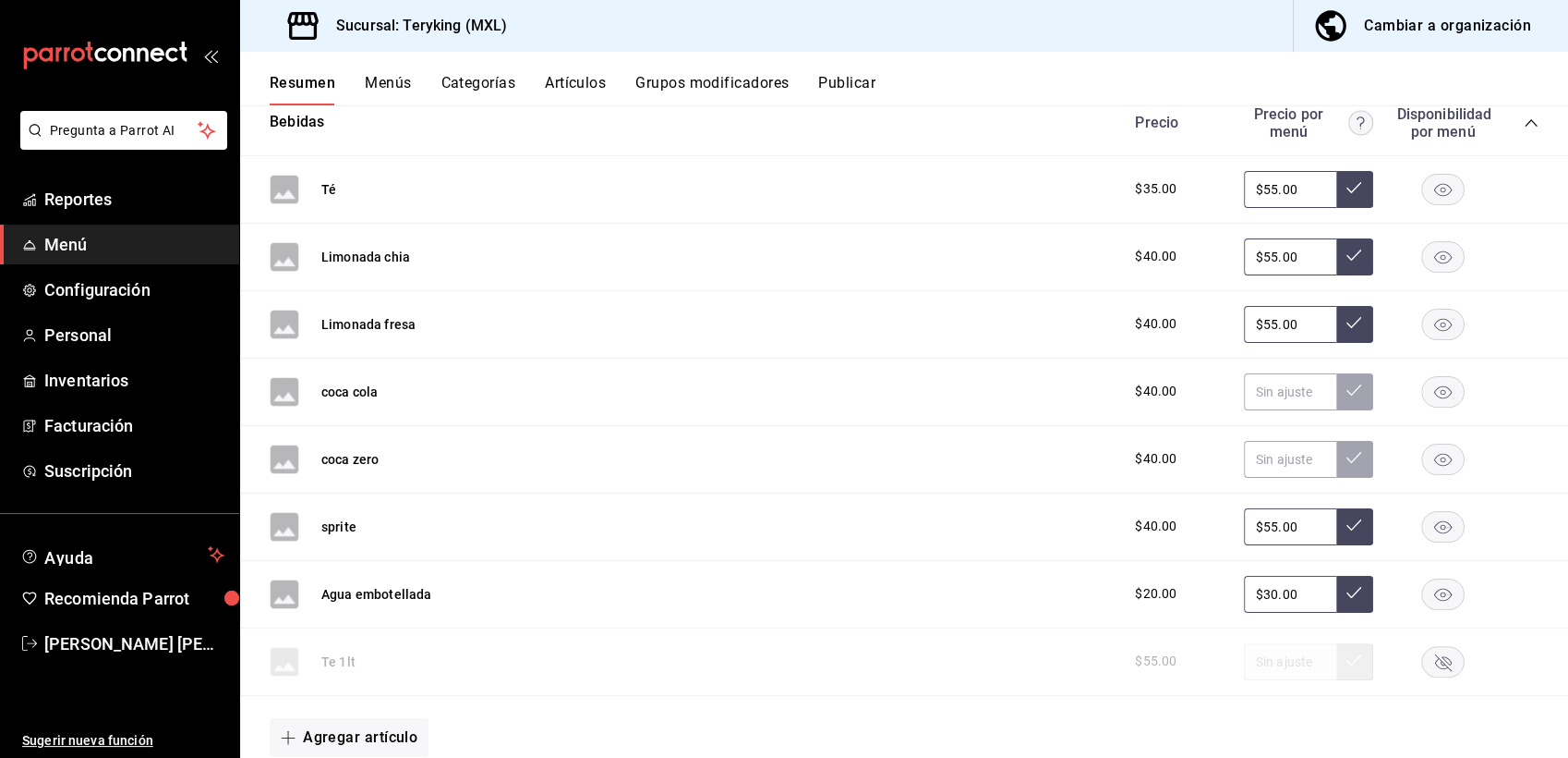
scroll to position [1690, 0]
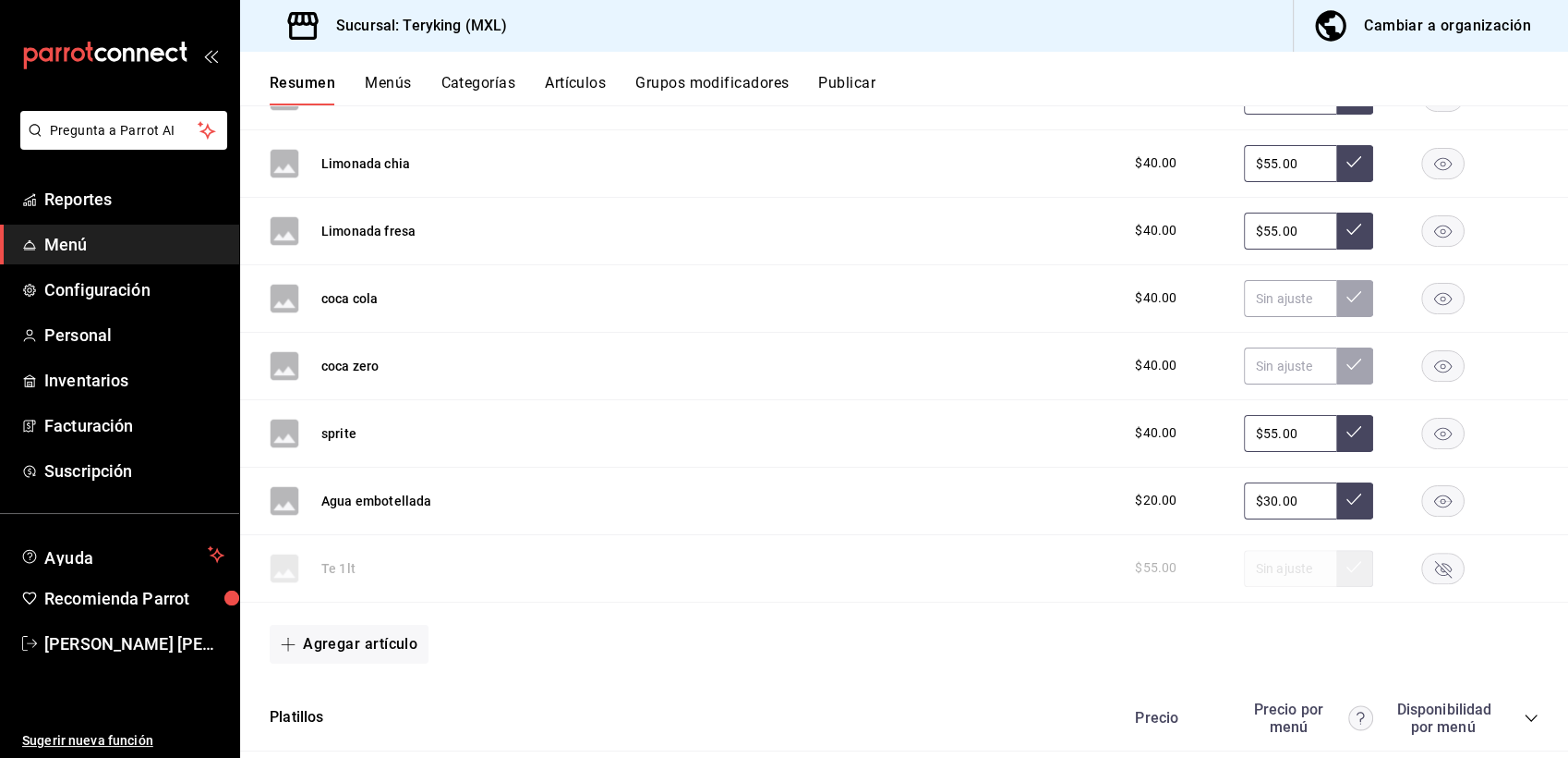
click at [1428, 171] on rect "button" at bounding box center [1444, 162] width 43 height 31
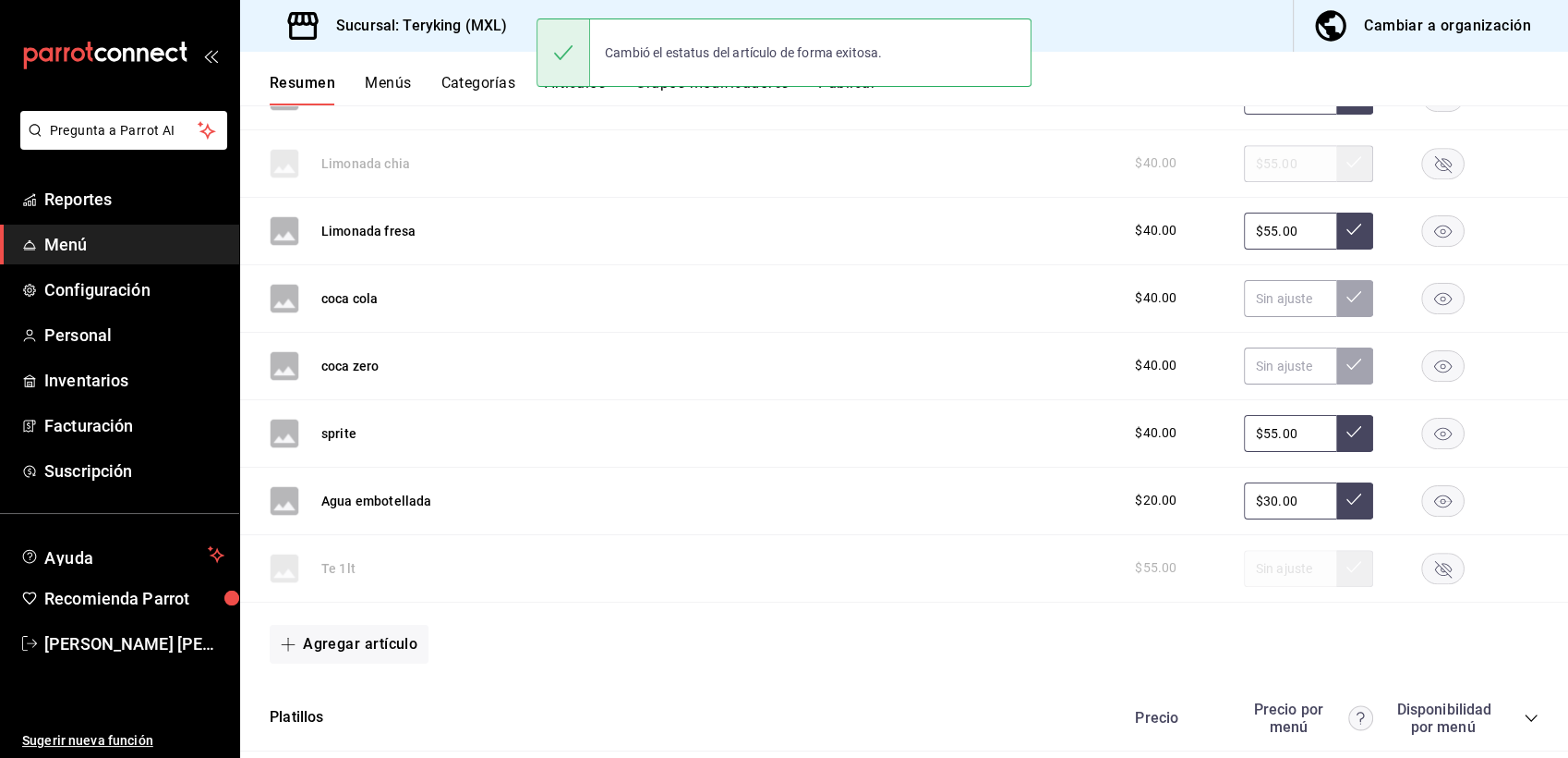
click at [1429, 230] on rect "button" at bounding box center [1444, 230] width 43 height 31
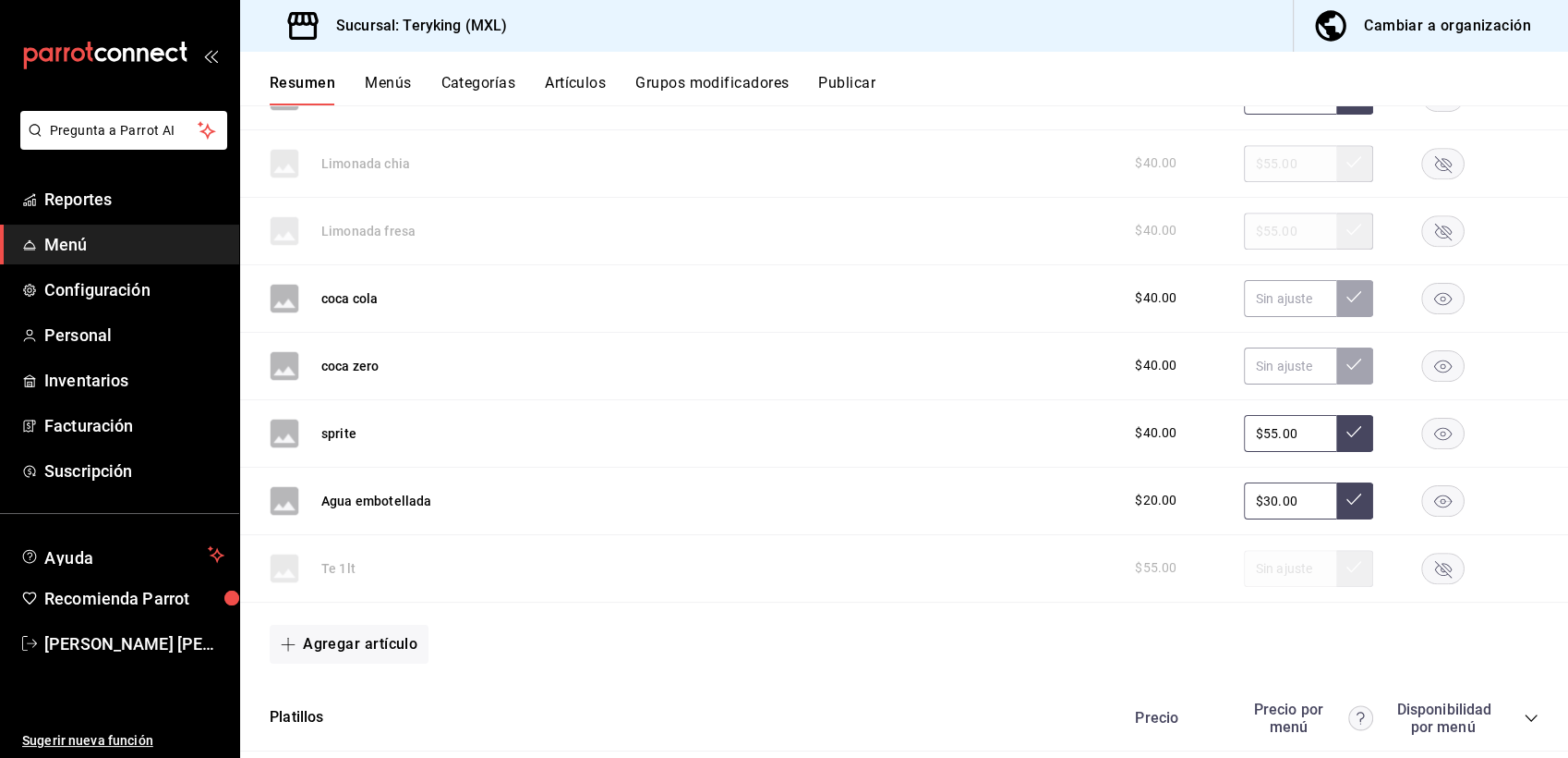
click at [865, 87] on button "Publicar" at bounding box center [847, 90] width 58 height 32
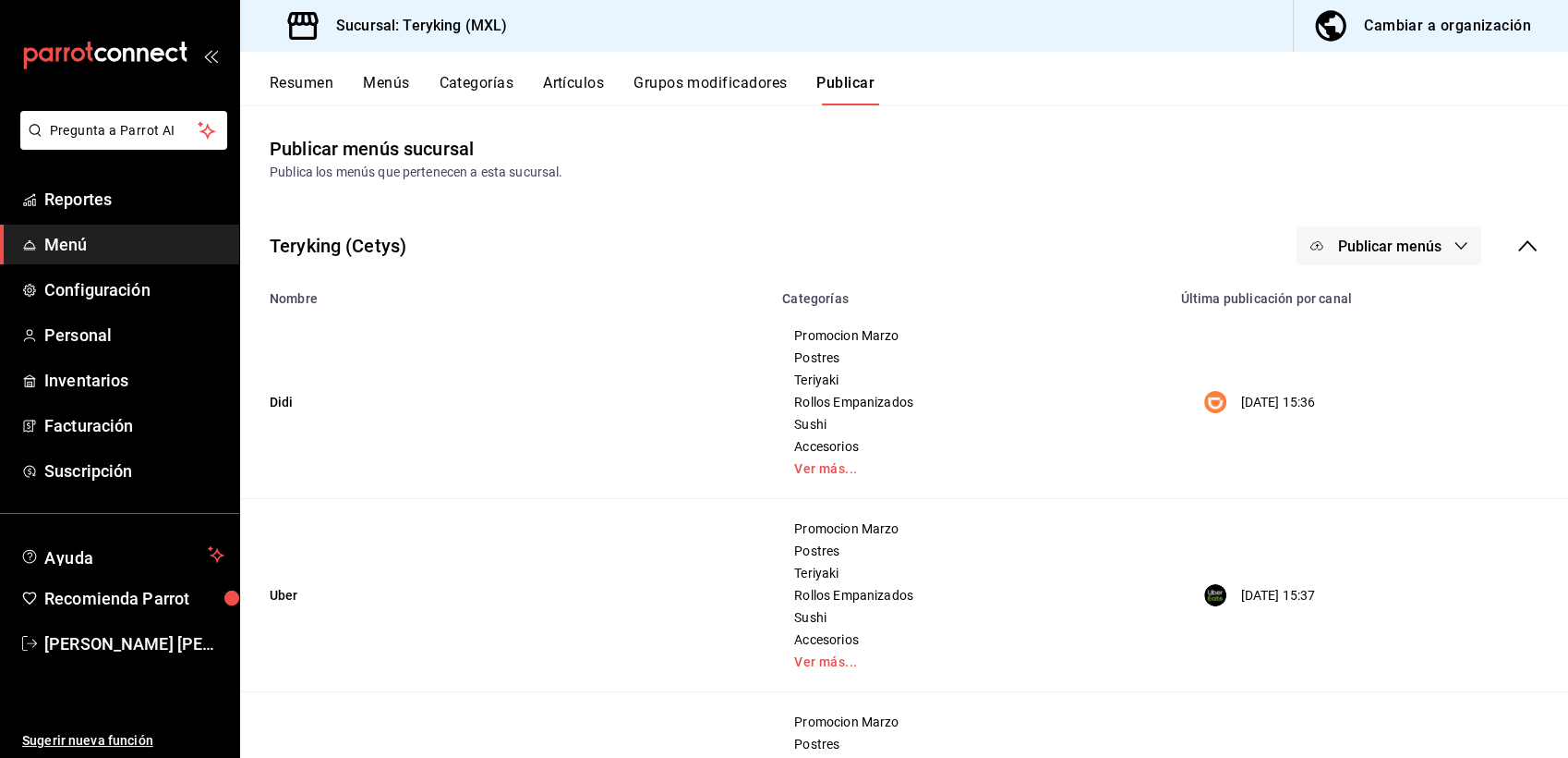
click at [1430, 245] on button "Publicar menús" at bounding box center [1390, 245] width 185 height 39
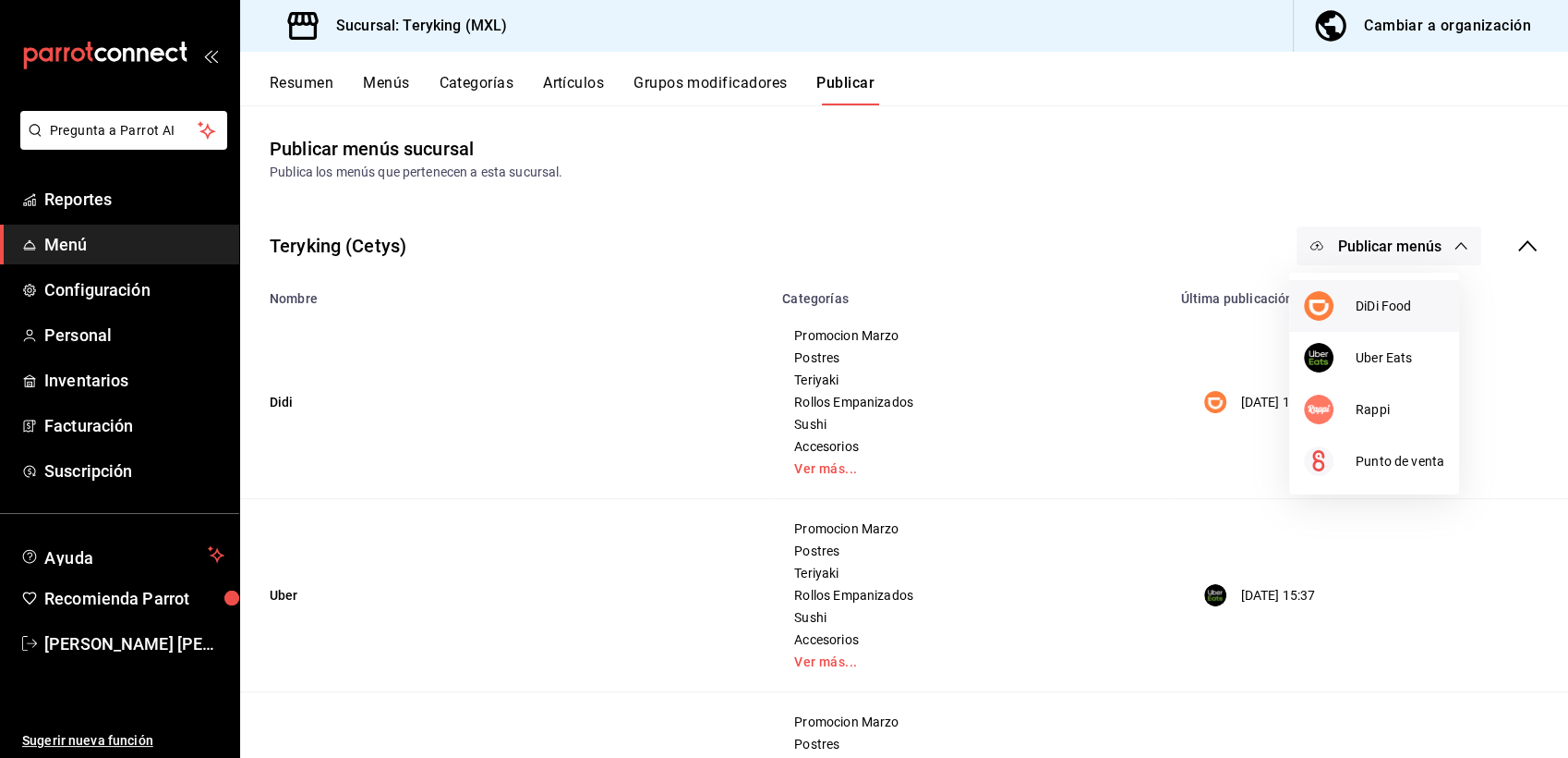
click at [1388, 304] on span "DiDi Food" at bounding box center [1400, 306] width 89 height 19
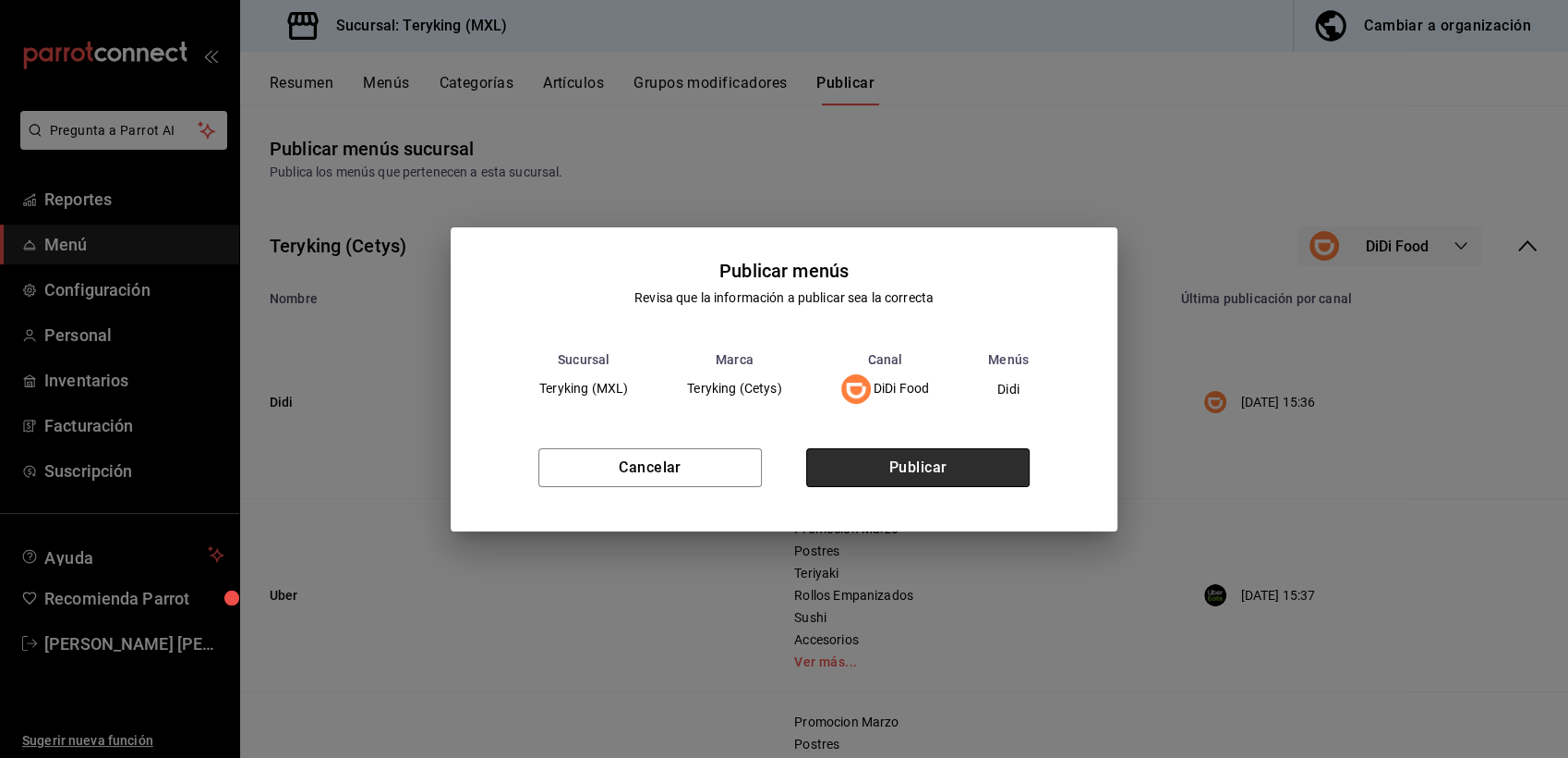
click at [965, 460] on button "Publicar" at bounding box center [918, 467] width 224 height 39
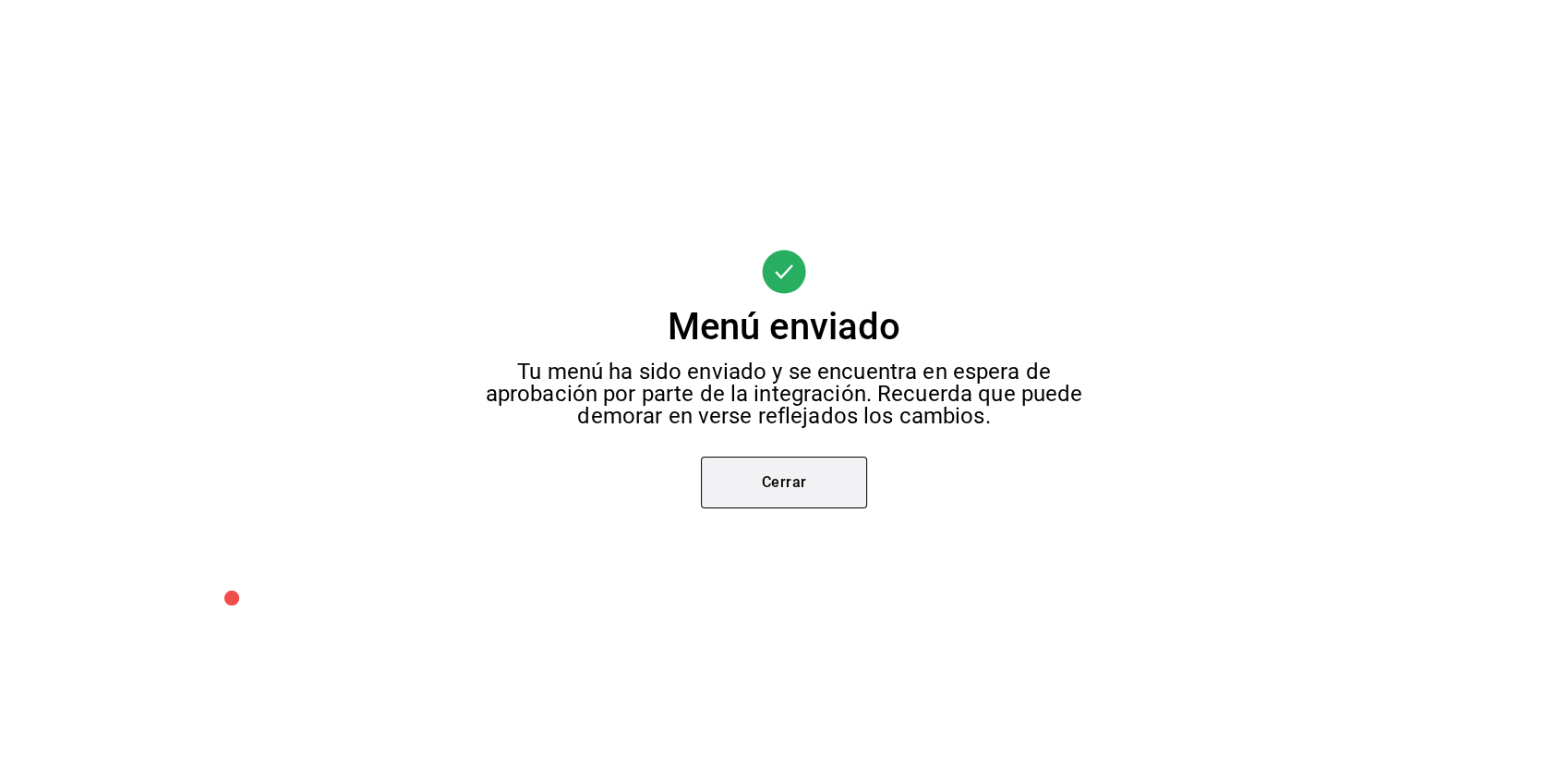
click at [774, 478] on button "Cerrar" at bounding box center [784, 482] width 166 height 52
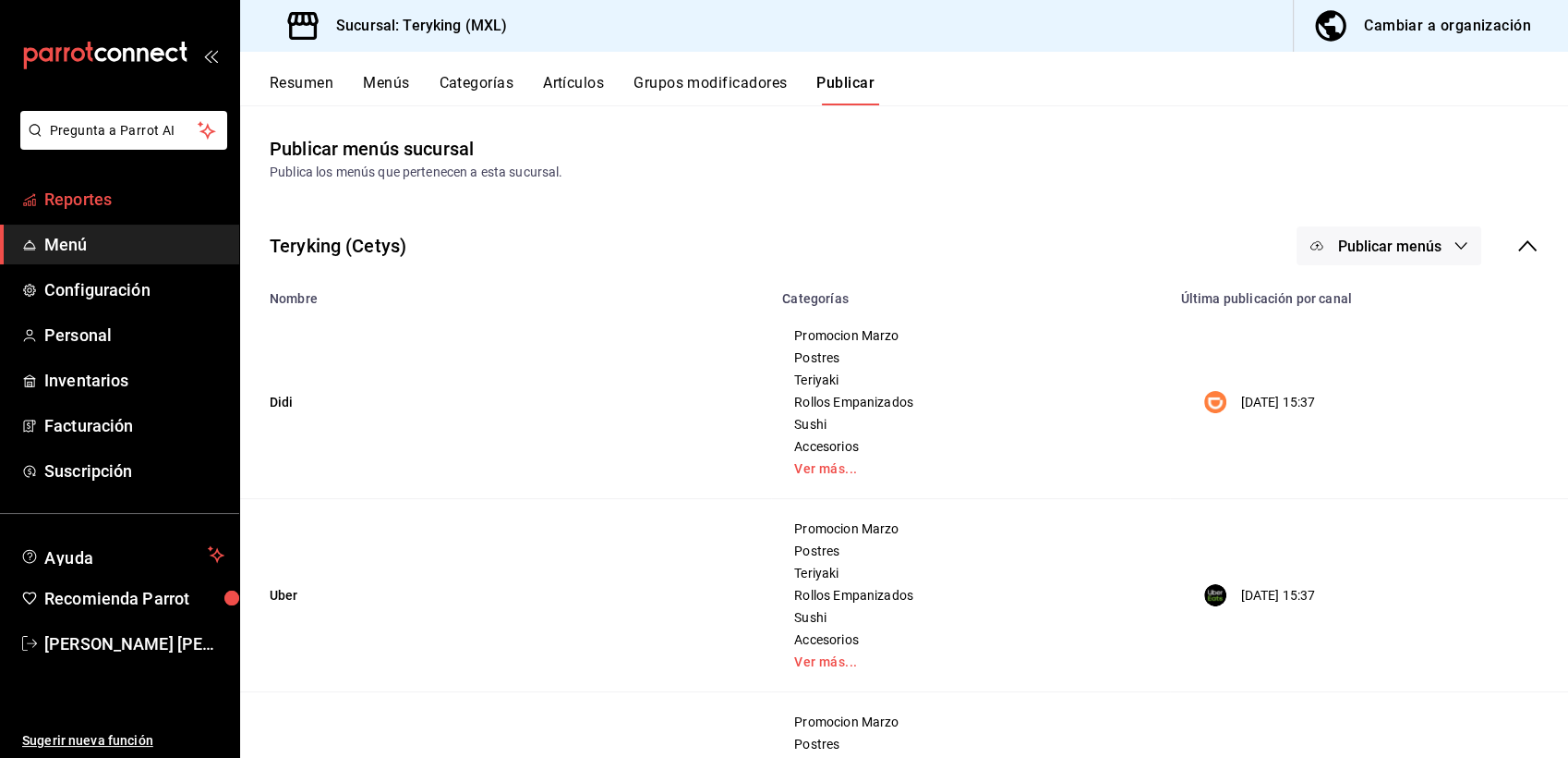
click at [83, 183] on link "Reportes" at bounding box center [119, 199] width 239 height 40
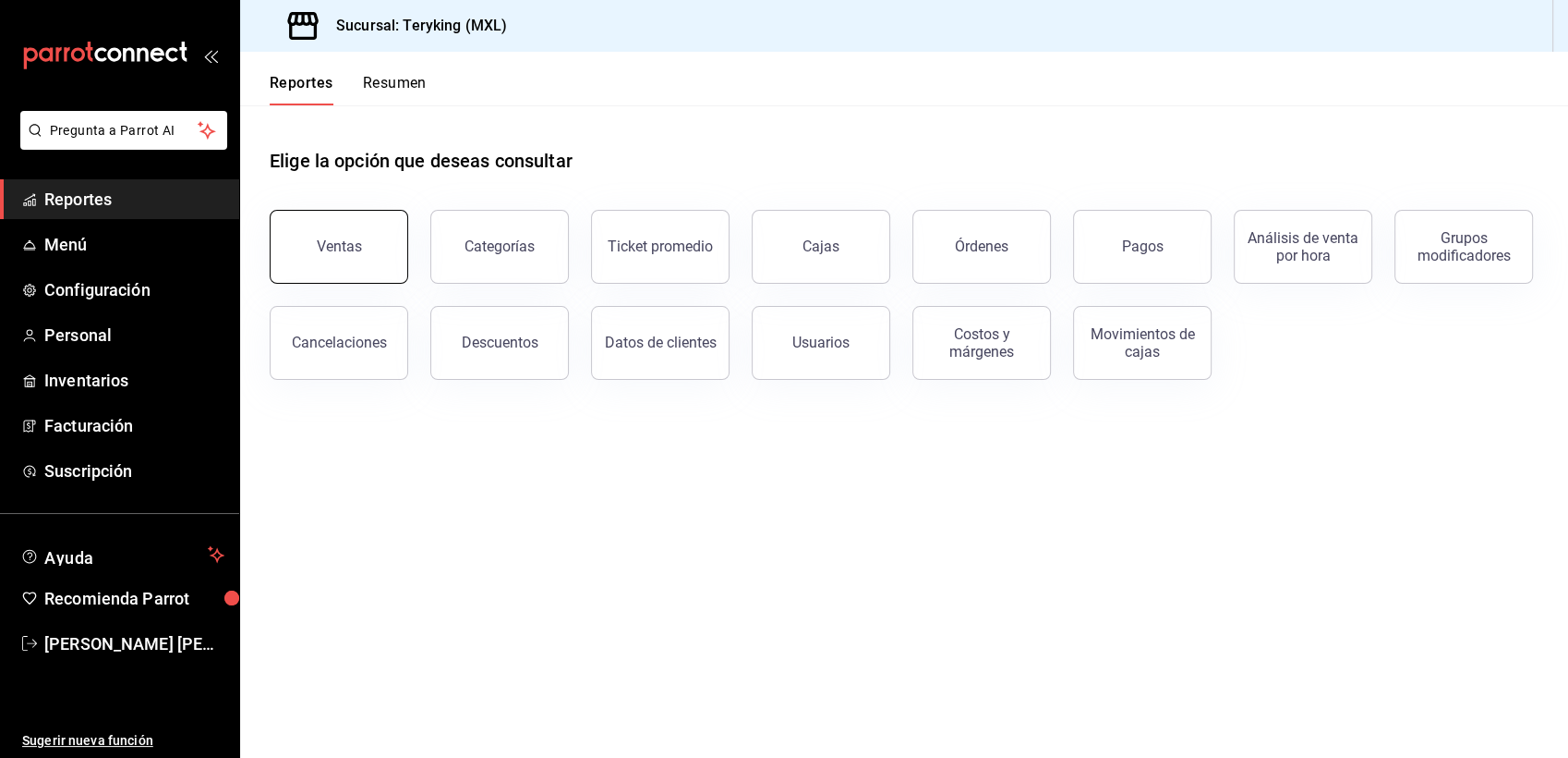
click at [374, 252] on button "Ventas" at bounding box center [338, 247] width 138 height 74
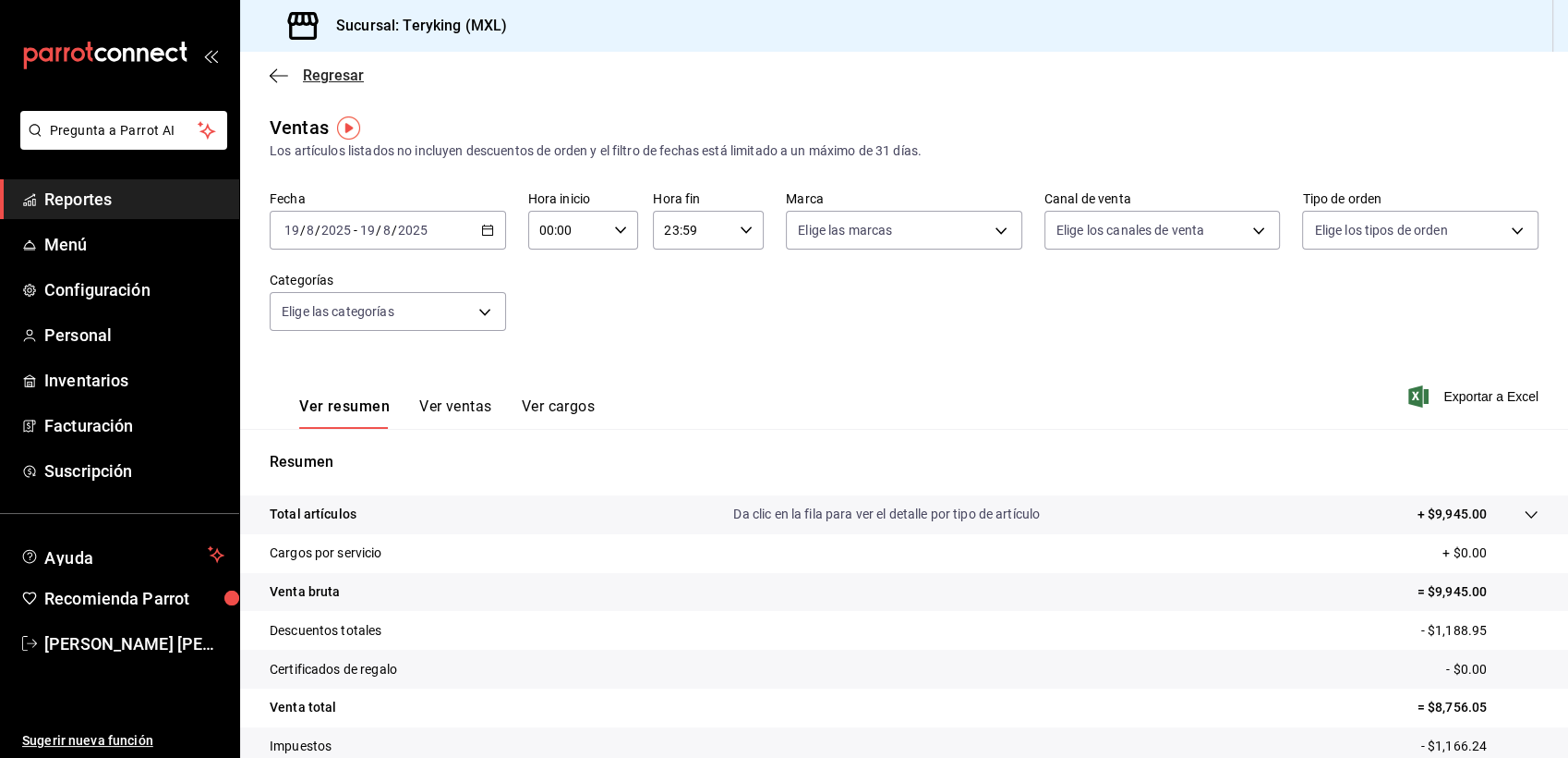
click at [339, 78] on span "Regresar" at bounding box center [333, 76] width 61 height 18
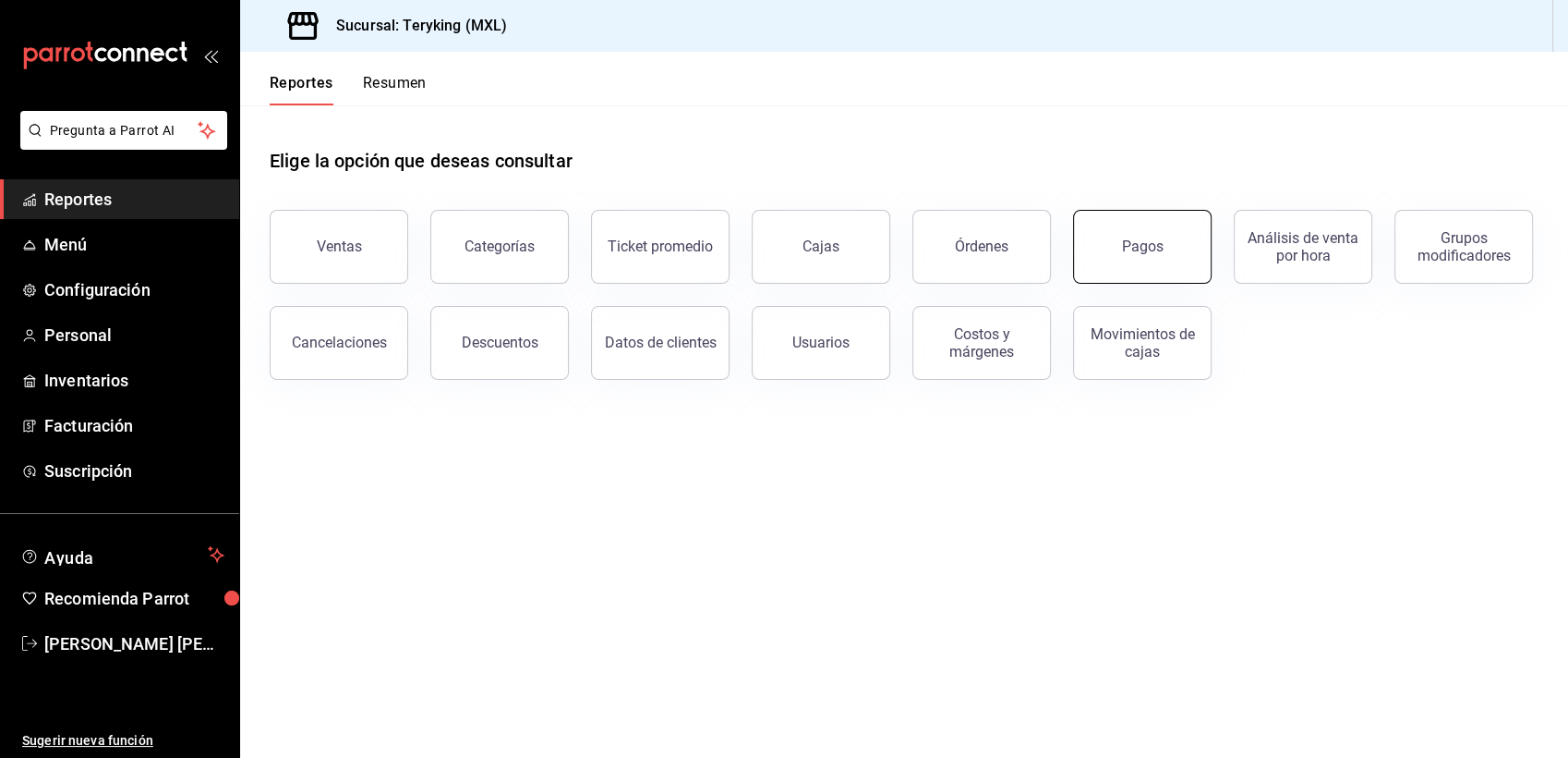
click at [1108, 226] on button "Pagos" at bounding box center [1142, 247] width 138 height 74
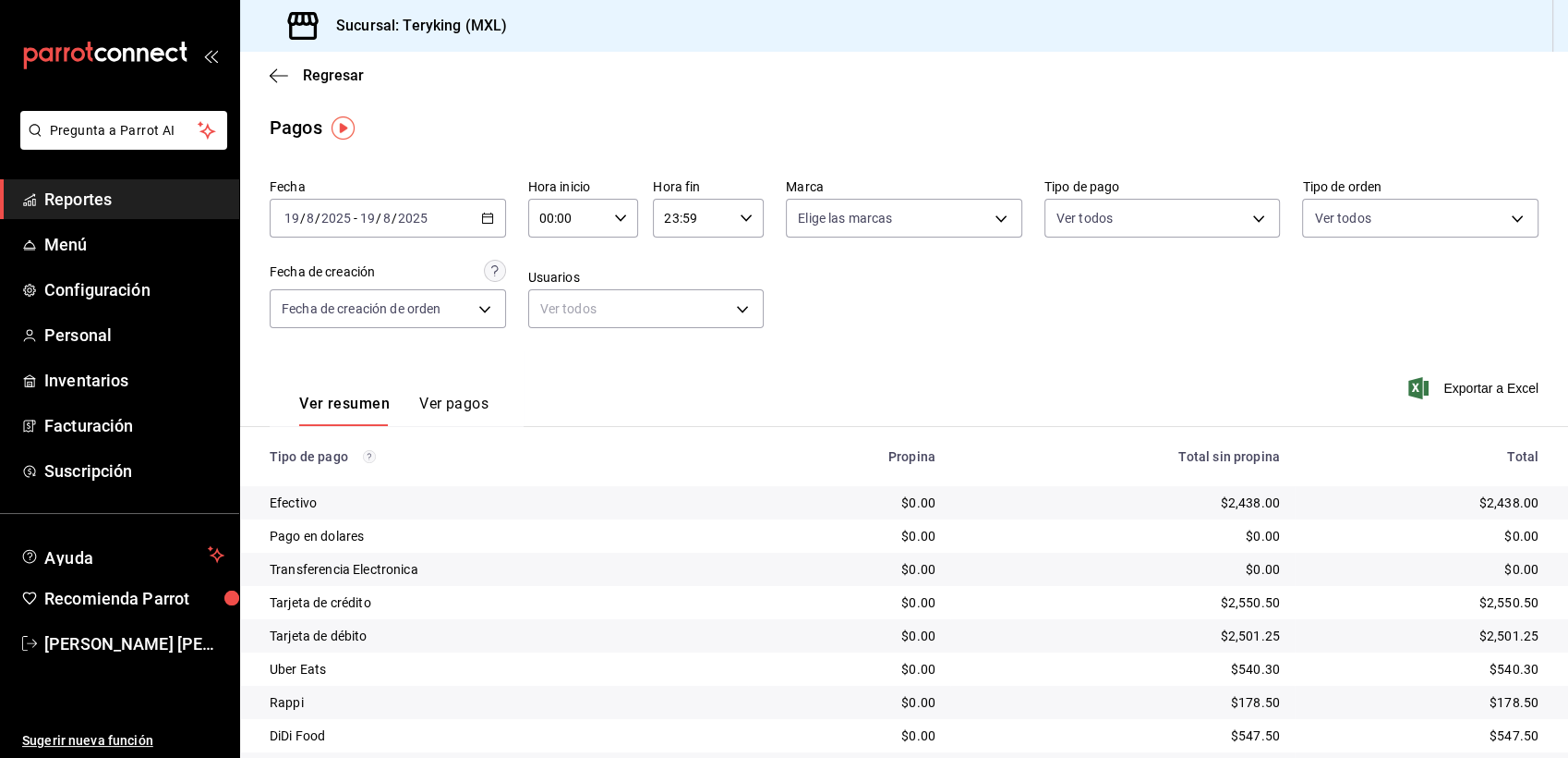
click at [77, 188] on span "Reportes" at bounding box center [134, 198] width 180 height 25
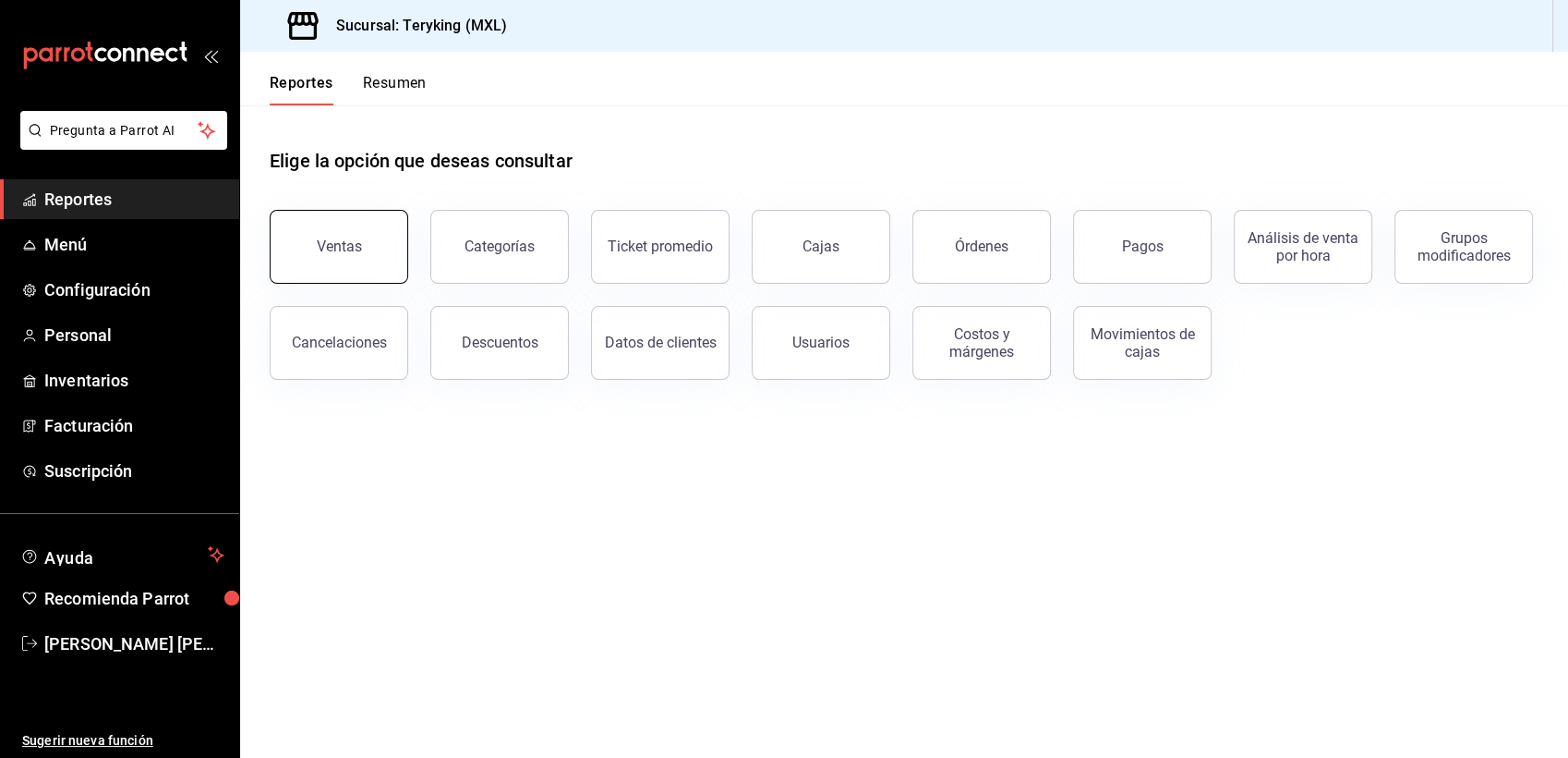
click at [339, 241] on div "Ventas" at bounding box center [338, 246] width 45 height 18
